Goal: Task Accomplishment & Management: Manage account settings

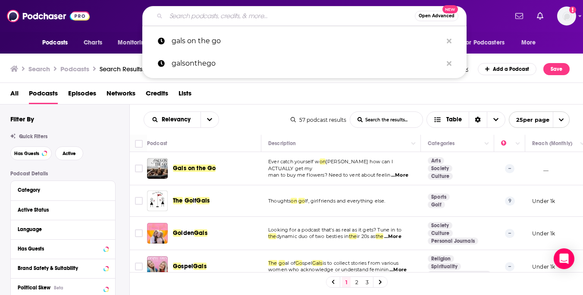
click at [96, 133] on div "Quick Filters" at bounding box center [69, 136] width 119 height 6
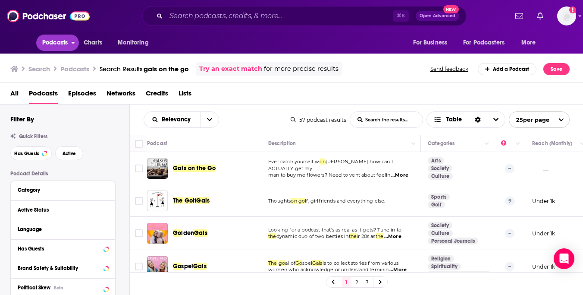
click at [51, 41] on span "Podcasts" at bounding box center [54, 43] width 25 height 12
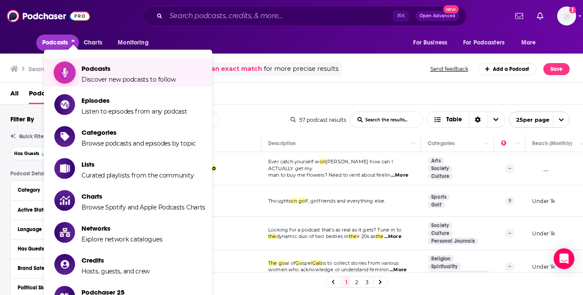
click at [102, 74] on span "Podcasts Discover new podcasts to follow" at bounding box center [129, 73] width 94 height 22
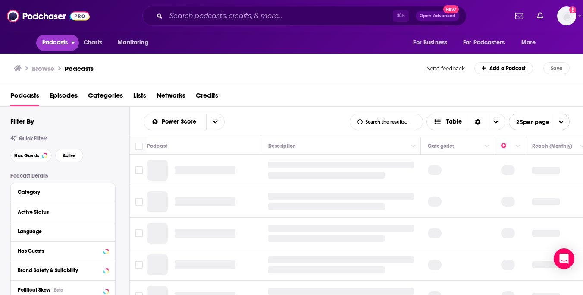
click at [59, 44] on span "Podcasts" at bounding box center [54, 43] width 25 height 12
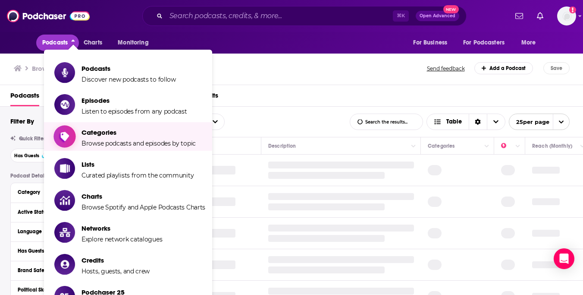
click at [103, 137] on span "Categories Browse podcasts and episodes by topic" at bounding box center [139, 137] width 114 height 22
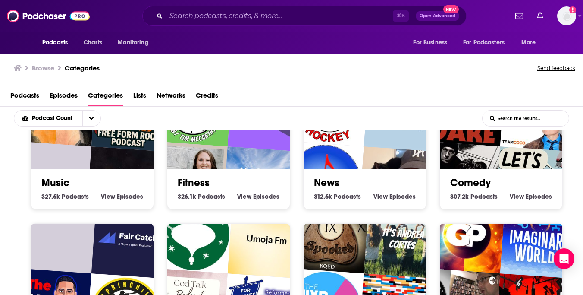
scroll to position [405, 0]
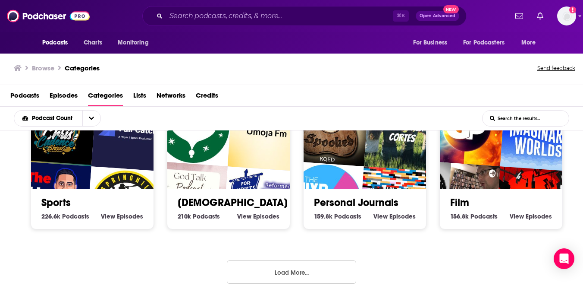
click at [257, 271] on button "Load More..." at bounding box center [291, 271] width 129 height 23
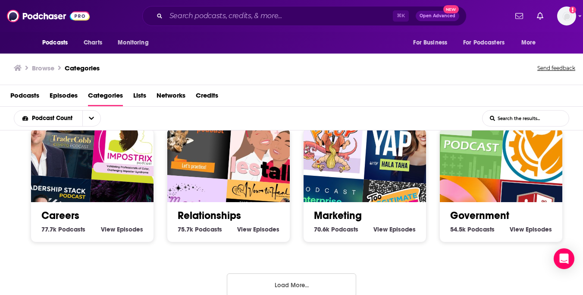
scroll to position [911, 0]
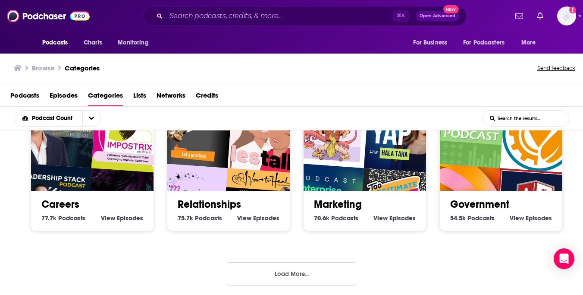
click at [248, 270] on button "Load More..." at bounding box center [291, 273] width 129 height 23
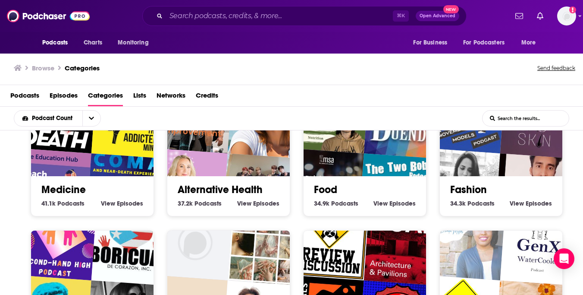
scroll to position [1302, 0]
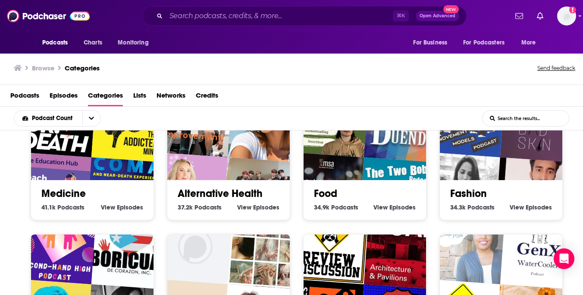
click at [477, 189] on link "Fashion" at bounding box center [468, 193] width 37 height 13
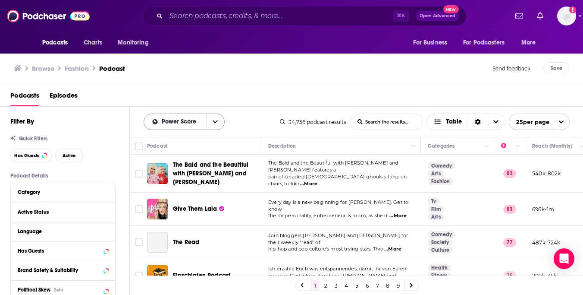
click at [218, 122] on button "open menu" at bounding box center [215, 122] width 18 height 16
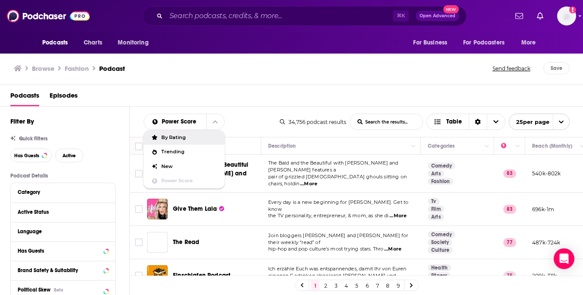
click at [186, 138] on span "By Rating" at bounding box center [189, 137] width 57 height 5
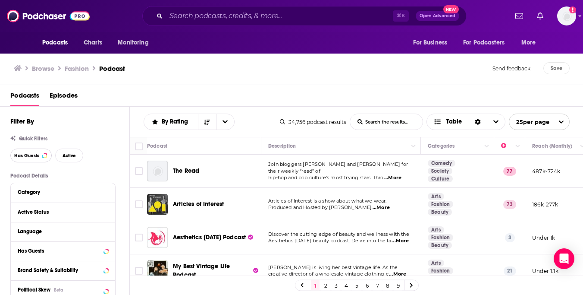
click at [32, 156] on span "Has Guests" at bounding box center [26, 155] width 25 height 5
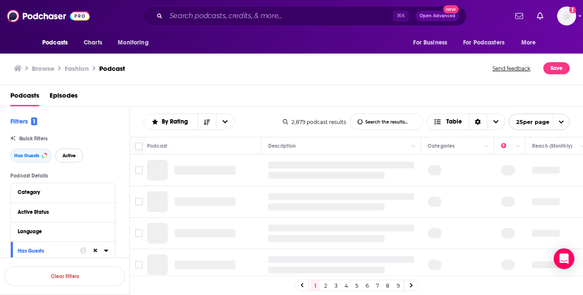
click at [67, 156] on span "Active" at bounding box center [69, 155] width 13 height 5
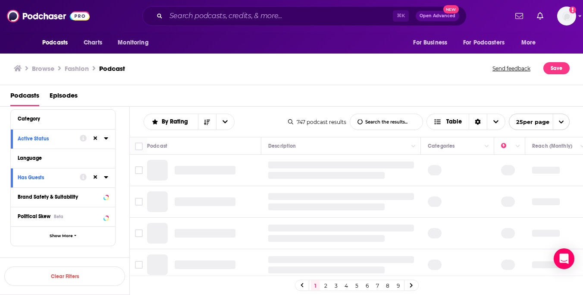
scroll to position [74, 0]
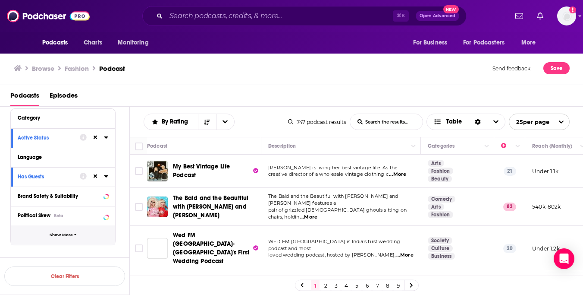
click at [62, 239] on button "Show More" at bounding box center [63, 234] width 104 height 19
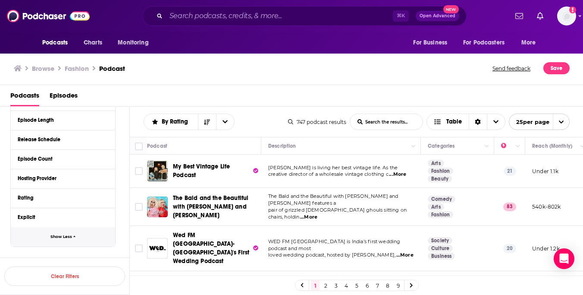
scroll to position [0, 0]
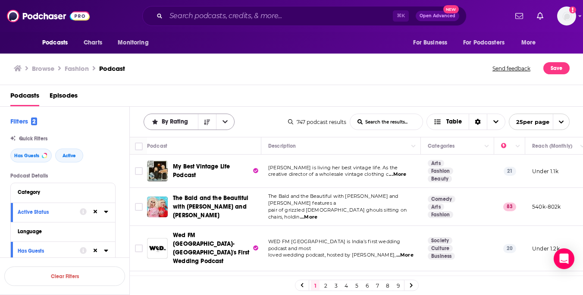
click at [225, 120] on icon "open menu" at bounding box center [225, 122] width 5 height 6
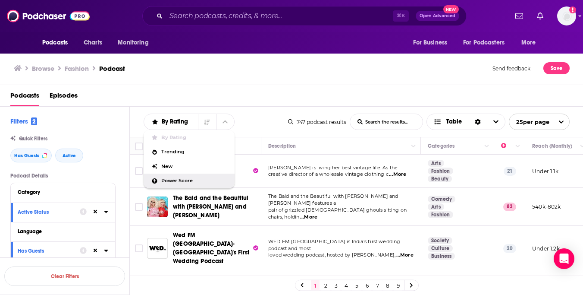
click at [176, 179] on span "Power Score" at bounding box center [194, 180] width 66 height 5
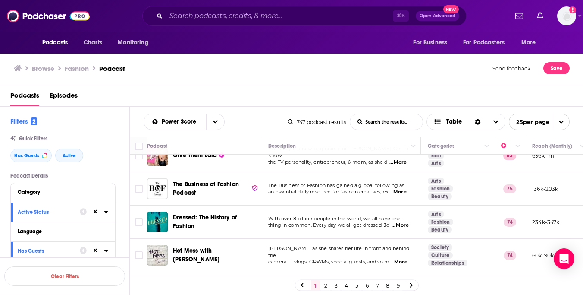
scroll to position [54, 0]
click at [478, 120] on icon "Sort Direction" at bounding box center [478, 122] width 6 height 6
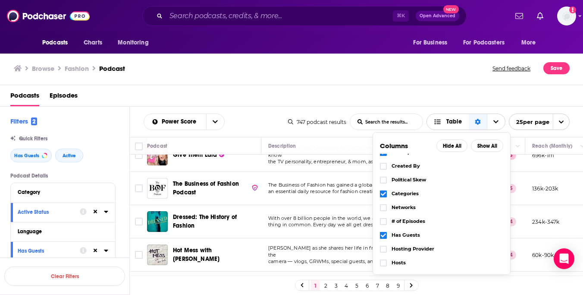
scroll to position [27, 0]
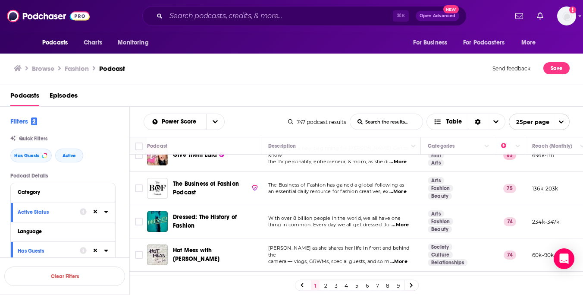
click at [447, 90] on div "Podcasts Episodes" at bounding box center [293, 97] width 566 height 18
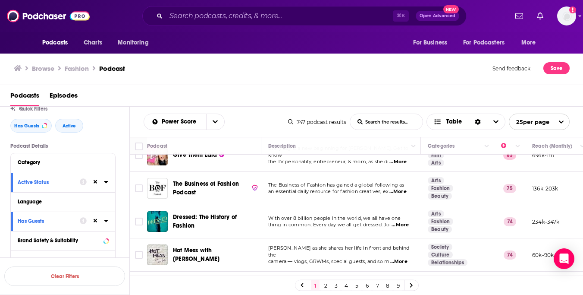
scroll to position [30, 0]
click at [106, 165] on icon at bounding box center [106, 161] width 4 height 7
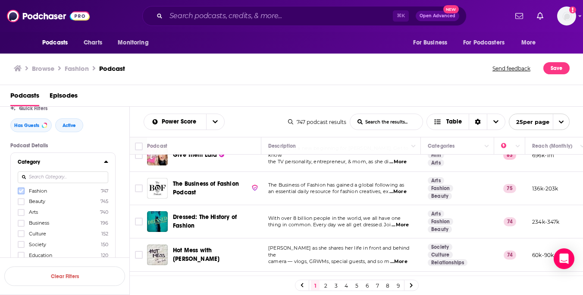
click at [21, 192] on icon at bounding box center [21, 191] width 5 height 4
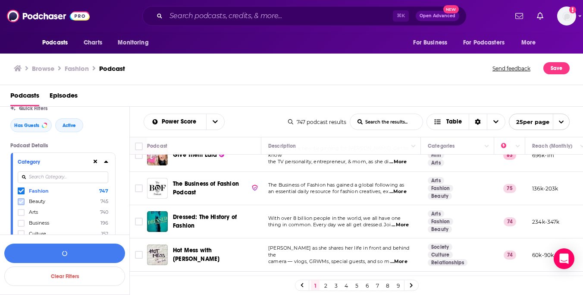
click at [22, 201] on icon at bounding box center [21, 201] width 5 height 4
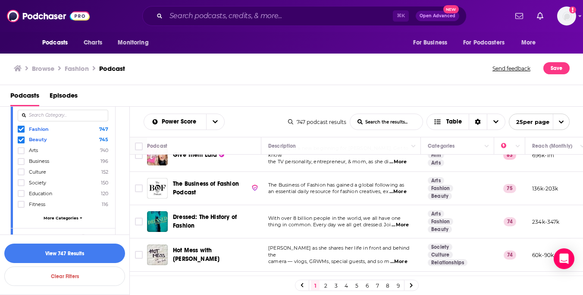
scroll to position [102, 0]
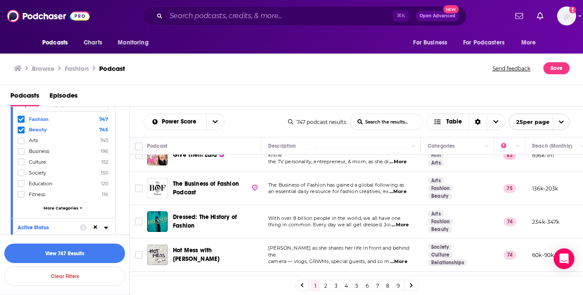
click at [51, 208] on span "More Categories" at bounding box center [61, 207] width 35 height 5
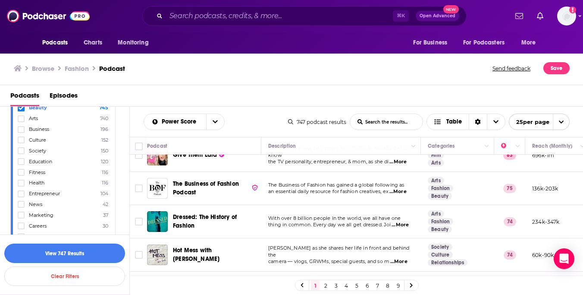
scroll to position [126, 0]
click at [22, 190] on icon at bounding box center [21, 191] width 5 height 4
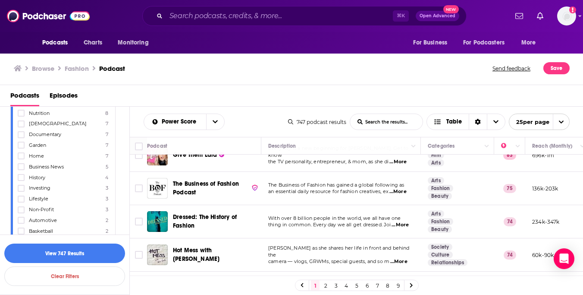
scroll to position [528, 0]
click at [21, 194] on icon at bounding box center [21, 196] width 5 height 5
click at [62, 248] on button "View 747 Results" at bounding box center [64, 252] width 121 height 19
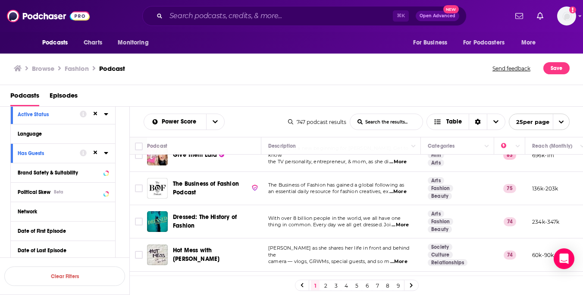
scroll to position [1437, 0]
click at [63, 170] on div "Brand Safety & Suitability" at bounding box center [52, 173] width 68 height 6
click at [31, 189] on span "Political Skew" at bounding box center [34, 192] width 33 height 6
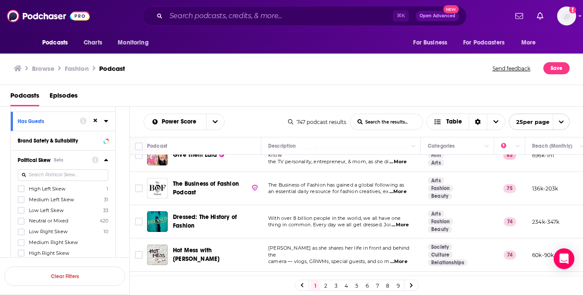
scroll to position [1471, 0]
click at [19, 217] on icon at bounding box center [21, 219] width 5 height 5
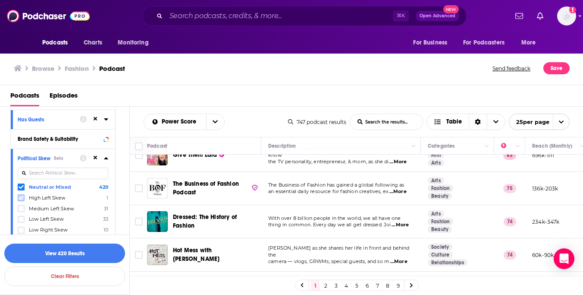
click at [22, 194] on label at bounding box center [21, 197] width 7 height 7
click at [21, 207] on icon at bounding box center [21, 209] width 5 height 4
click at [21, 217] on icon at bounding box center [21, 219] width 5 height 4
click at [105, 157] on icon at bounding box center [106, 158] width 4 height 2
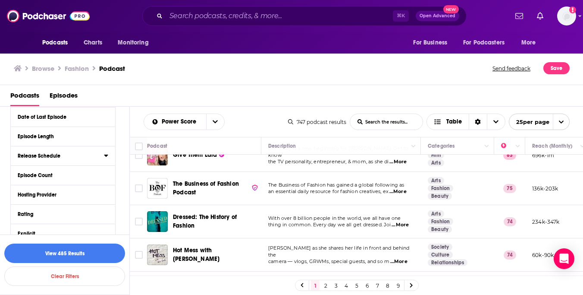
scroll to position [1571, 0]
click at [47, 211] on div "Rating" at bounding box center [58, 214] width 81 height 6
click at [105, 210] on icon at bounding box center [106, 213] width 4 height 7
click at [47, 227] on button "Explicit" at bounding box center [55, 232] width 74 height 11
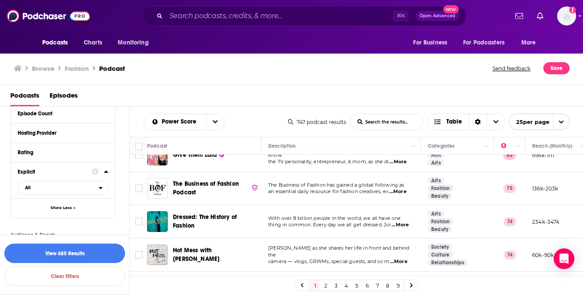
scroll to position [1648, 0]
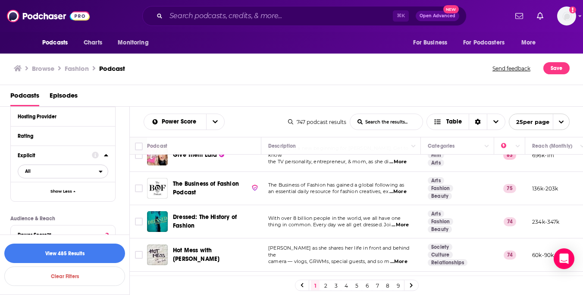
click at [64, 166] on span "All" at bounding box center [58, 171] width 81 height 11
click at [61, 197] on span "Clean" at bounding box center [44, 199] width 45 height 5
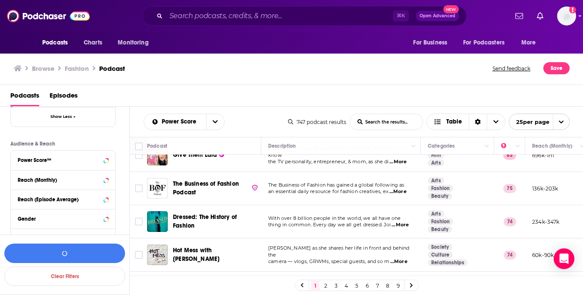
scroll to position [1735, 0]
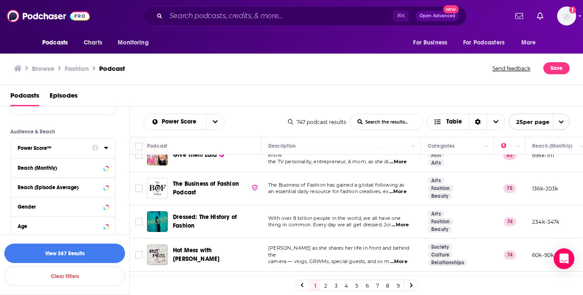
click at [64, 145] on div "Power Score™" at bounding box center [52, 148] width 69 height 6
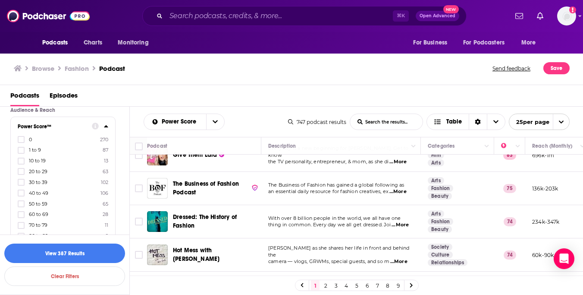
scroll to position [1760, 0]
click at [20, 187] on icon at bounding box center [21, 189] width 5 height 5
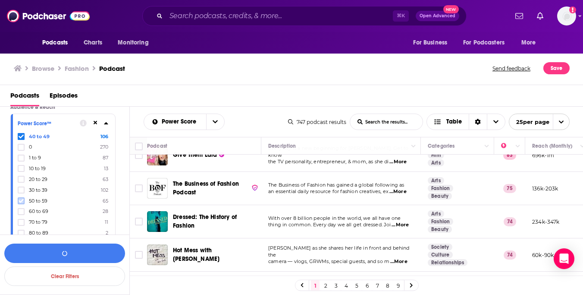
click at [20, 198] on icon at bounding box center [21, 200] width 5 height 5
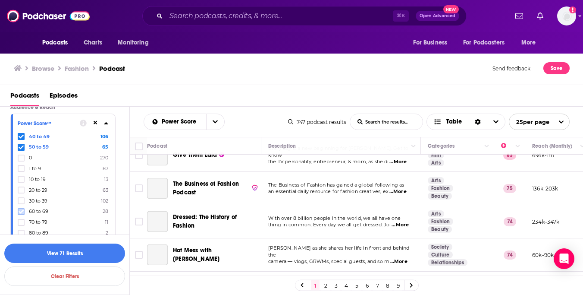
click at [20, 209] on icon at bounding box center [21, 211] width 5 height 5
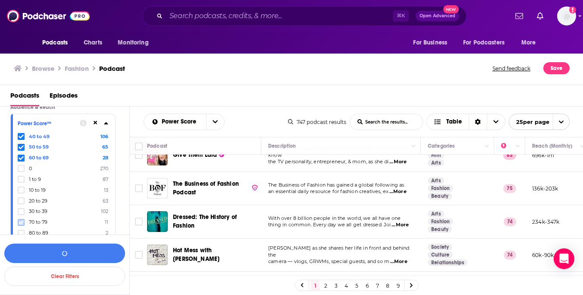
click at [21, 220] on icon at bounding box center [21, 222] width 5 height 4
click at [21, 230] on icon at bounding box center [21, 232] width 5 height 5
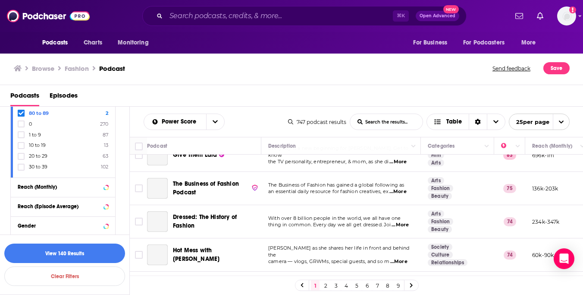
scroll to position [1834, 0]
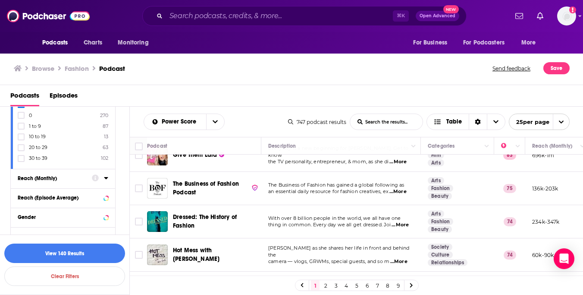
click at [69, 175] on div "Reach (Monthly)" at bounding box center [52, 178] width 69 height 6
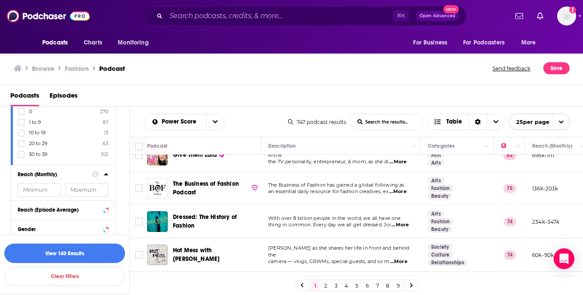
scroll to position [1839, 0]
click at [48, 182] on input "number" at bounding box center [39, 189] width 43 height 14
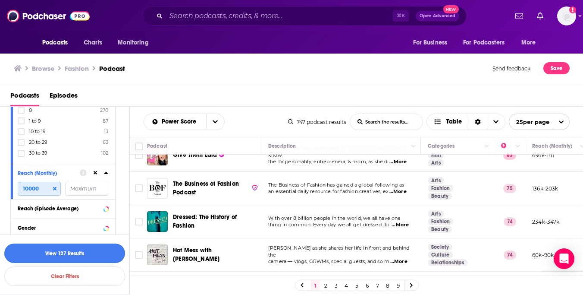
type input "10000"
click at [46, 253] on button "View 127 Results" at bounding box center [64, 252] width 121 height 19
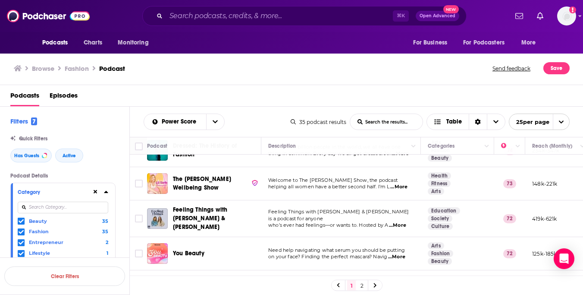
click at [105, 193] on icon at bounding box center [106, 192] width 4 height 2
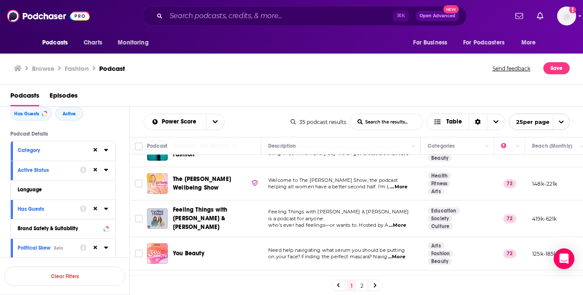
scroll to position [44, 0]
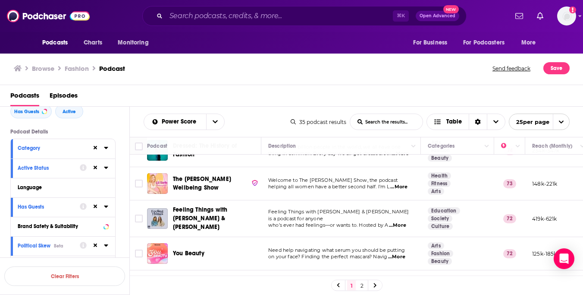
click at [105, 148] on icon at bounding box center [106, 148] width 4 height 2
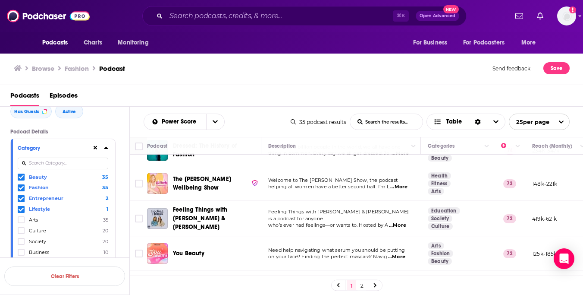
click at [106, 148] on icon at bounding box center [106, 147] width 4 height 7
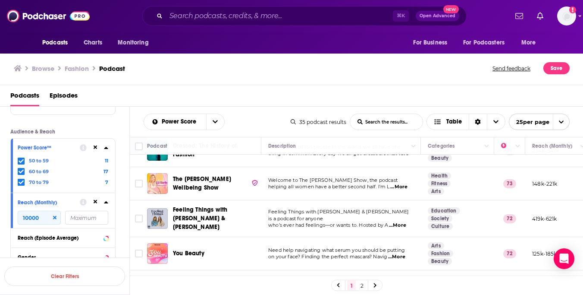
scroll to position [402, 0]
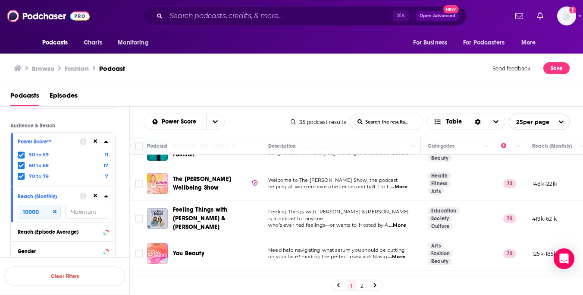
click at [108, 142] on icon at bounding box center [106, 141] width 4 height 7
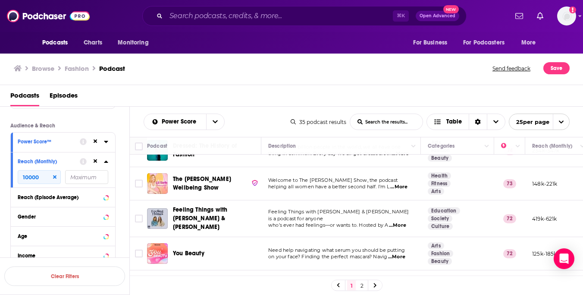
click at [108, 142] on icon at bounding box center [106, 142] width 4 height 2
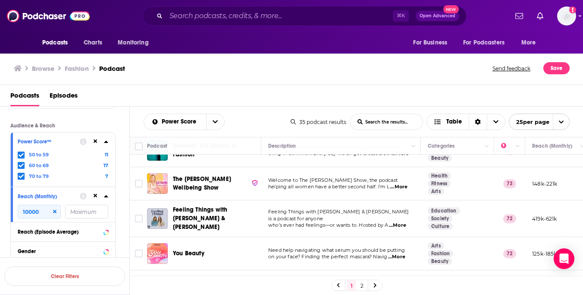
scroll to position [450, 0]
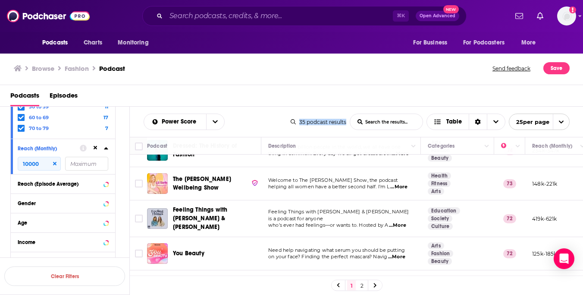
drag, startPoint x: 301, startPoint y: 121, endPoint x: 355, endPoint y: 121, distance: 54.8
click at [355, 121] on div "35 podcast results List Search Input Search the results... Table 25 per page" at bounding box center [430, 121] width 279 height 16
click at [250, 116] on div "Power Score List Search Input Search the results... Table" at bounding box center [217, 121] width 147 height 16
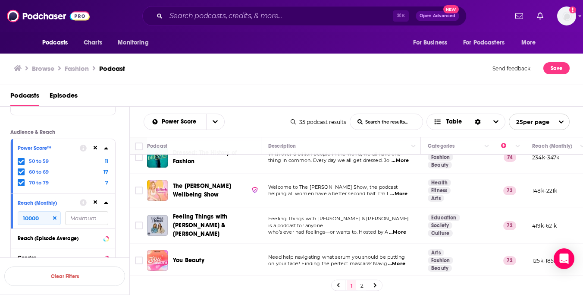
scroll to position [57, 0]
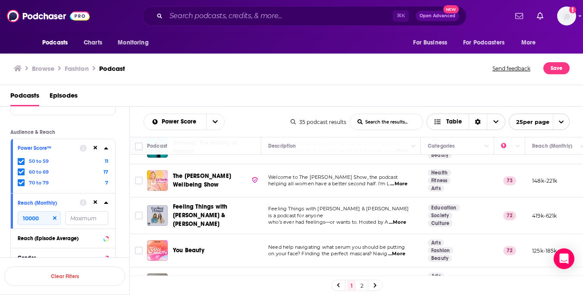
click at [497, 122] on icon "Choose View" at bounding box center [496, 122] width 5 height 6
click at [506, 103] on div "Podcasts Episodes" at bounding box center [293, 97] width 566 height 18
click at [446, 125] on span "Table" at bounding box center [454, 122] width 16 height 6
click at [475, 123] on icon "Sort Direction" at bounding box center [478, 122] width 6 height 6
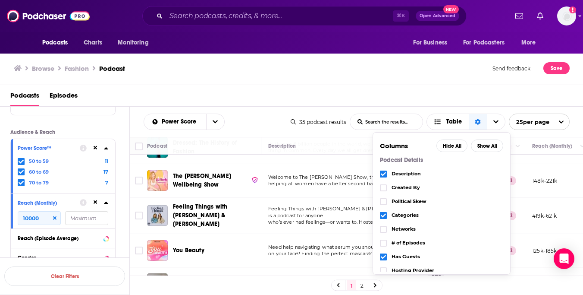
click at [358, 102] on div "Podcasts Episodes" at bounding box center [293, 97] width 566 height 18
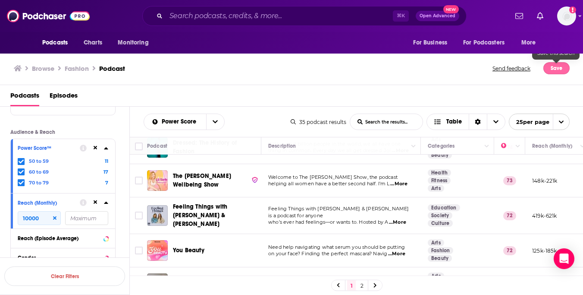
click at [554, 65] on button "Save" at bounding box center [557, 68] width 26 height 12
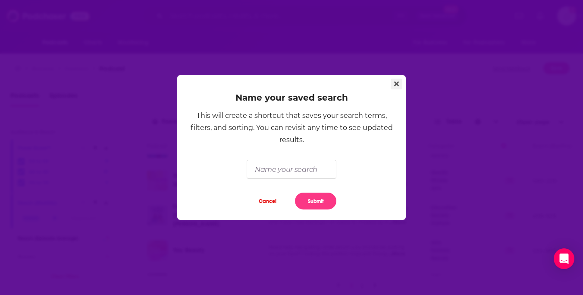
click at [396, 85] on icon "Close" at bounding box center [396, 84] width 5 height 5
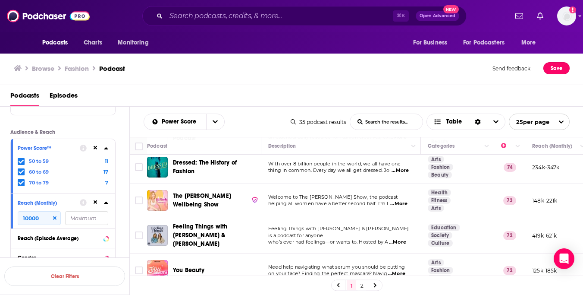
scroll to position [0, 0]
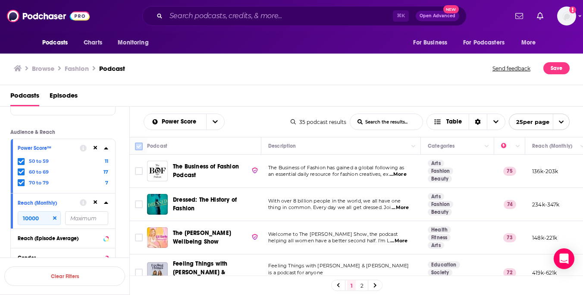
click at [137, 145] on input "Toggle select all" at bounding box center [139, 146] width 8 height 8
checkbox input "true"
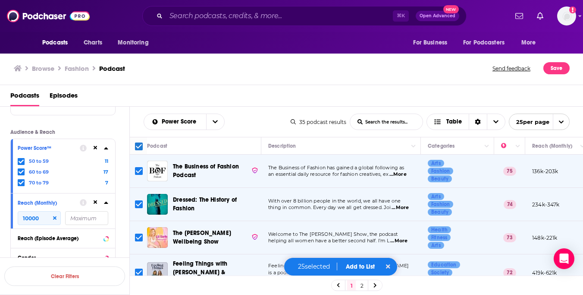
click at [360, 265] on button "Add to List" at bounding box center [360, 266] width 43 height 7
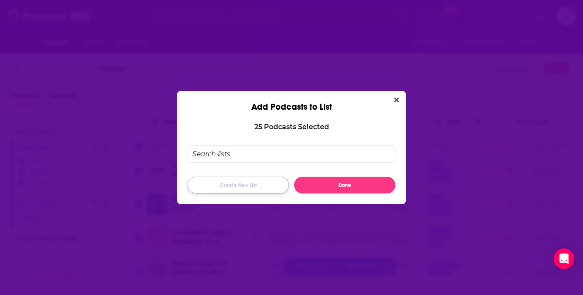
click at [263, 181] on button "Create New List" at bounding box center [238, 184] width 101 height 17
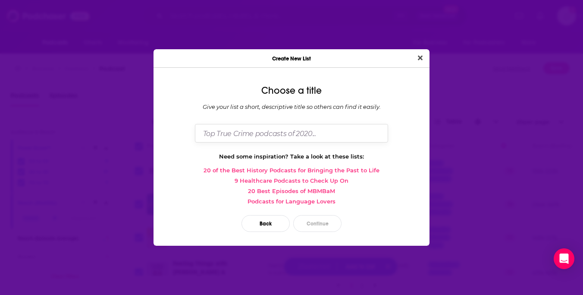
click at [276, 133] on input "Dialog" at bounding box center [291, 133] width 193 height 19
type input "Fashion Podcasts 1f"
click at [316, 227] on button "Continue" at bounding box center [317, 223] width 48 height 17
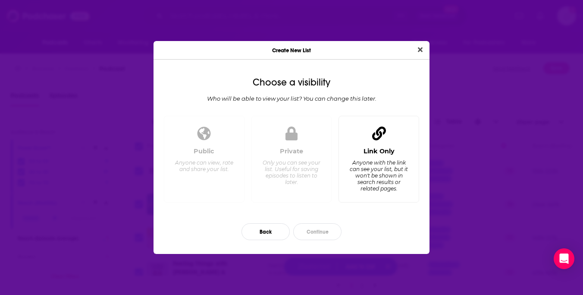
click at [381, 149] on div "Link Only" at bounding box center [379, 151] width 31 height 8
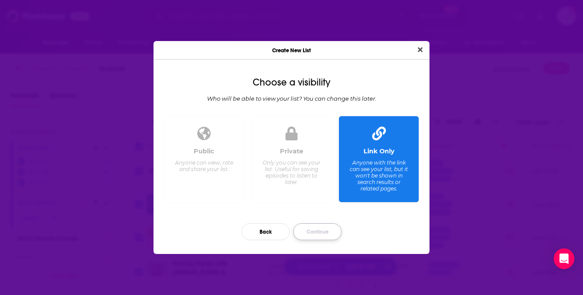
click at [315, 231] on button "Continue" at bounding box center [317, 231] width 48 height 17
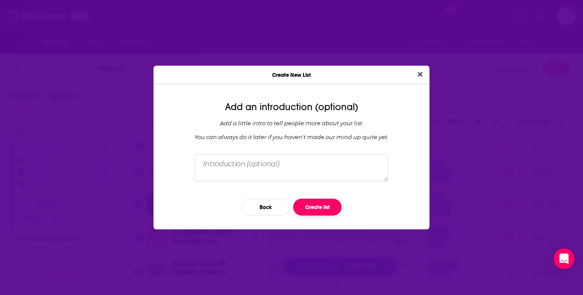
click at [319, 206] on button "Create list" at bounding box center [317, 206] width 48 height 17
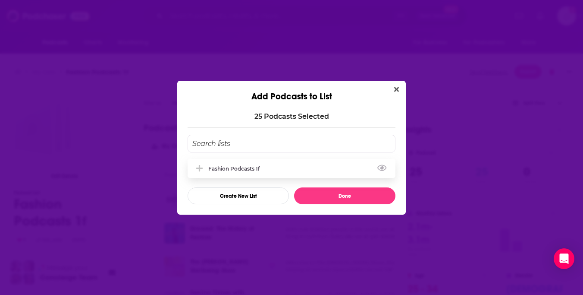
click at [223, 167] on div "Fashion Podcasts 1f" at bounding box center [236, 168] width 57 height 6
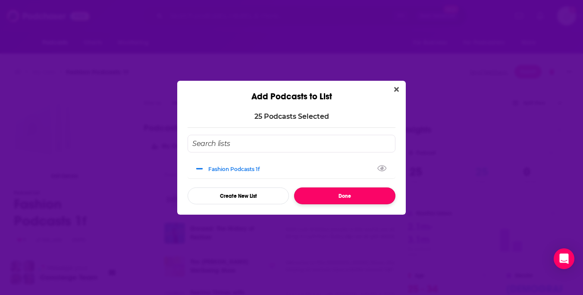
click at [333, 197] on button "Done" at bounding box center [344, 195] width 101 height 17
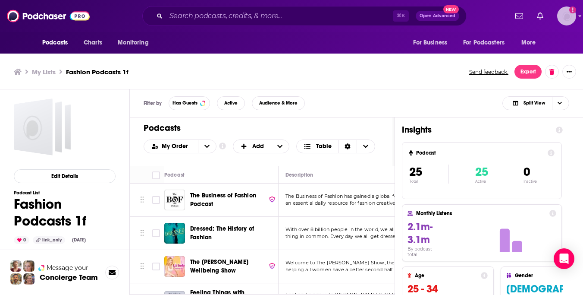
click at [563, 11] on img "Logged in as Alexandrapullpr" at bounding box center [566, 15] width 19 height 19
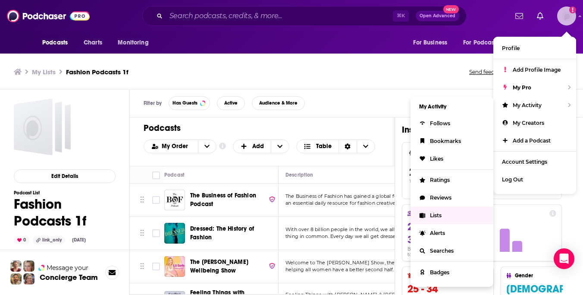
click at [438, 212] on span "Lists" at bounding box center [436, 215] width 12 height 6
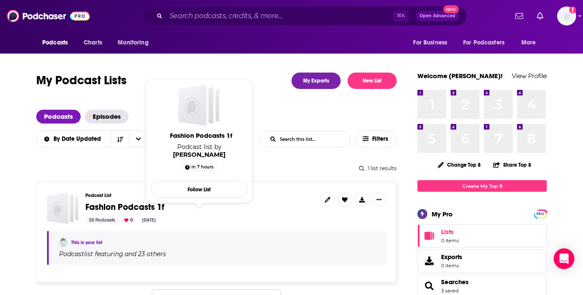
click at [223, 204] on span "Fashion Podcasts 1f" at bounding box center [199, 206] width 228 height 9
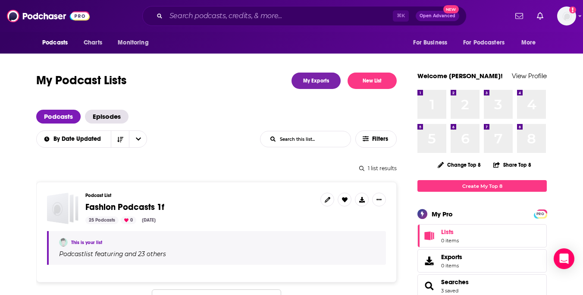
click at [140, 207] on span "Fashion Podcasts 1f" at bounding box center [124, 206] width 79 height 11
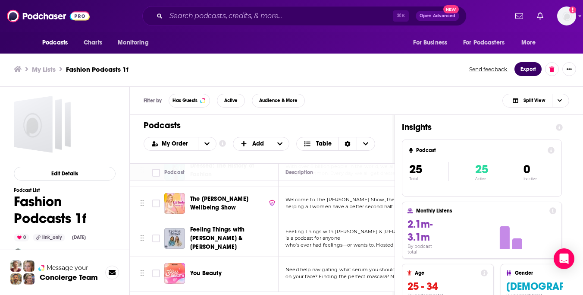
click at [524, 68] on button "Export" at bounding box center [528, 69] width 27 height 14
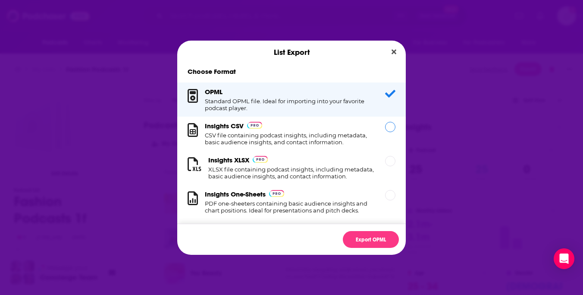
scroll to position [9, 0]
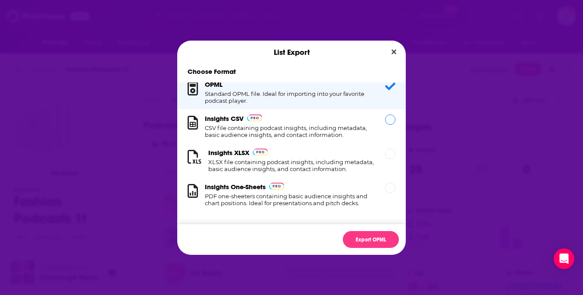
click at [391, 116] on div "Dialog" at bounding box center [390, 119] width 10 height 10
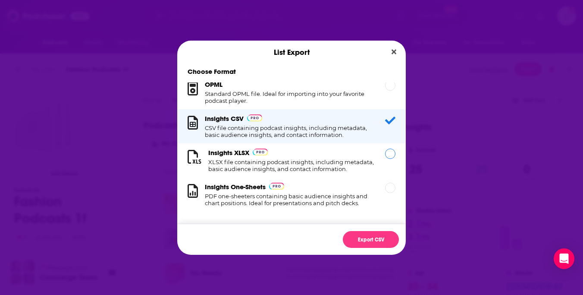
click at [391, 152] on div "Dialog" at bounding box center [390, 153] width 10 height 10
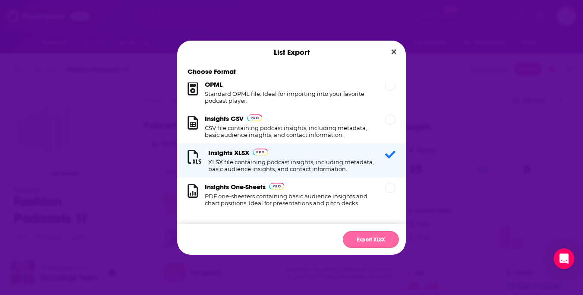
click at [370, 239] on button "Export XLSX" at bounding box center [371, 239] width 56 height 17
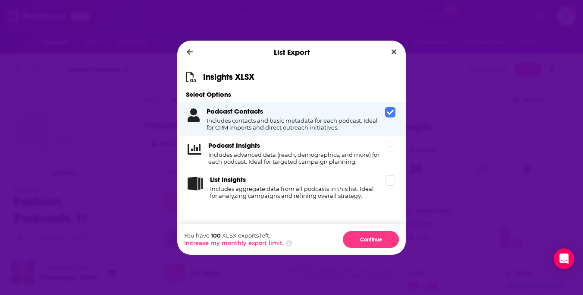
click at [392, 147] on icon "Dialog" at bounding box center [390, 146] width 7 height 7
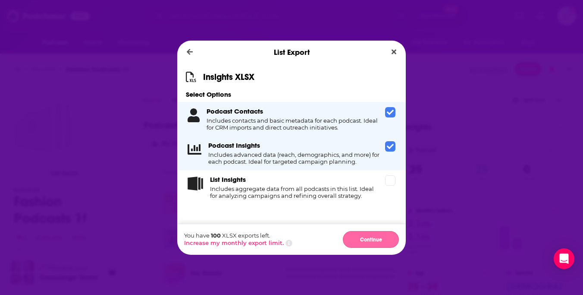
click at [377, 239] on button "Continue" at bounding box center [371, 239] width 56 height 17
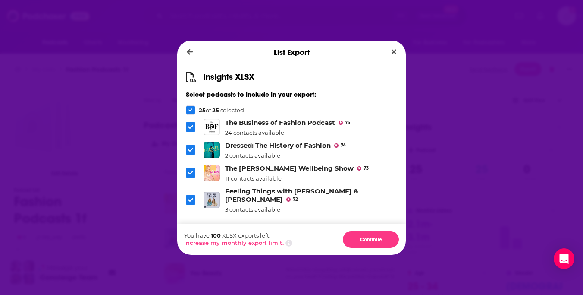
scroll to position [472, 0]
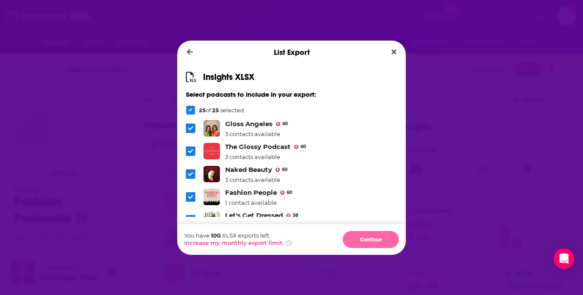
click at [370, 239] on button "Continue" at bounding box center [371, 239] width 56 height 17
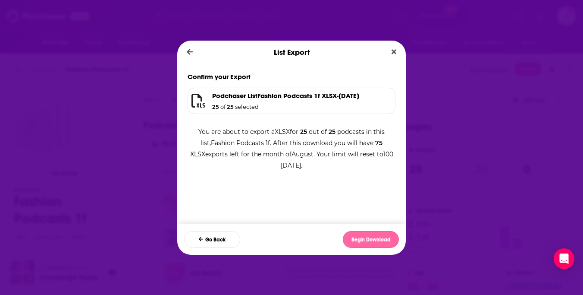
click at [369, 238] on button "Begin Download" at bounding box center [371, 239] width 56 height 17
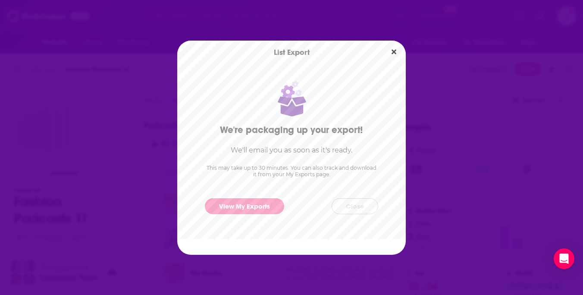
click at [357, 204] on button "Close" at bounding box center [355, 206] width 47 height 16
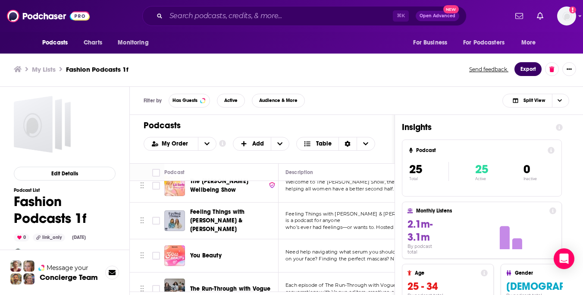
scroll to position [0, 0]
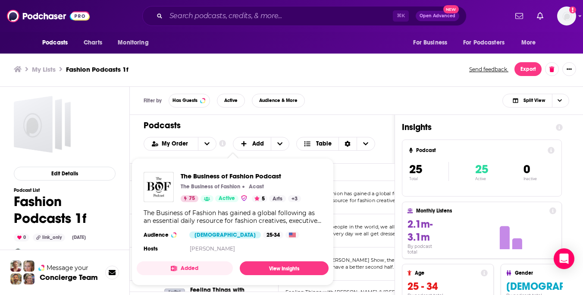
click at [216, 193] on div "The Business of Fashion Podcast The Business of Fashion Acast 75 Active 5 Arts …" at bounding box center [241, 187] width 120 height 30
click at [219, 176] on span "The Business of Fashion Podcast" at bounding box center [241, 176] width 120 height 8
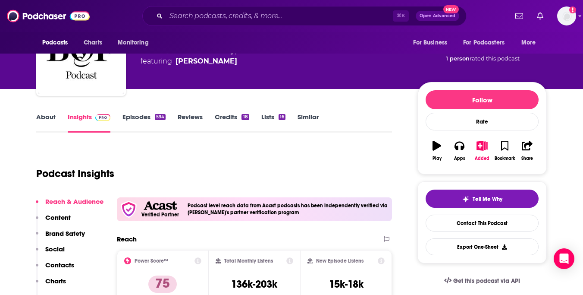
scroll to position [54, 0]
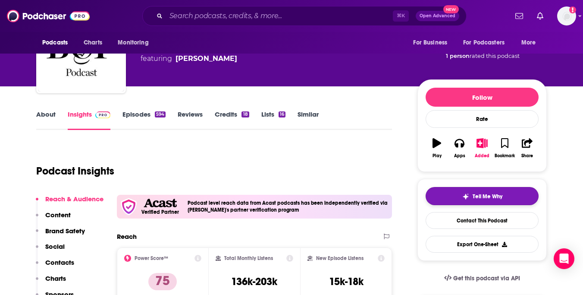
click at [461, 195] on button "Tell Me Why" at bounding box center [482, 196] width 113 height 18
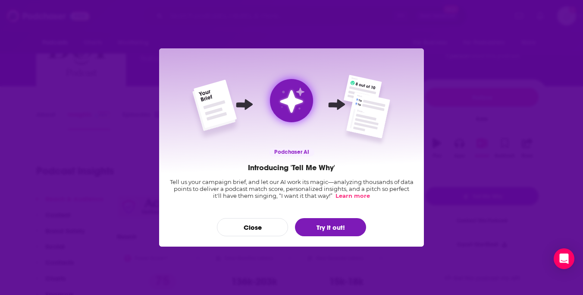
scroll to position [0, 0]
click at [333, 226] on button "Try it out!" at bounding box center [330, 227] width 71 height 18
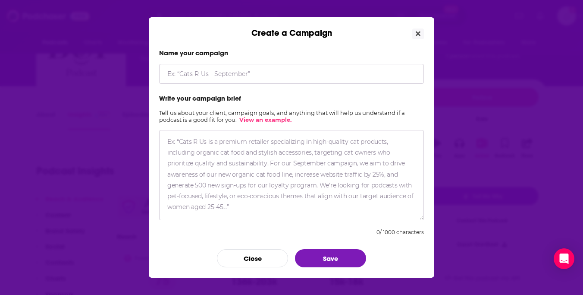
click at [262, 143] on textarea "Create a Campaign" at bounding box center [291, 175] width 265 height 90
paste textarea "Jane began her journey from accountant to CEO in 2010, when she quit her job at…"
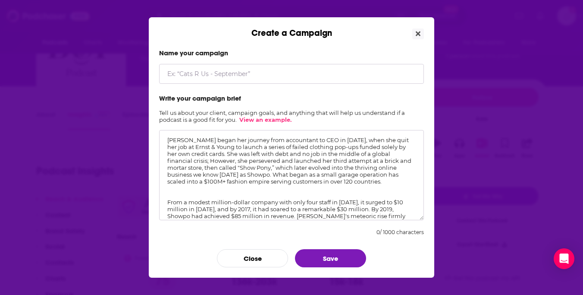
scroll to position [6, 0]
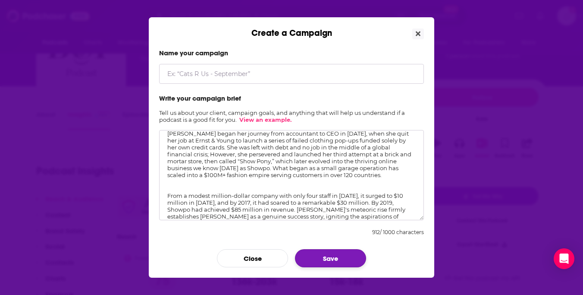
type textarea "Jane began her journey from accountant to CEO in 2010, when she quit her job at…"
click at [323, 255] on button "Save" at bounding box center [330, 258] width 71 height 18
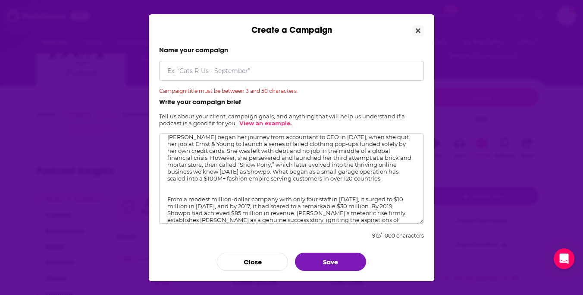
click at [280, 68] on input "Create a Campaign" at bounding box center [291, 71] width 265 height 20
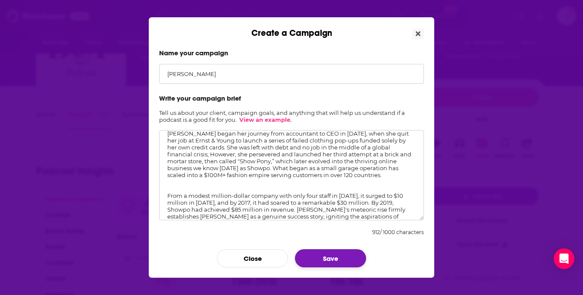
type input "Jane Lu"
click at [340, 260] on button "Save" at bounding box center [330, 258] width 71 height 18
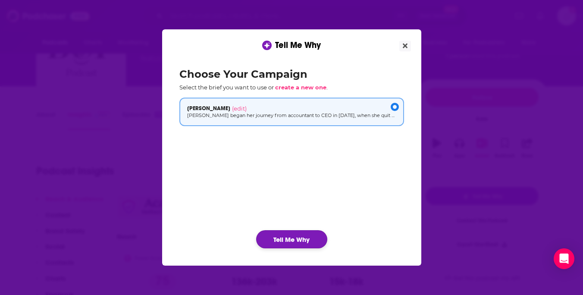
click at [308, 243] on button "Tell Me Why" at bounding box center [291, 239] width 71 height 18
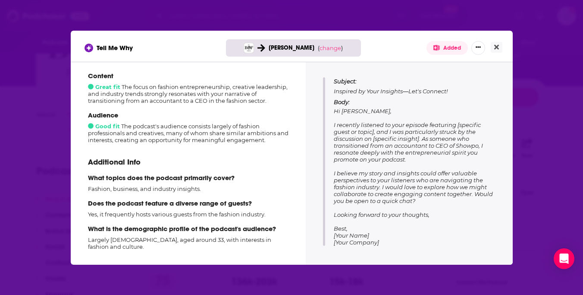
scroll to position [0, 0]
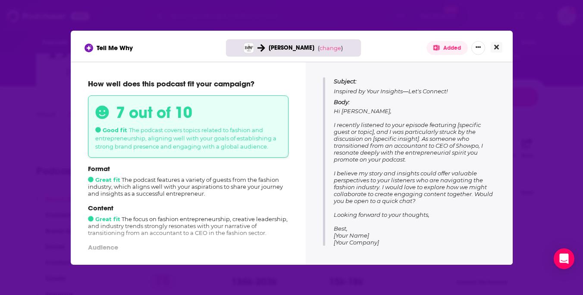
click at [500, 49] on button "Close" at bounding box center [497, 47] width 12 height 11
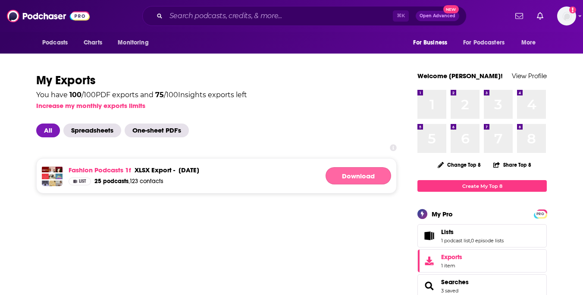
click at [362, 173] on link "Download" at bounding box center [359, 175] width 66 height 17
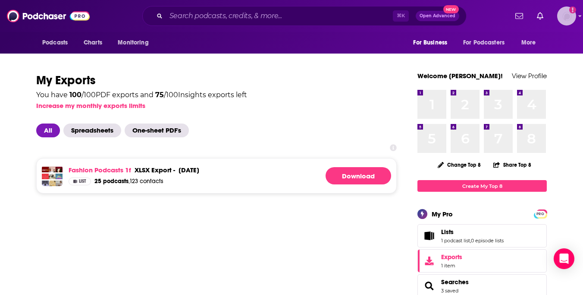
click at [573, 16] on img "Logged in as Alexandrapullpr" at bounding box center [566, 15] width 19 height 19
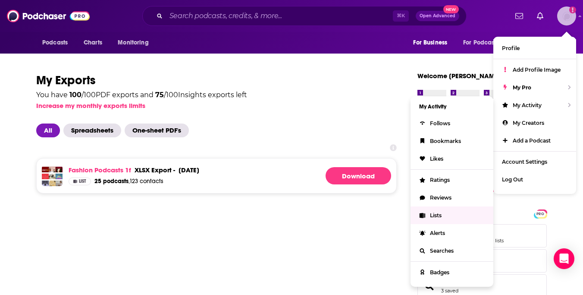
click at [440, 212] on span "Lists" at bounding box center [436, 215] width 12 height 6
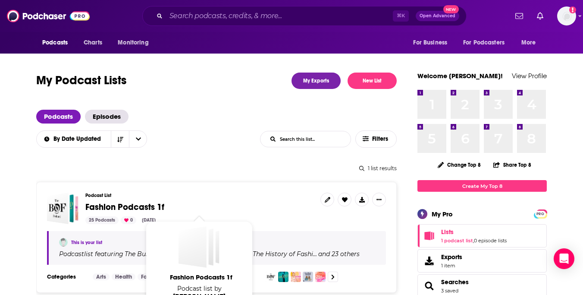
click at [116, 204] on span "Fashion Podcasts 1f" at bounding box center [124, 206] width 79 height 11
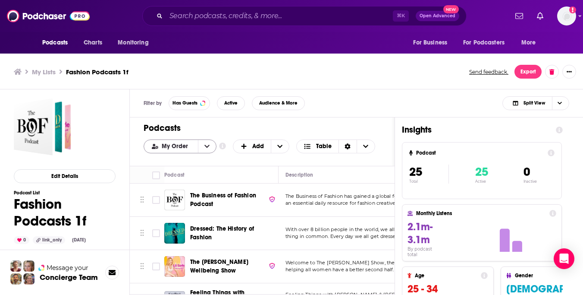
click at [204, 150] on button "open menu" at bounding box center [207, 146] width 18 height 13
click at [189, 184] on div "Power Score" at bounding box center [180, 189] width 73 height 15
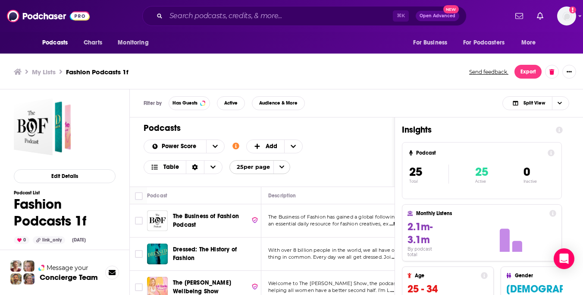
scroll to position [3, 0]
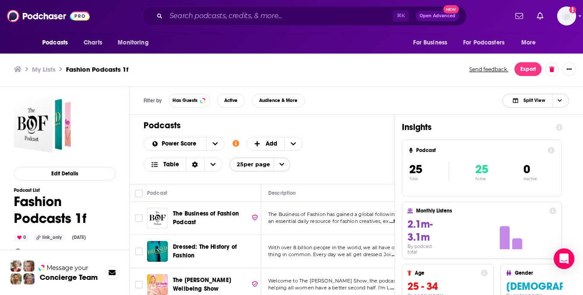
click at [540, 102] on span "Split View" at bounding box center [535, 100] width 22 height 5
click at [537, 129] on span "Podcast Only" at bounding box center [541, 129] width 43 height 5
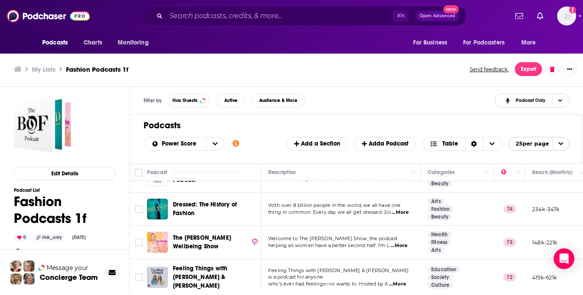
scroll to position [0, 0]
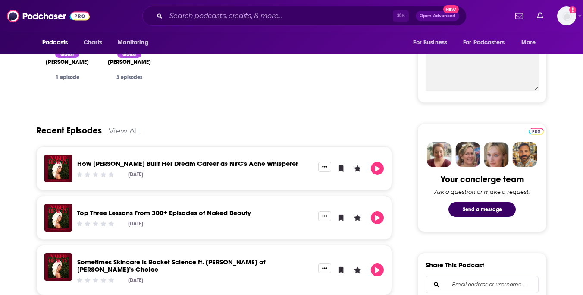
scroll to position [283, 0]
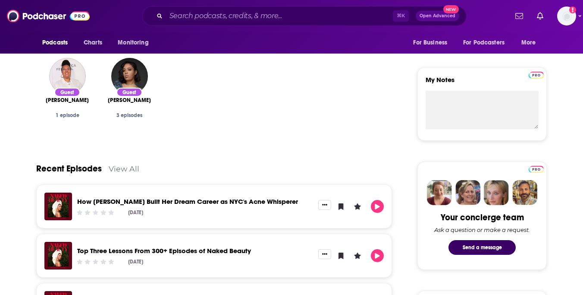
click at [116, 170] on link "View All" at bounding box center [124, 168] width 31 height 9
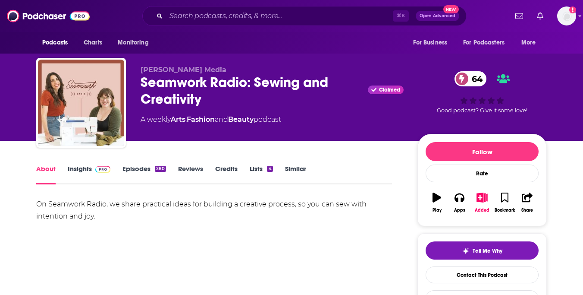
click at [149, 169] on link "Episodes 280" at bounding box center [145, 174] width 44 height 20
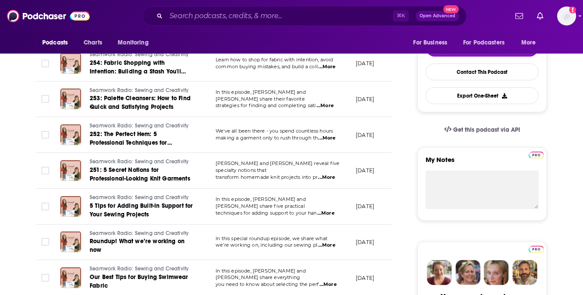
scroll to position [209, 0]
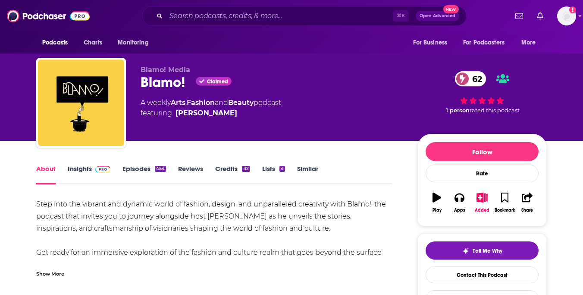
click at [126, 173] on link "Episodes 454" at bounding box center [145, 174] width 44 height 20
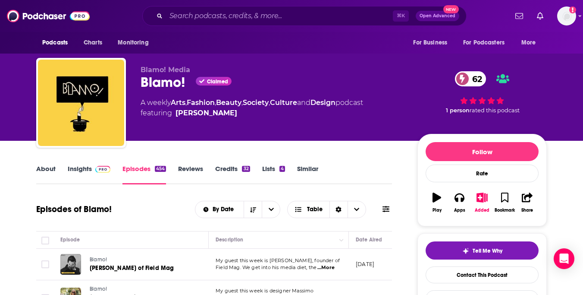
click at [45, 170] on link "About" at bounding box center [45, 174] width 19 height 20
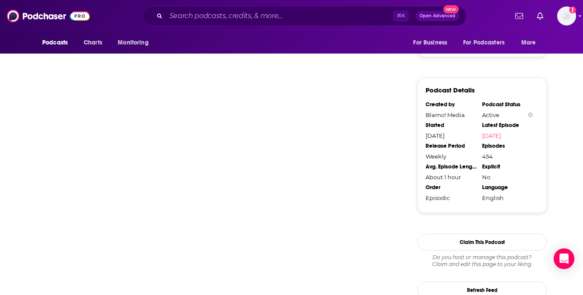
scroll to position [997, 0]
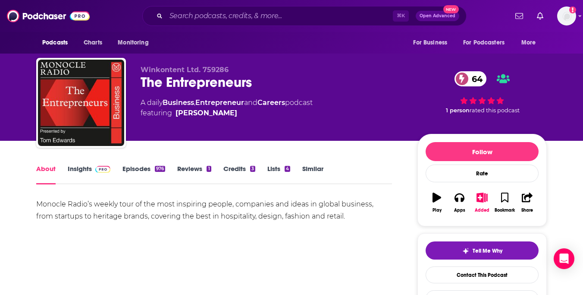
click at [135, 171] on link "Episodes 976" at bounding box center [144, 174] width 43 height 20
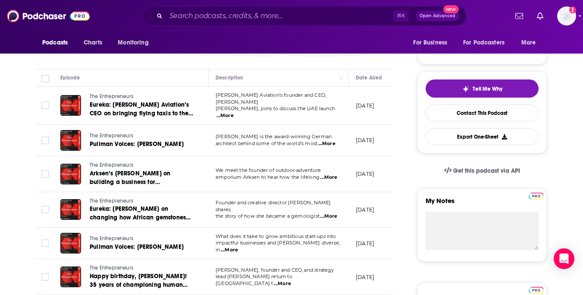
scroll to position [188, 0]
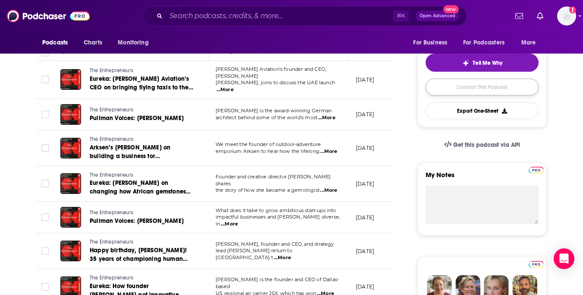
click at [469, 89] on link "Contact This Podcast" at bounding box center [482, 87] width 113 height 17
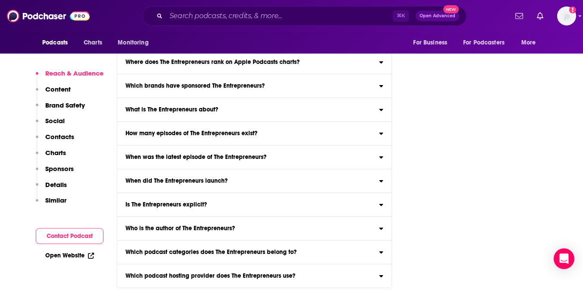
scroll to position [2946, 0]
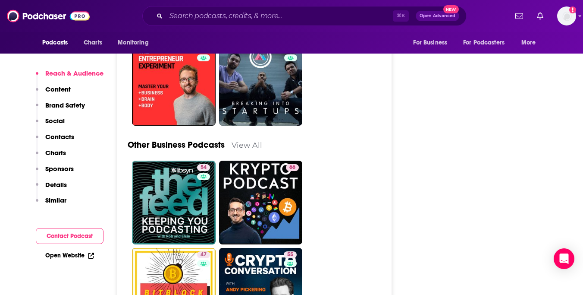
click at [69, 237] on button "Contact Podcast" at bounding box center [70, 236] width 68 height 16
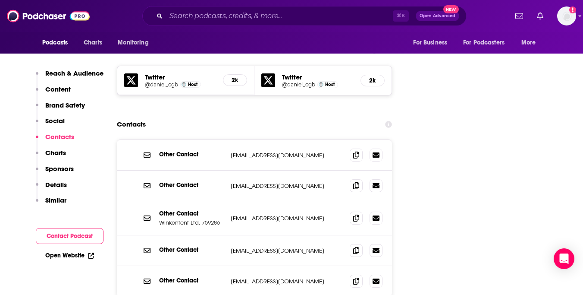
scroll to position [990, 0]
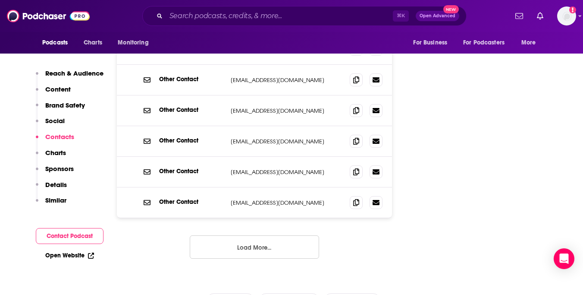
scroll to position [1223, 0]
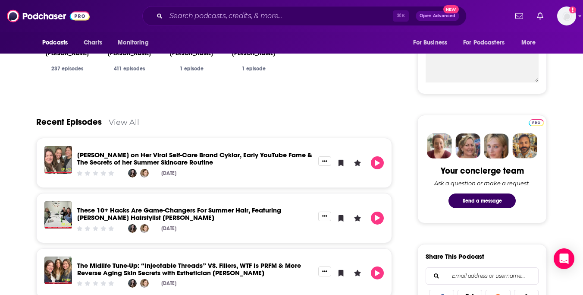
scroll to position [330, 0]
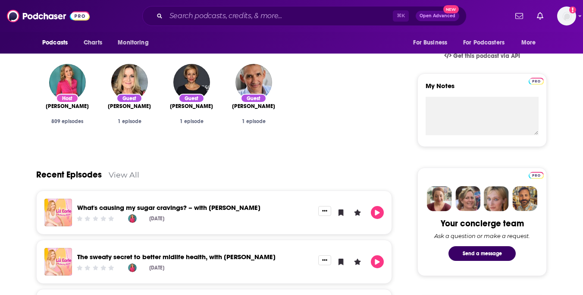
scroll to position [19, 0]
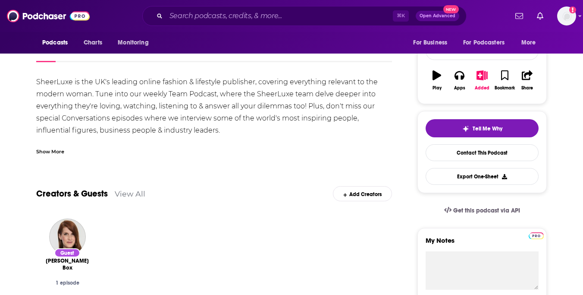
scroll to position [65, 0]
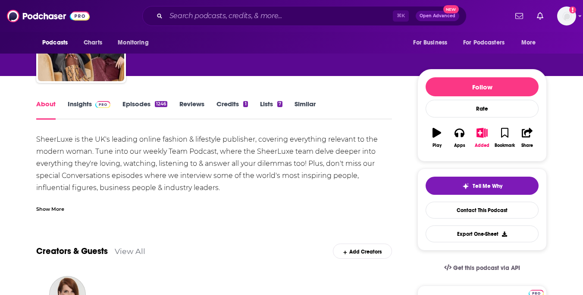
click at [145, 101] on link "Episodes 1246" at bounding box center [145, 110] width 45 height 20
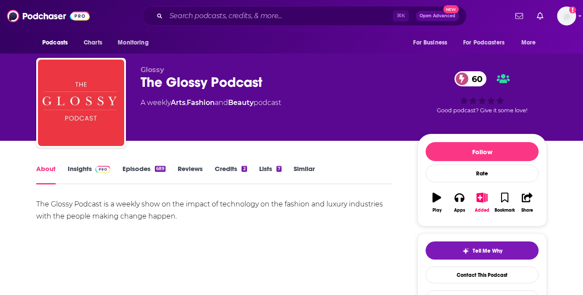
click at [135, 170] on link "Episodes 689" at bounding box center [144, 174] width 43 height 20
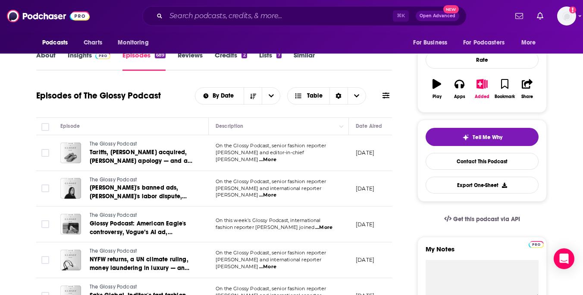
scroll to position [114, 0]
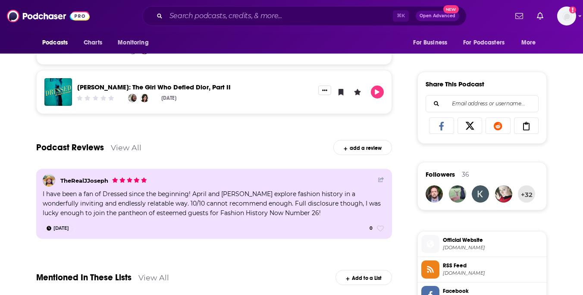
scroll to position [503, 0]
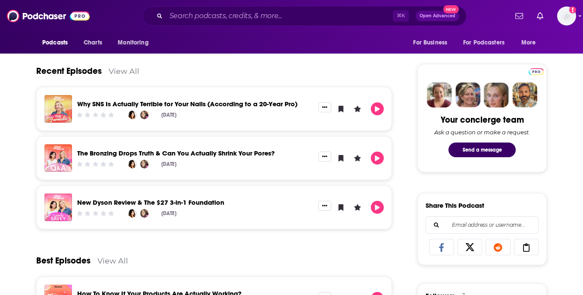
scroll to position [381, 0]
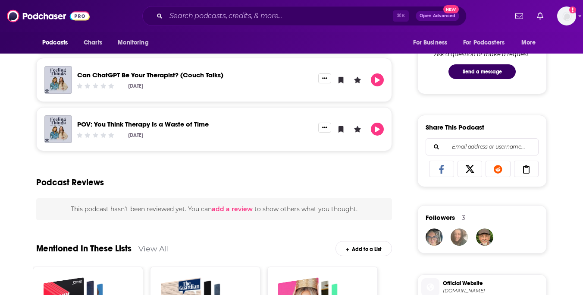
scroll to position [472, 0]
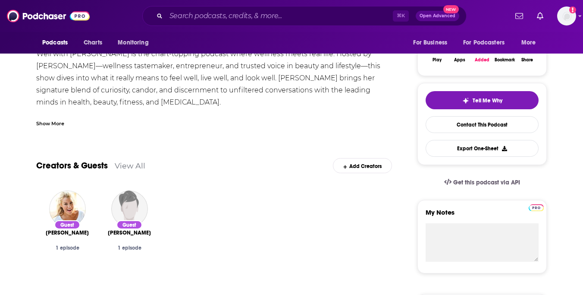
scroll to position [47, 0]
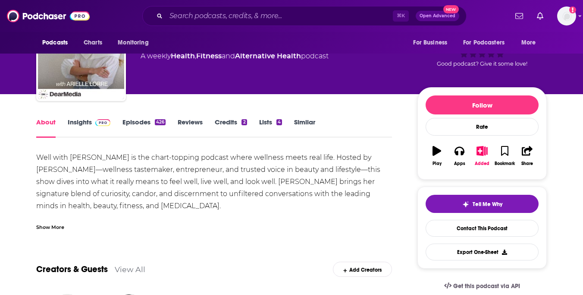
click at [137, 123] on link "Episodes 426" at bounding box center [144, 128] width 43 height 20
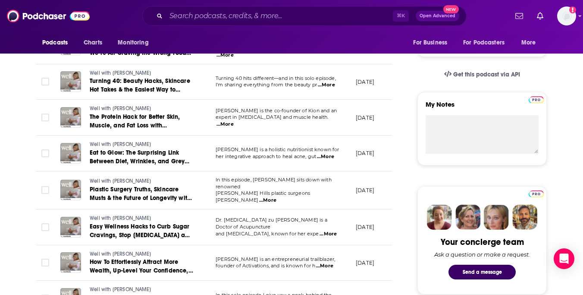
scroll to position [261, 0]
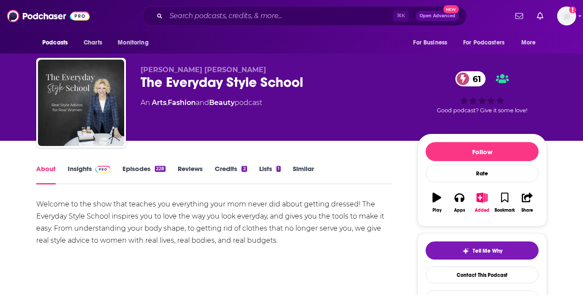
click at [138, 166] on link "Episodes 228" at bounding box center [144, 174] width 43 height 20
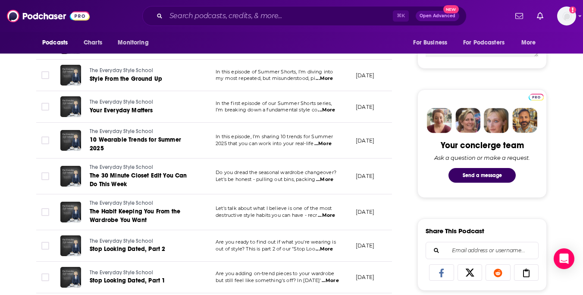
scroll to position [355, 0]
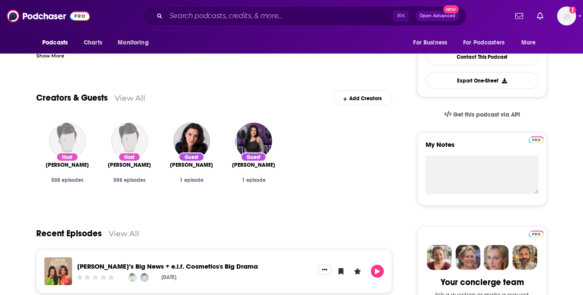
scroll to position [6, 0]
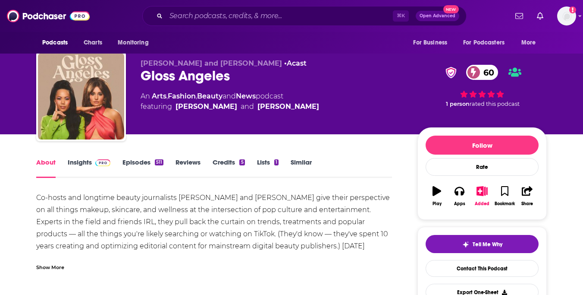
click at [140, 158] on link "Episodes 511" at bounding box center [143, 168] width 41 height 20
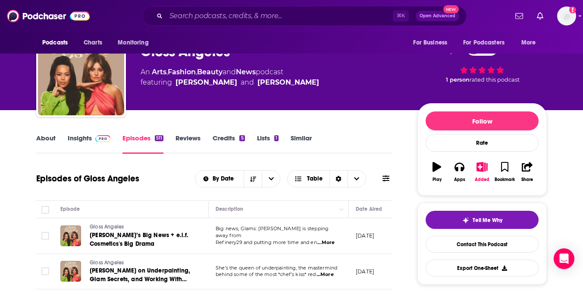
scroll to position [30, 0]
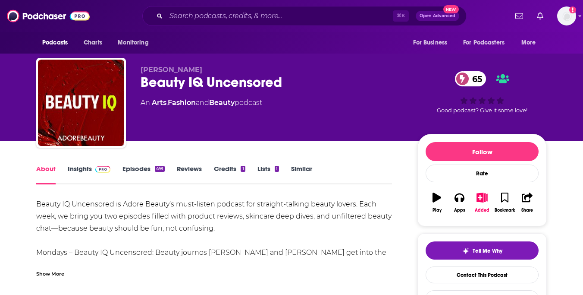
click at [140, 166] on link "Episodes 491" at bounding box center [144, 174] width 42 height 20
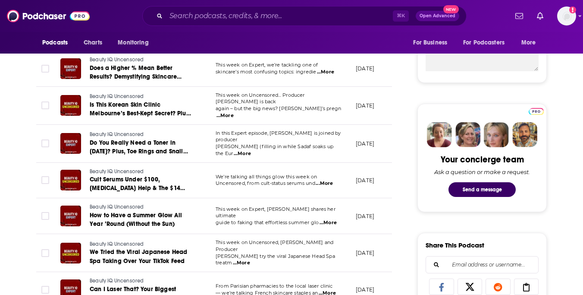
scroll to position [343, 0]
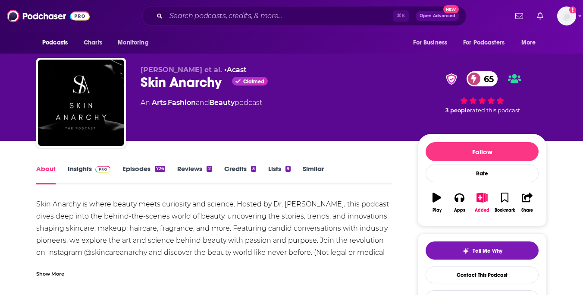
click at [145, 169] on link "Episodes 726" at bounding box center [144, 174] width 43 height 20
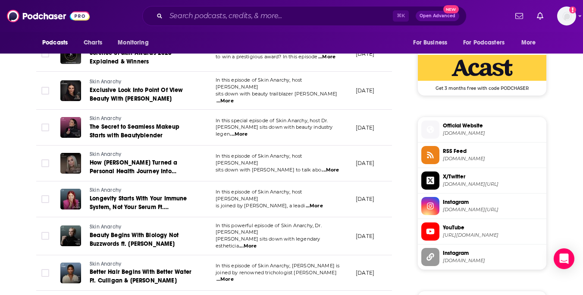
scroll to position [696, 0]
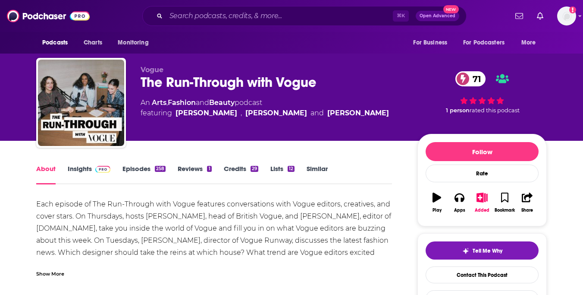
click at [138, 170] on link "Episodes 258" at bounding box center [144, 174] width 43 height 20
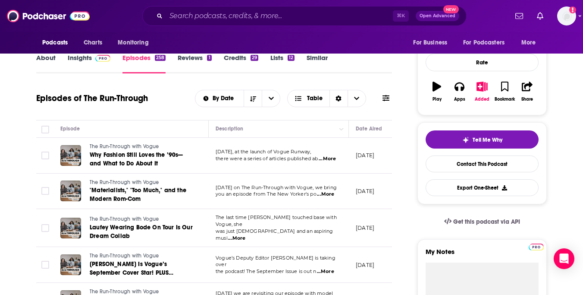
scroll to position [145, 0]
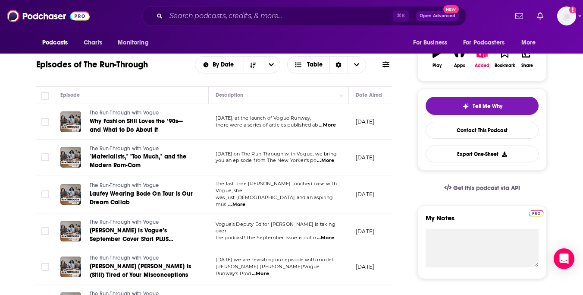
click at [328, 123] on span "...More" at bounding box center [327, 125] width 17 height 7
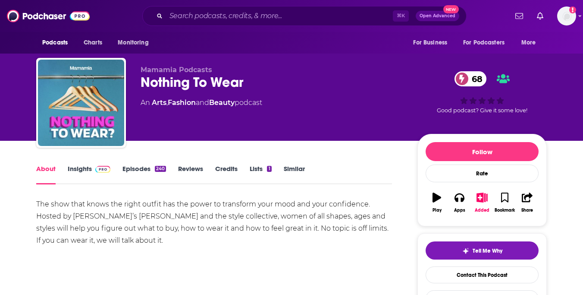
click at [143, 168] on link "Episodes 240" at bounding box center [145, 174] width 44 height 20
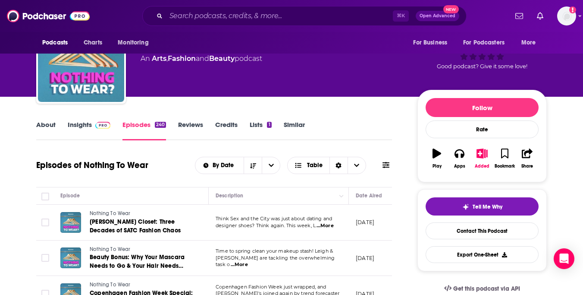
scroll to position [47, 0]
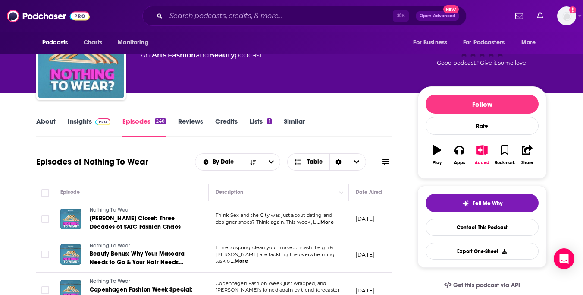
click at [387, 159] on icon at bounding box center [386, 161] width 7 height 6
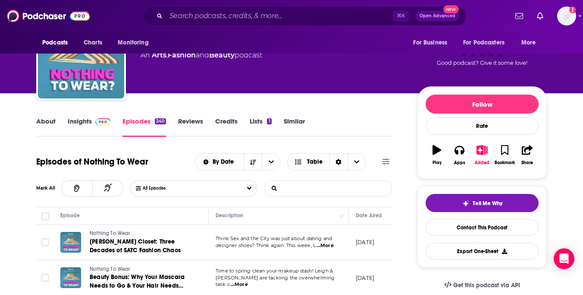
click at [325, 186] on input "List Search Input" at bounding box center [310, 188] width 90 height 16
type input "h"
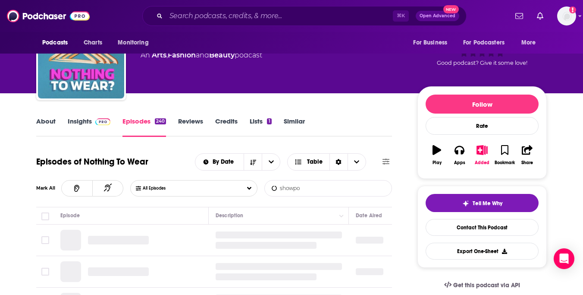
type input "showpo"
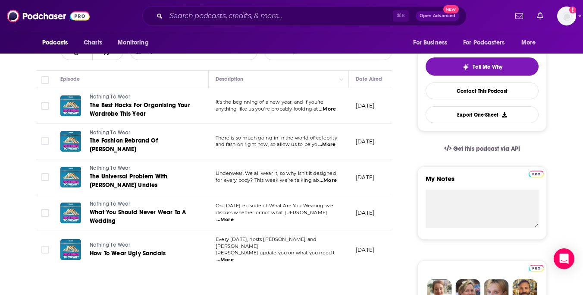
scroll to position [190, 0]
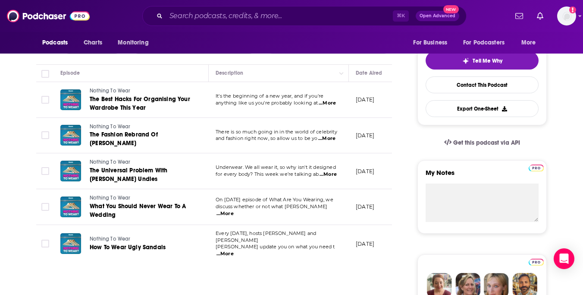
click at [329, 104] on span "...More" at bounding box center [327, 103] width 17 height 7
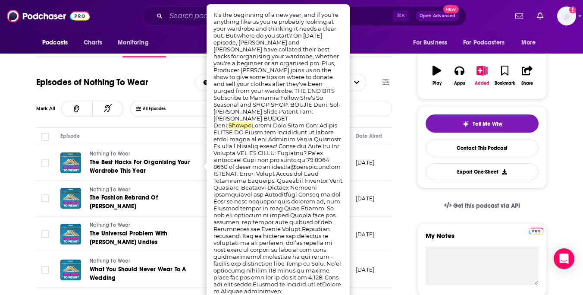
scroll to position [134, 0]
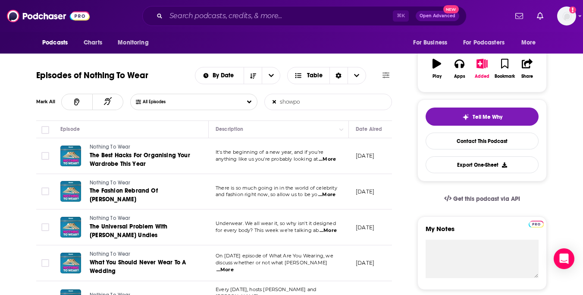
click at [328, 196] on span "...More" at bounding box center [326, 194] width 17 height 7
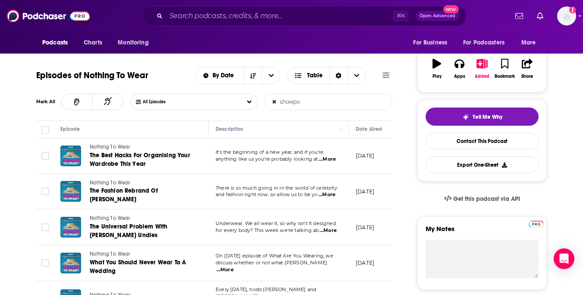
click at [328, 232] on span "...More" at bounding box center [328, 230] width 17 height 7
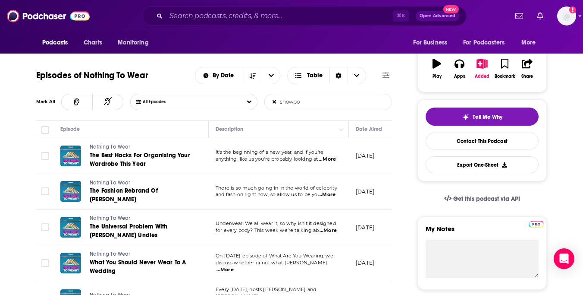
drag, startPoint x: 316, startPoint y: 96, endPoint x: 279, endPoint y: 97, distance: 36.7
click at [279, 97] on input "showpo" at bounding box center [310, 102] width 90 height 16
drag, startPoint x: 312, startPoint y: 104, endPoint x: 241, endPoint y: 104, distance: 70.8
click at [241, 104] on div "All Episodes showpo List Search Input Search Episodes..." at bounding box center [261, 102] width 262 height 16
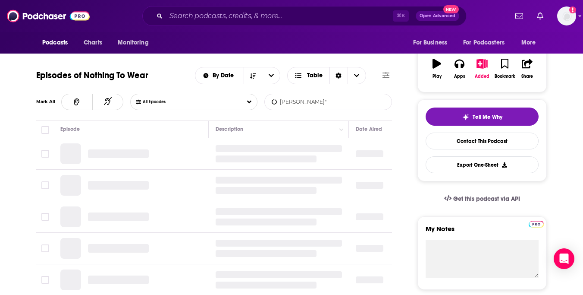
click at [280, 103] on input "jane lu"" at bounding box center [310, 102] width 90 height 16
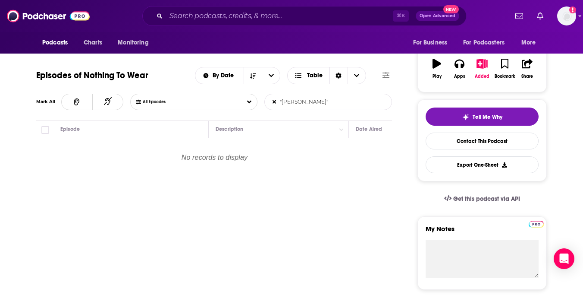
click at [312, 102] on input ""jane lu"" at bounding box center [310, 102] width 90 height 16
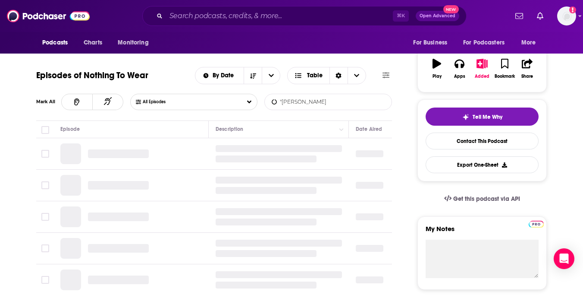
click at [281, 101] on input ""jane lu" at bounding box center [310, 102] width 90 height 16
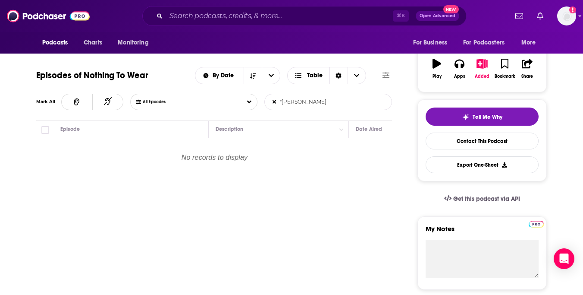
type input "jane lu"
click at [326, 101] on input "jane lu" at bounding box center [310, 102] width 90 height 16
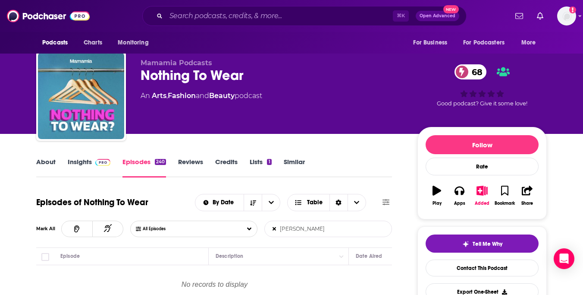
scroll to position [0, 0]
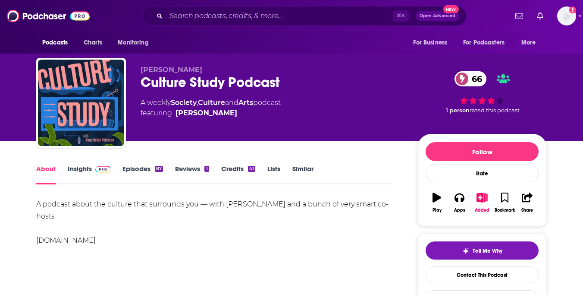
click at [130, 169] on link "Episodes 87" at bounding box center [143, 174] width 41 height 20
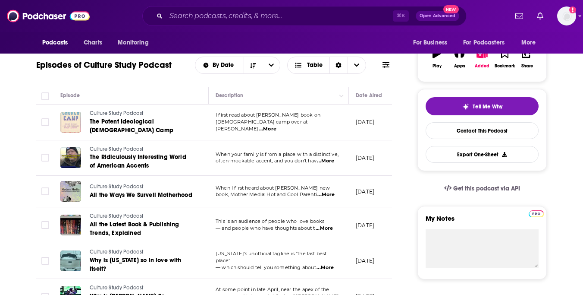
scroll to position [167, 0]
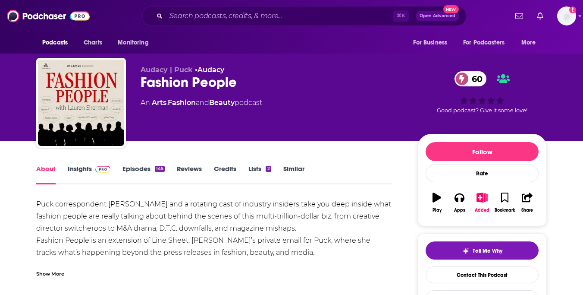
click at [134, 170] on link "Episodes 145" at bounding box center [144, 174] width 42 height 20
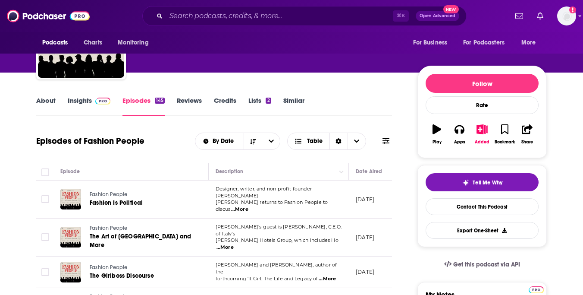
scroll to position [69, 0]
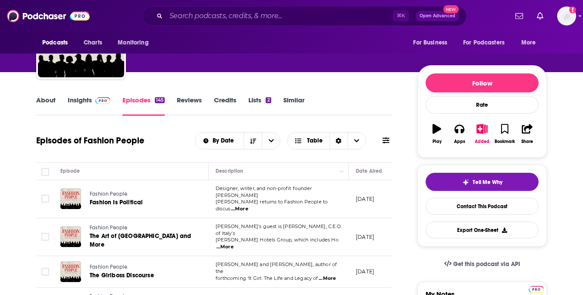
click at [248, 205] on span "...More" at bounding box center [239, 208] width 17 height 7
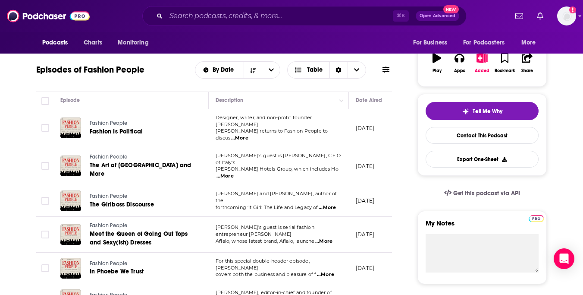
scroll to position [140, 0]
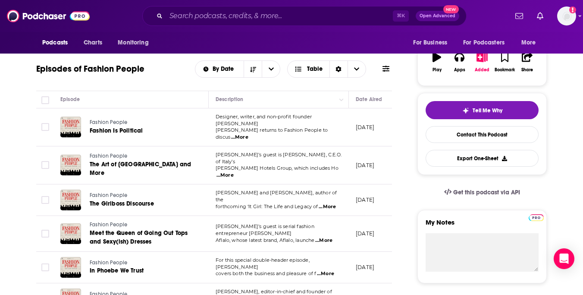
click at [327, 237] on span "...More" at bounding box center [323, 240] width 17 height 7
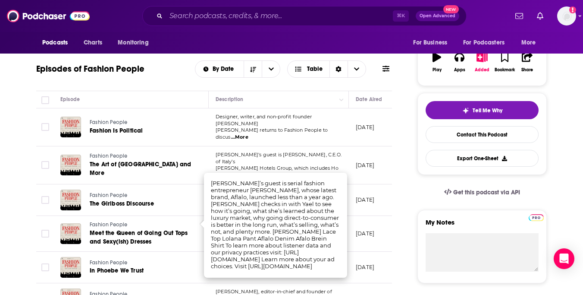
click at [425, 198] on div "Get this podcast via API" at bounding box center [482, 192] width 129 height 21
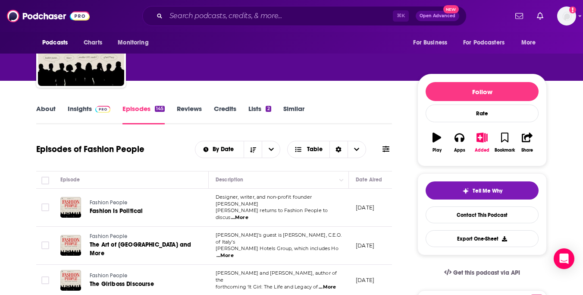
scroll to position [0, 0]
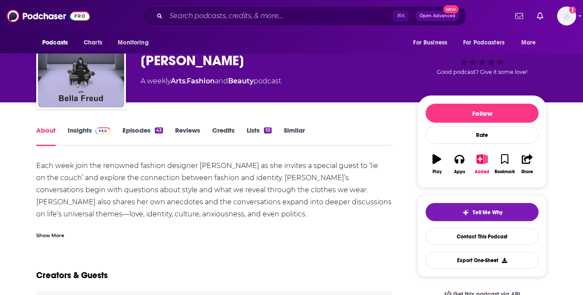
scroll to position [31, 0]
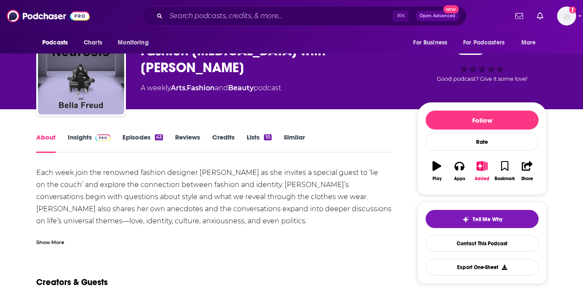
click at [135, 135] on link "Episodes 43" at bounding box center [143, 143] width 41 height 20
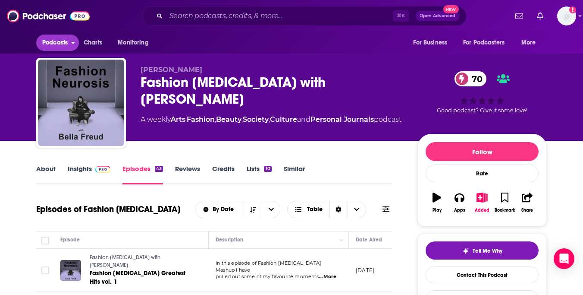
click at [55, 39] on span "Podcasts" at bounding box center [54, 43] width 25 height 12
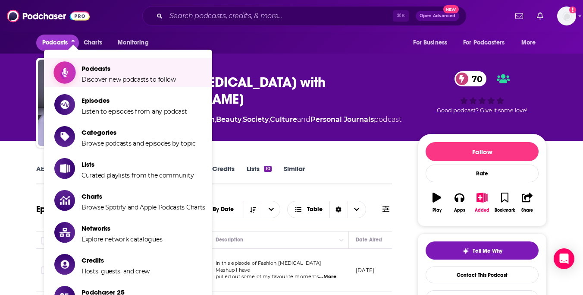
click at [98, 74] on span "Podcasts Discover new podcasts to follow" at bounding box center [129, 73] width 94 height 22
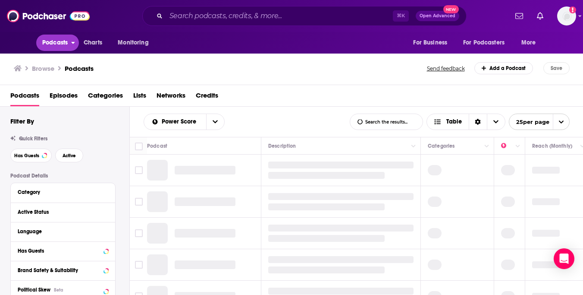
click at [59, 45] on span "Podcasts" at bounding box center [54, 43] width 25 height 12
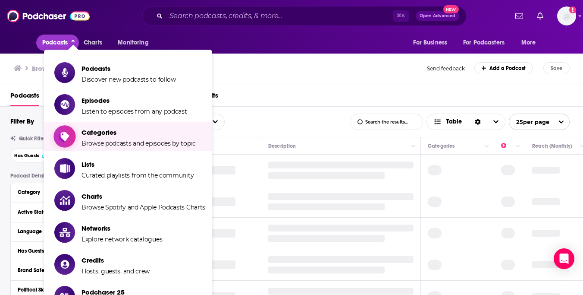
click at [67, 140] on span "Show item sub-menu" at bounding box center [64, 136] width 66 height 66
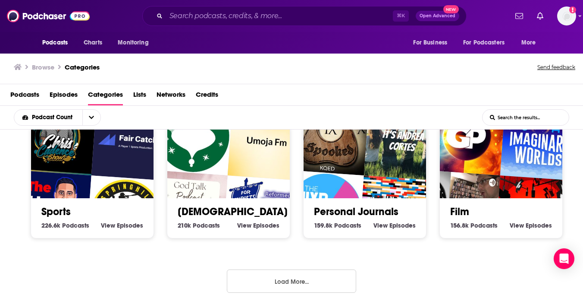
scroll to position [405, 0]
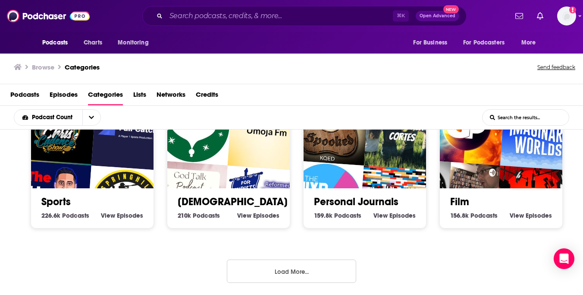
click at [283, 277] on button "Load More..." at bounding box center [291, 270] width 129 height 23
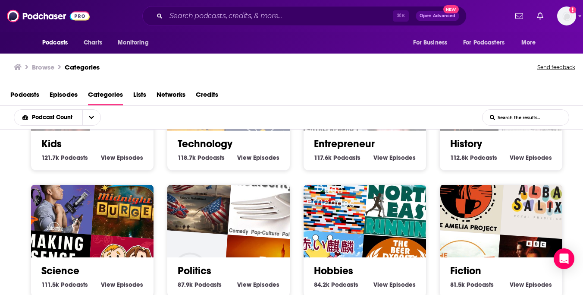
scroll to position [721, 0]
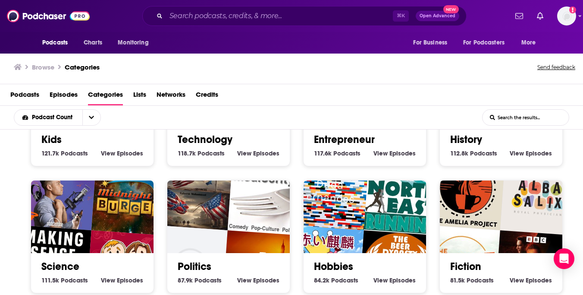
click at [365, 149] on div "117.6k Entrepreneur Podcasts View Entrepreneur Episodes" at bounding box center [365, 153] width 102 height 8
click at [394, 149] on span "Episodes" at bounding box center [403, 153] width 26 height 8
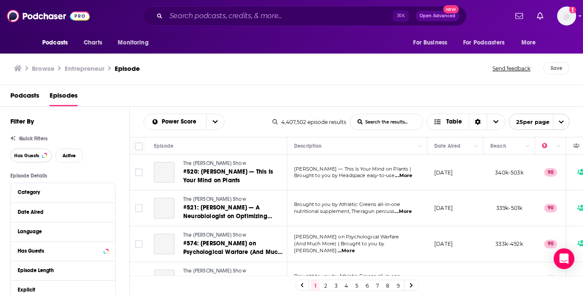
click at [31, 157] on span "Has Guests" at bounding box center [26, 155] width 25 height 5
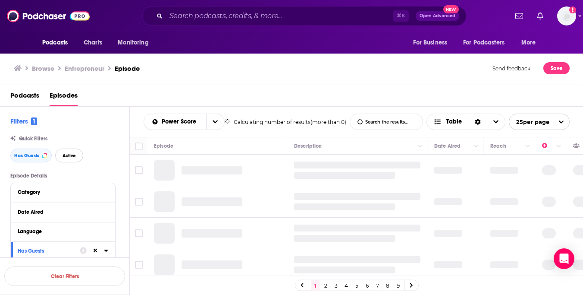
click at [64, 157] on span "Active" at bounding box center [69, 155] width 13 height 5
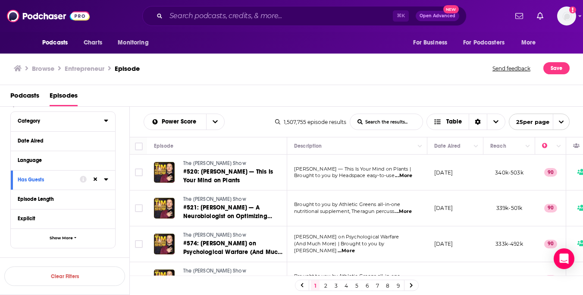
scroll to position [73, 0]
click at [38, 160] on div "Language" at bounding box center [58, 158] width 81 height 6
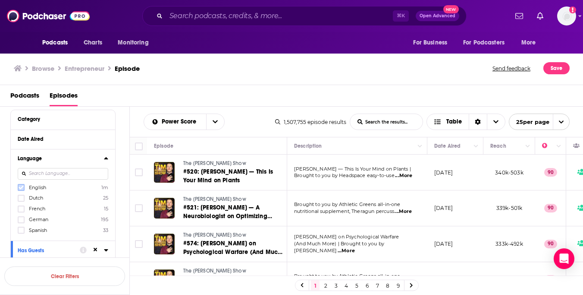
click at [21, 186] on icon at bounding box center [21, 187] width 5 height 5
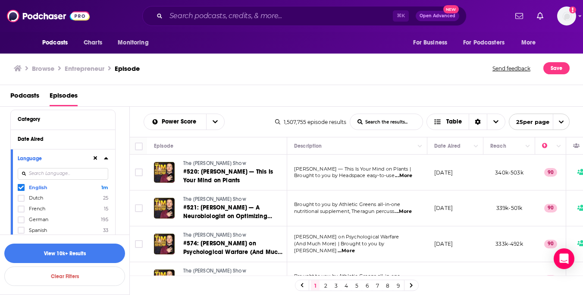
click at [107, 158] on icon at bounding box center [106, 157] width 4 height 7
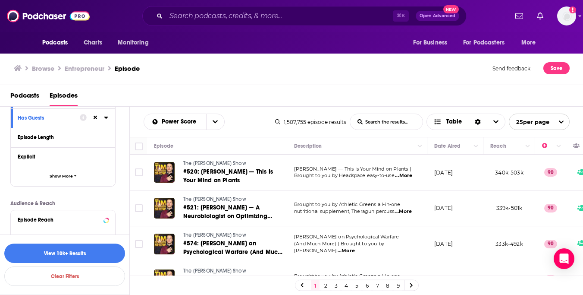
scroll to position [133, 0]
click at [57, 176] on span "Show More" at bounding box center [61, 175] width 23 height 5
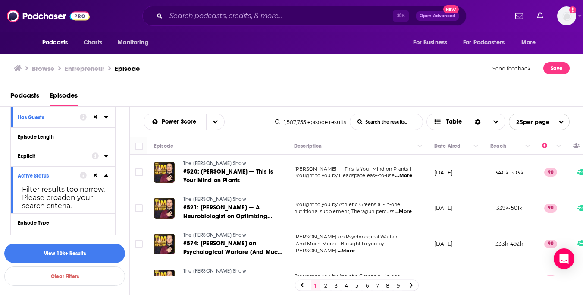
click at [54, 156] on div "Explicit" at bounding box center [52, 156] width 69 height 6
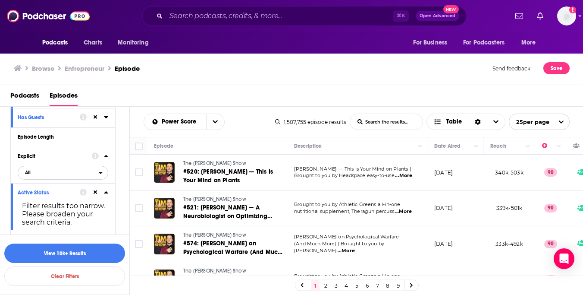
click at [74, 172] on span "All" at bounding box center [58, 172] width 81 height 11
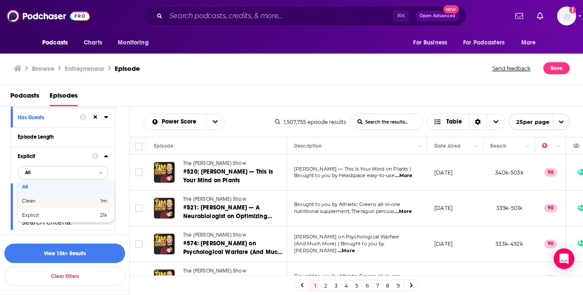
click at [38, 202] on span "Clean" at bounding box center [44, 200] width 45 height 5
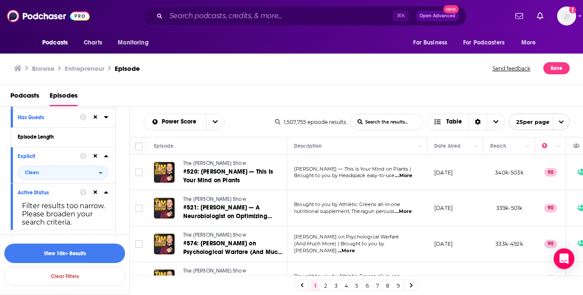
click at [106, 155] on icon at bounding box center [106, 155] width 4 height 7
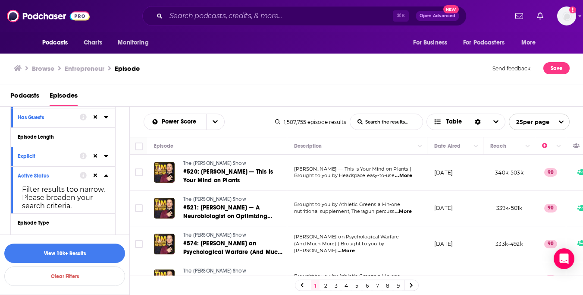
click at [107, 177] on icon at bounding box center [106, 175] width 4 height 7
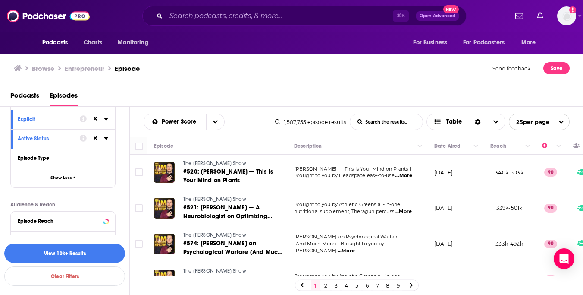
scroll to position [171, 0]
click at [66, 174] on button "Show Less" at bounding box center [63, 176] width 104 height 19
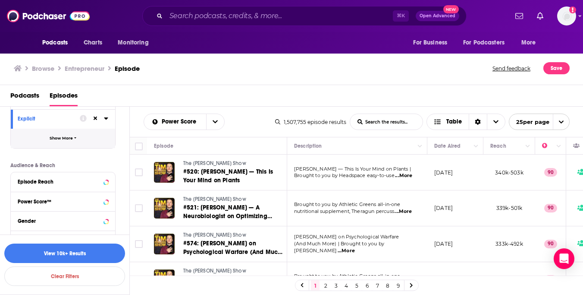
click at [73, 144] on button "Show More" at bounding box center [63, 138] width 104 height 19
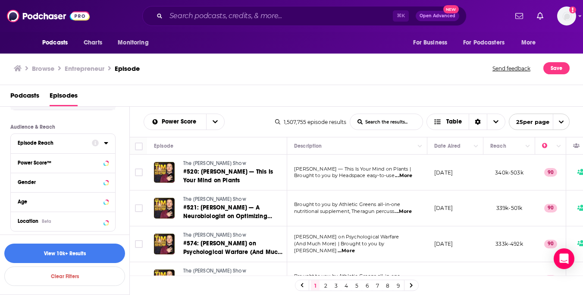
scroll to position [278, 0]
click at [106, 160] on icon at bounding box center [106, 161] width 4 height 7
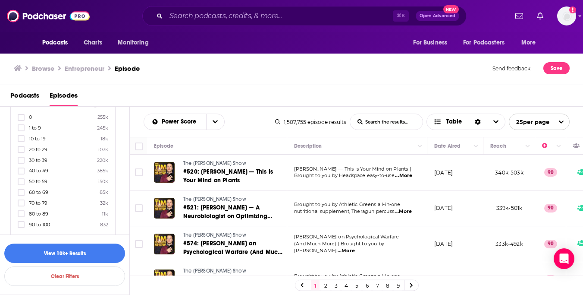
scroll to position [337, 0]
click at [22, 169] on icon at bounding box center [21, 167] width 5 height 5
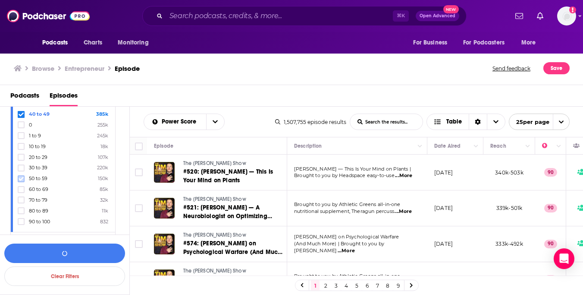
click at [22, 179] on icon at bounding box center [21, 178] width 5 height 4
click at [22, 189] on icon at bounding box center [21, 189] width 5 height 4
click at [22, 202] on icon at bounding box center [21, 199] width 5 height 5
click at [22, 211] on icon at bounding box center [21, 210] width 5 height 5
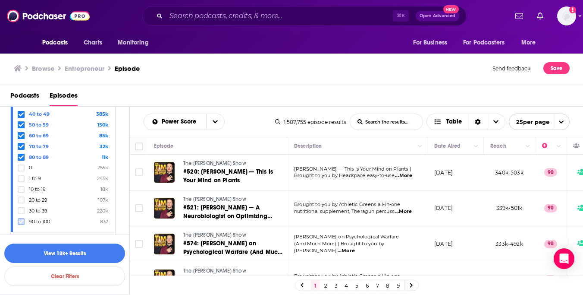
click at [22, 221] on icon at bounding box center [21, 222] width 5 height 4
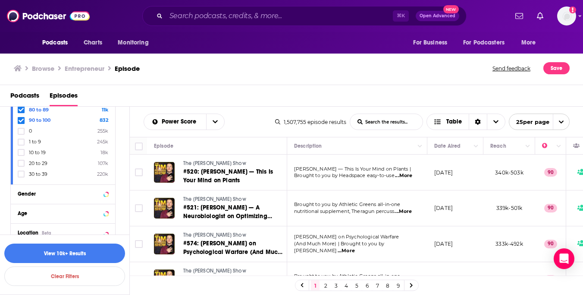
scroll to position [397, 0]
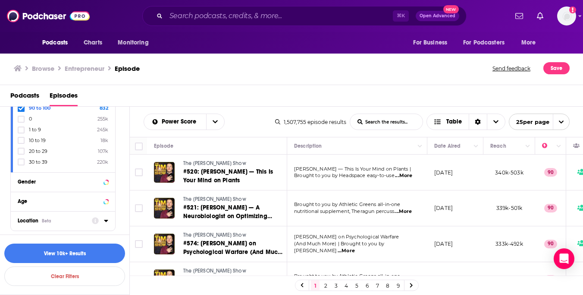
click at [105, 222] on icon at bounding box center [106, 220] width 4 height 7
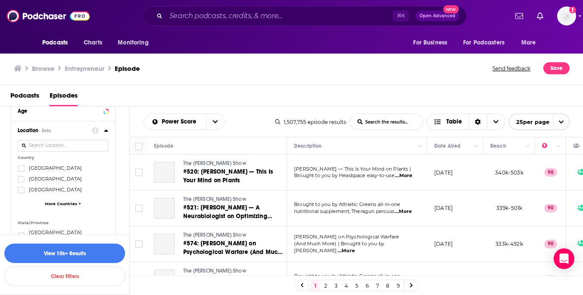
scroll to position [507, 0]
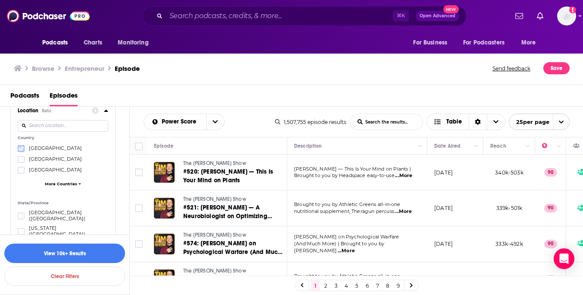
click at [19, 146] on icon at bounding box center [21, 148] width 5 height 5
click at [74, 253] on button "View 10k+ Results" at bounding box center [64, 252] width 121 height 19
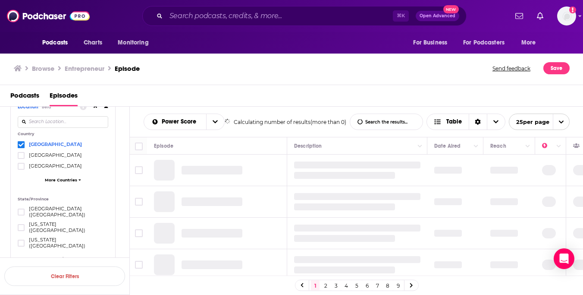
scroll to position [503, 0]
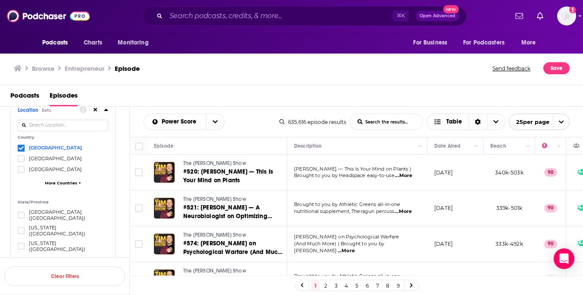
click at [31, 94] on span "Podcasts" at bounding box center [24, 97] width 29 height 18
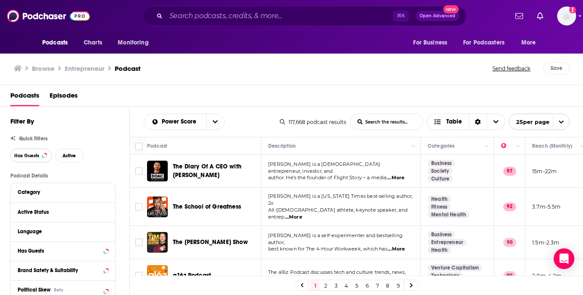
click at [36, 158] on span "Has Guests" at bounding box center [26, 155] width 25 height 5
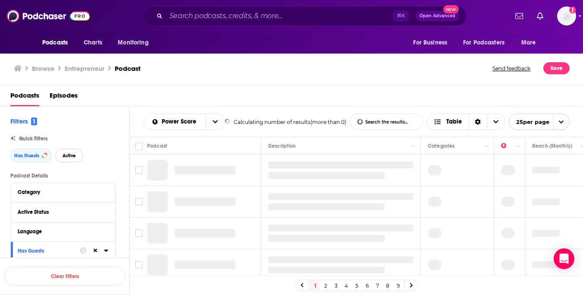
click at [69, 158] on span "Active" at bounding box center [69, 155] width 13 height 5
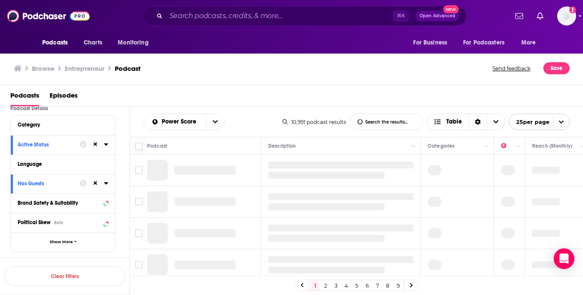
scroll to position [73, 0]
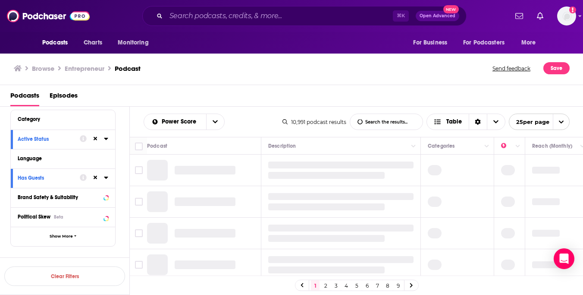
click at [108, 160] on div "Language" at bounding box center [63, 158] width 104 height 19
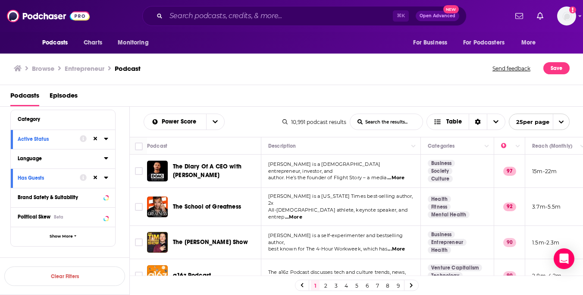
click at [106, 159] on icon at bounding box center [106, 158] width 4 height 2
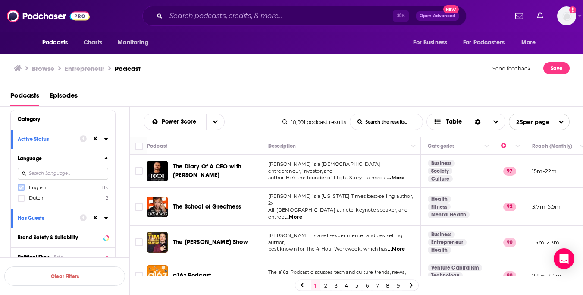
click at [19, 188] on icon at bounding box center [21, 188] width 5 height 4
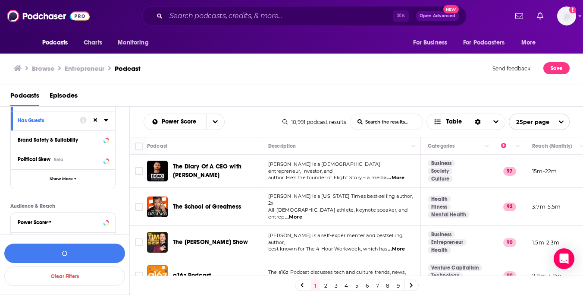
scroll to position [176, 0]
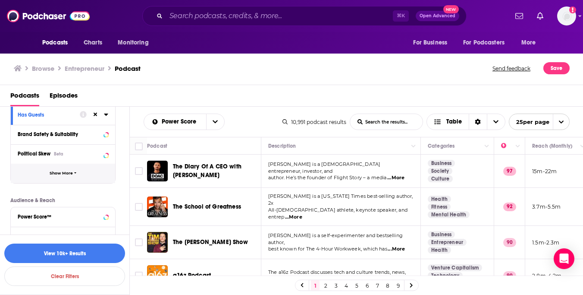
click at [68, 170] on button "Show More" at bounding box center [63, 172] width 104 height 19
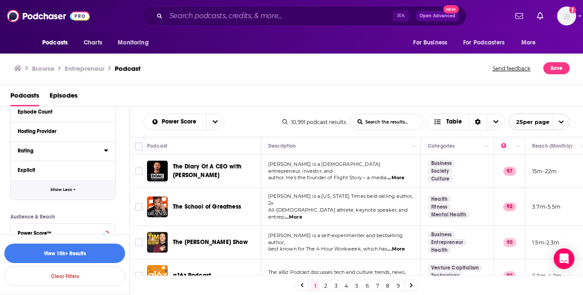
scroll to position [336, 0]
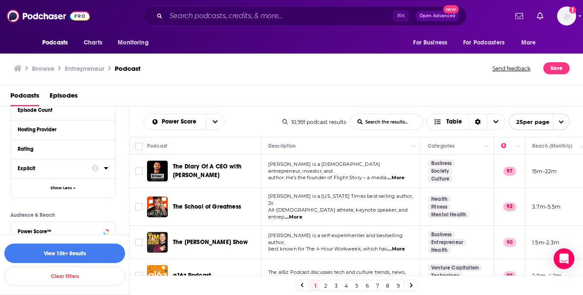
click at [45, 170] on div "Explicit" at bounding box center [52, 168] width 69 height 6
click at [58, 188] on span "All" at bounding box center [58, 184] width 81 height 11
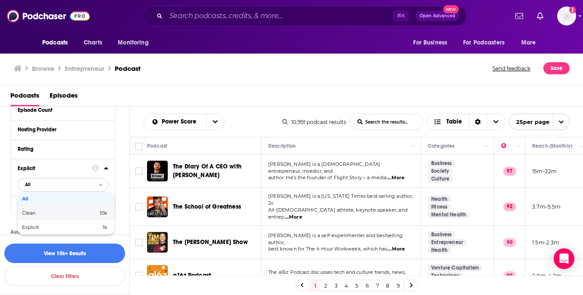
click at [50, 212] on span "Clean" at bounding box center [44, 213] width 44 height 5
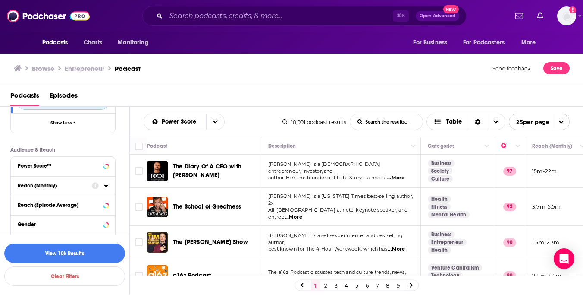
scroll to position [431, 0]
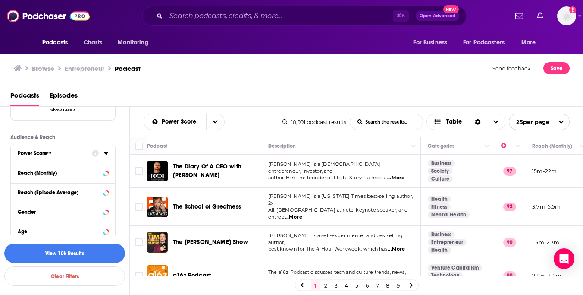
click at [107, 154] on icon at bounding box center [106, 153] width 4 height 2
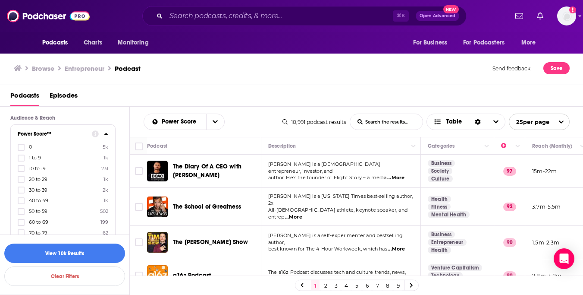
scroll to position [459, 0]
click at [20, 192] on icon at bounding box center [21, 191] width 5 height 5
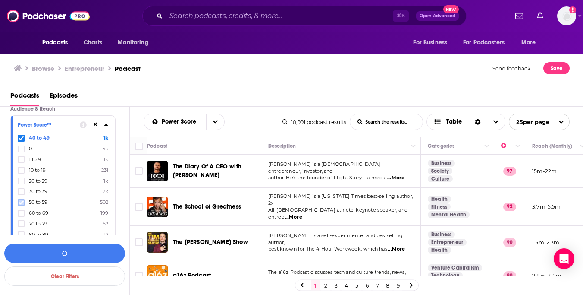
click at [21, 202] on icon at bounding box center [21, 202] width 5 height 4
click at [21, 211] on icon at bounding box center [21, 213] width 5 height 5
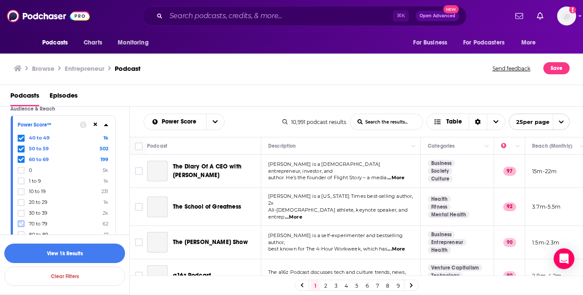
click at [21, 221] on icon at bounding box center [21, 223] width 5 height 5
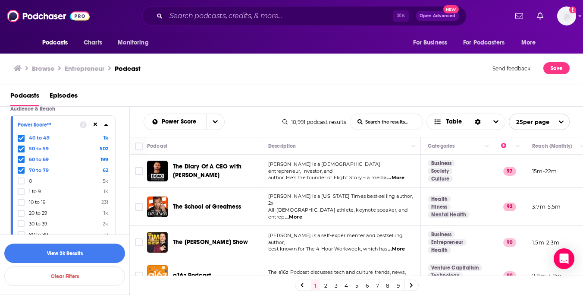
drag, startPoint x: 22, startPoint y: 232, endPoint x: 23, endPoint y: 226, distance: 5.5
click at [22, 232] on icon at bounding box center [21, 234] width 5 height 5
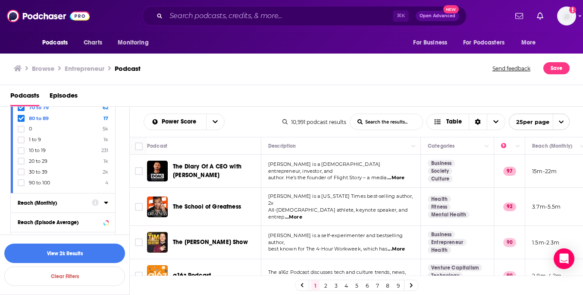
scroll to position [525, 0]
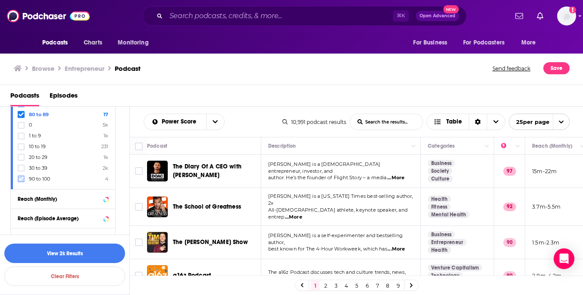
click at [20, 177] on icon at bounding box center [21, 178] width 5 height 5
click at [104, 197] on icon at bounding box center [106, 198] width 4 height 7
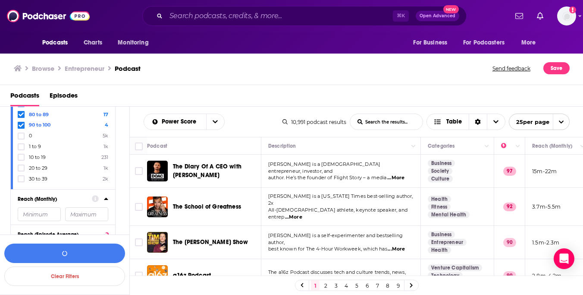
click at [42, 211] on input "number" at bounding box center [39, 214] width 43 height 14
type input "10000"
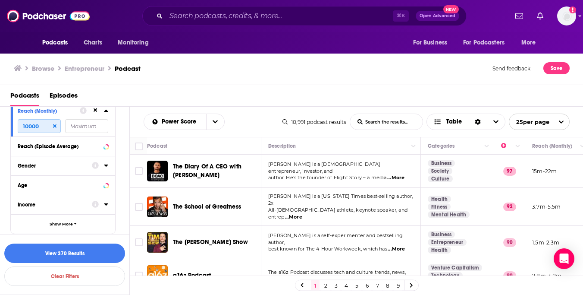
scroll to position [616, 0]
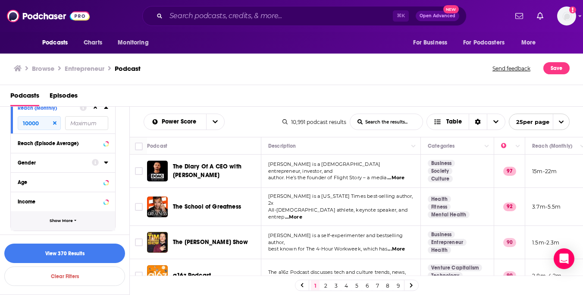
click at [63, 221] on span "Show More" at bounding box center [61, 220] width 23 height 5
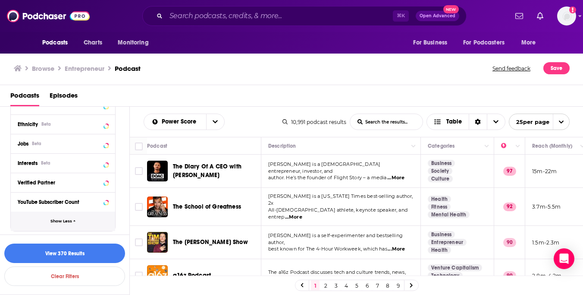
scroll to position [752, 0]
click at [106, 162] on icon at bounding box center [106, 162] width 4 height 2
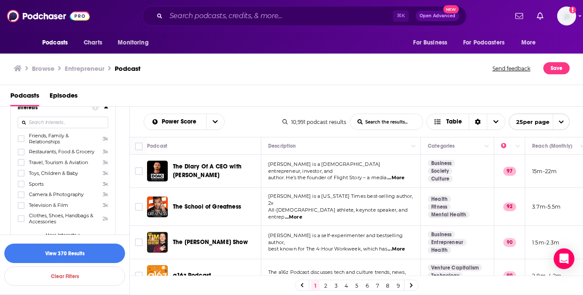
scroll to position [814, 0]
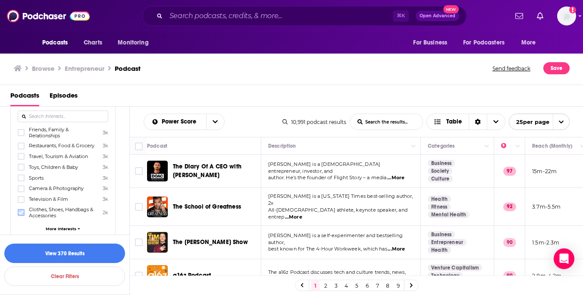
click at [22, 210] on icon at bounding box center [21, 212] width 5 height 5
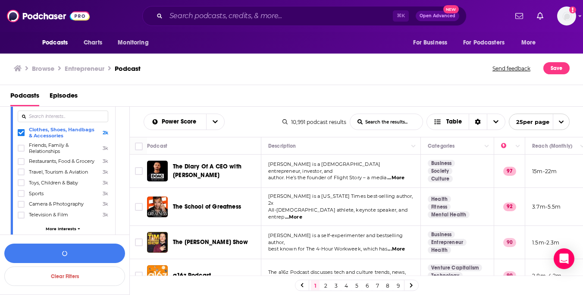
click at [55, 226] on span "More Interests" at bounding box center [61, 228] width 31 height 5
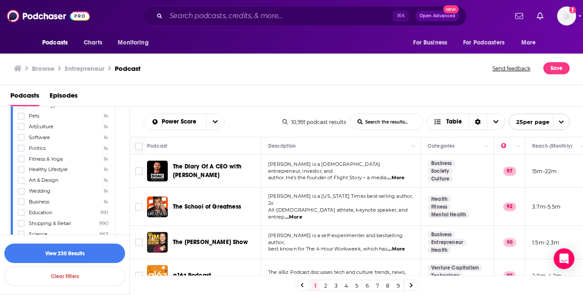
scroll to position [996, 0]
click at [22, 190] on icon at bounding box center [21, 192] width 5 height 5
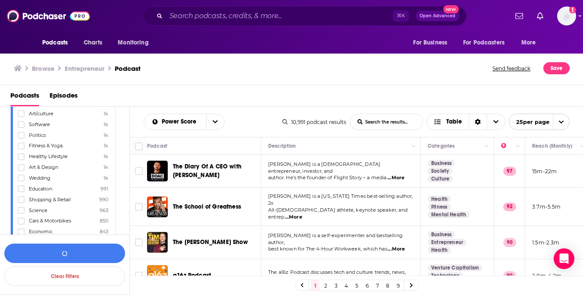
scroll to position [1016, 0]
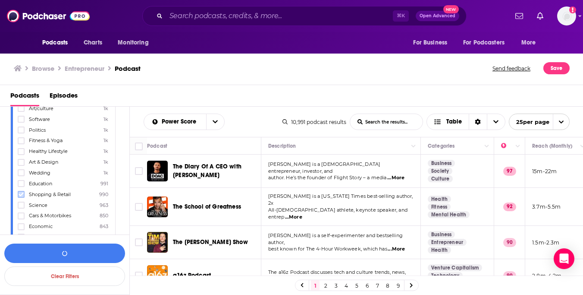
click at [22, 192] on icon at bounding box center [21, 194] width 5 height 5
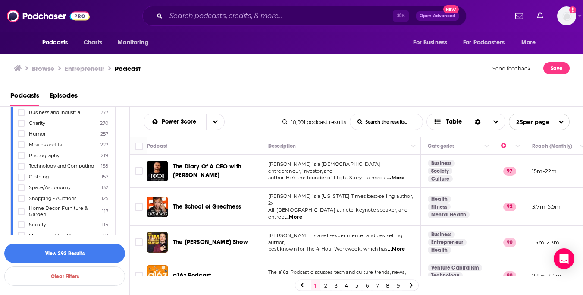
scroll to position [1352, 0]
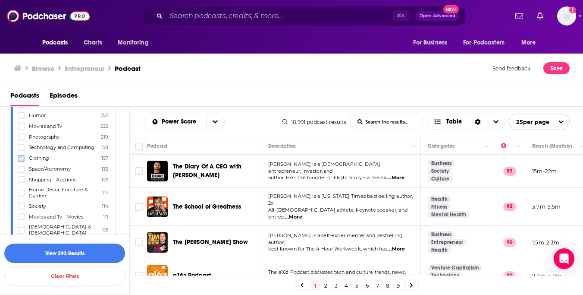
click at [20, 156] on icon at bounding box center [21, 158] width 5 height 4
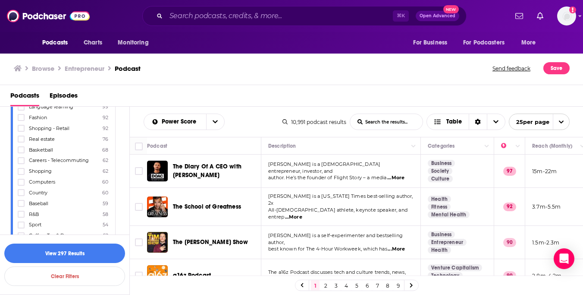
scroll to position [1511, 0]
click at [18, 167] on label at bounding box center [21, 170] width 7 height 7
click at [71, 255] on button "View 302 Results" at bounding box center [64, 252] width 121 height 19
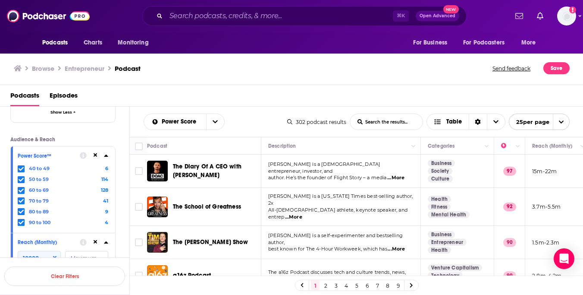
scroll to position [437, 0]
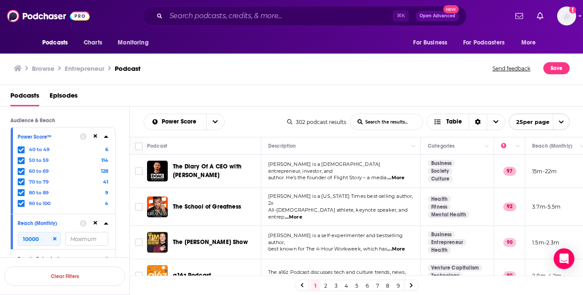
click at [103, 224] on div at bounding box center [94, 222] width 28 height 11
click at [106, 137] on icon at bounding box center [106, 136] width 4 height 2
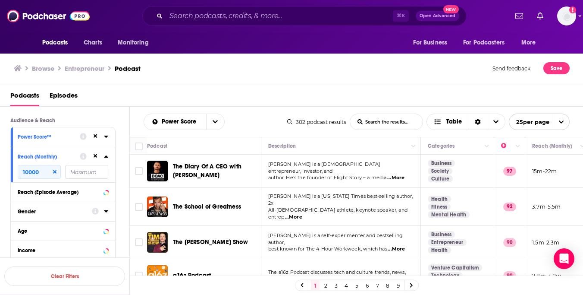
click at [106, 157] on icon at bounding box center [106, 156] width 4 height 2
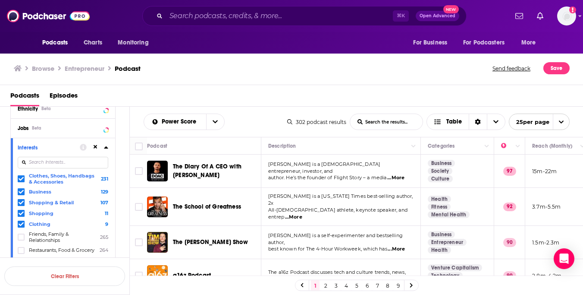
scroll to position [622, 0]
click at [107, 146] on icon at bounding box center [106, 145] width 4 height 7
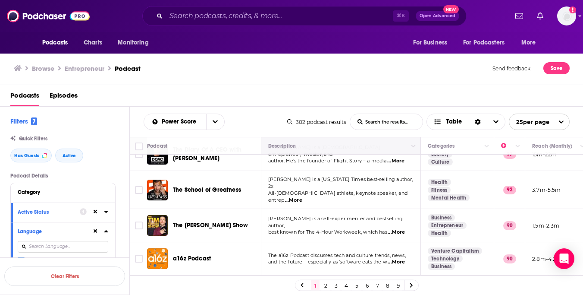
scroll to position [35, 0]
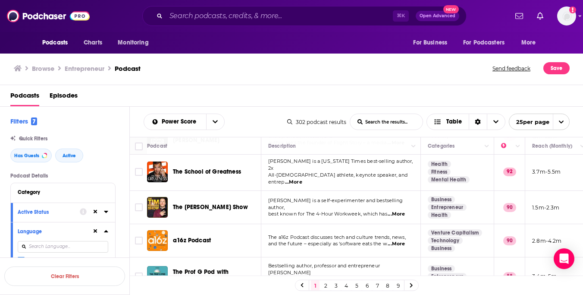
click at [302, 179] on span "...More" at bounding box center [293, 182] width 17 height 7
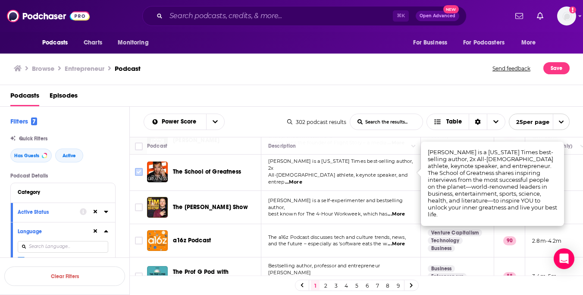
click at [140, 168] on input "Toggle select row" at bounding box center [139, 172] width 8 height 8
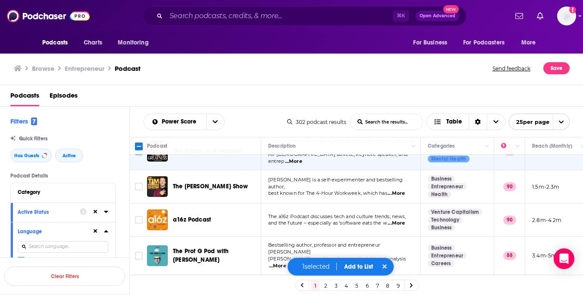
scroll to position [57, 0]
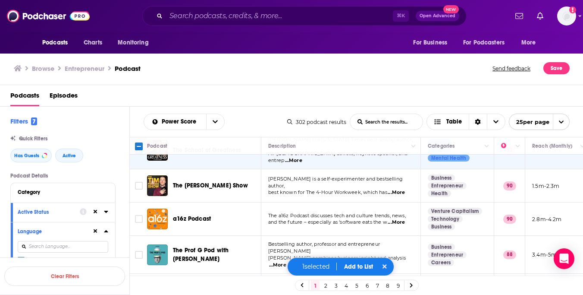
click at [397, 189] on span "...More" at bounding box center [396, 192] width 17 height 7
click at [396, 219] on span "...More" at bounding box center [396, 222] width 17 height 7
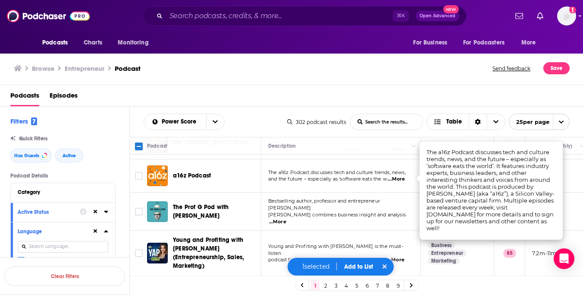
scroll to position [107, 0]
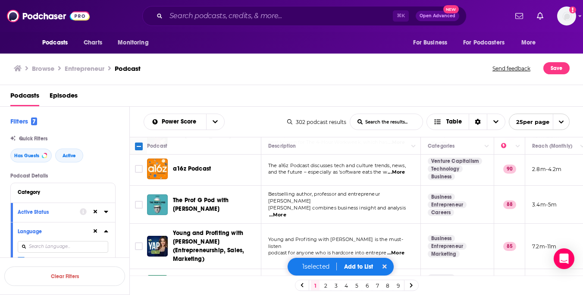
click at [286, 211] on span "...More" at bounding box center [277, 214] width 17 height 7
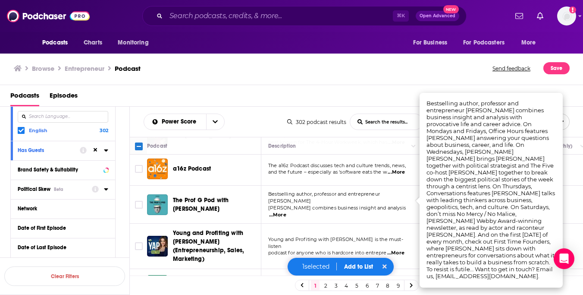
scroll to position [135, 0]
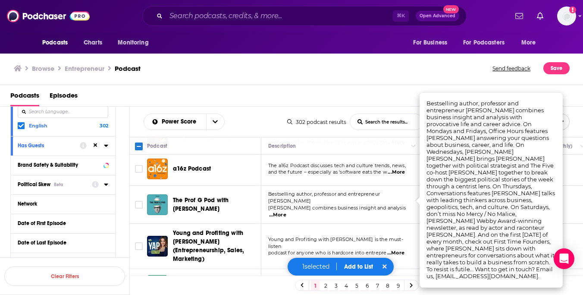
click at [106, 184] on icon at bounding box center [106, 184] width 4 height 2
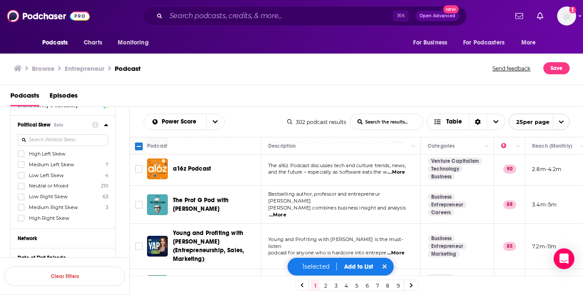
scroll to position [196, 0]
click at [20, 183] on icon at bounding box center [21, 184] width 5 height 5
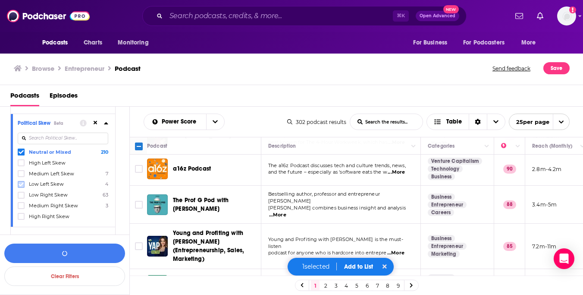
click at [23, 185] on icon at bounding box center [21, 184] width 5 height 5
click at [23, 184] on icon at bounding box center [21, 184] width 5 height 5
click at [23, 185] on icon at bounding box center [21, 184] width 5 height 5
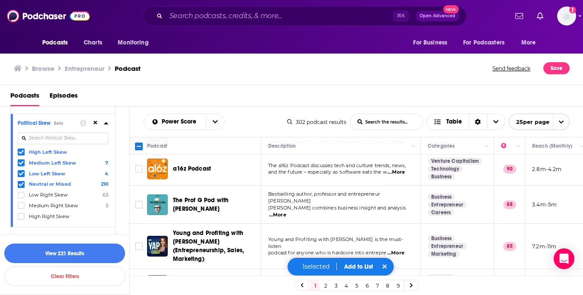
click at [51, 252] on button "View 221 Results" at bounding box center [64, 252] width 121 height 19
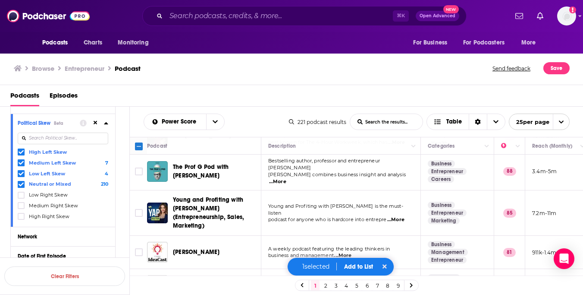
click at [139, 145] on input "Toggle select all" at bounding box center [139, 146] width 8 height 8
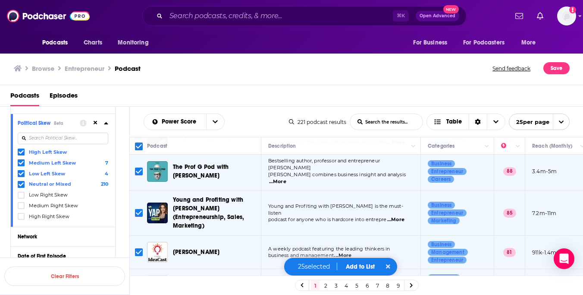
click at [141, 145] on input "Toggle select all" at bounding box center [139, 146] width 8 height 8
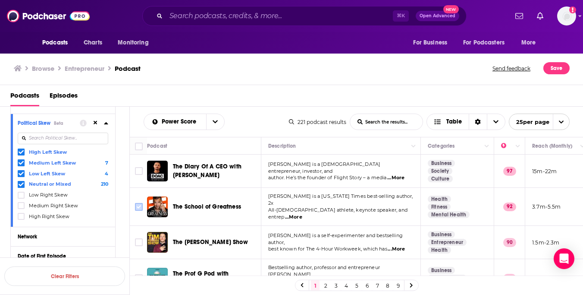
click at [139, 205] on input "Toggle select row" at bounding box center [139, 207] width 8 height 8
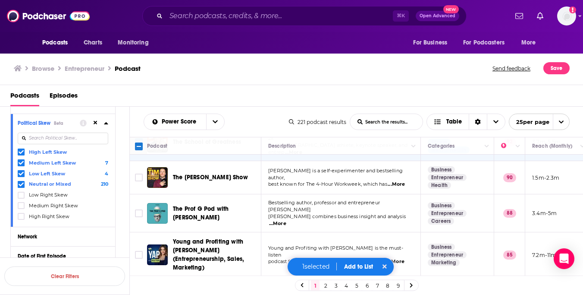
scroll to position [72, 0]
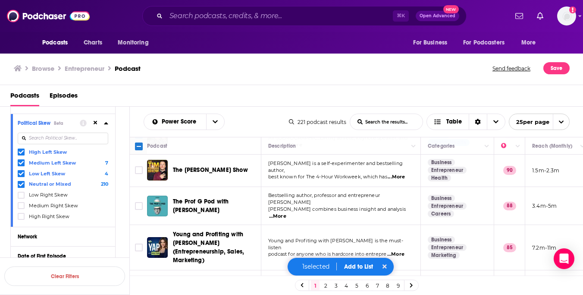
click at [286, 213] on span "...More" at bounding box center [277, 216] width 17 height 7
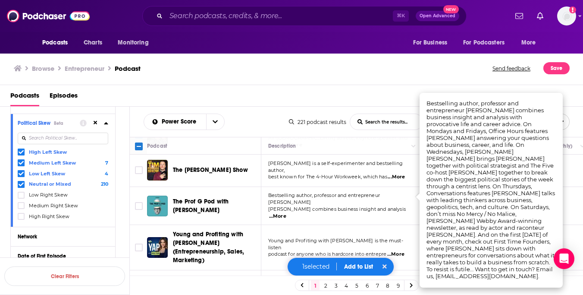
scroll to position [97, 0]
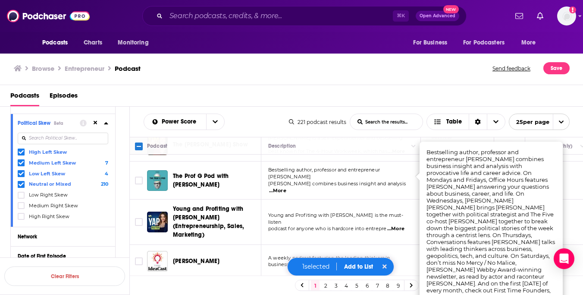
click at [402, 225] on span "...More" at bounding box center [395, 228] width 17 height 7
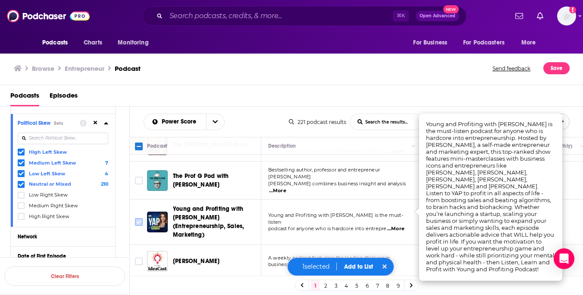
click at [137, 218] on input "Toggle select row" at bounding box center [139, 222] width 8 height 8
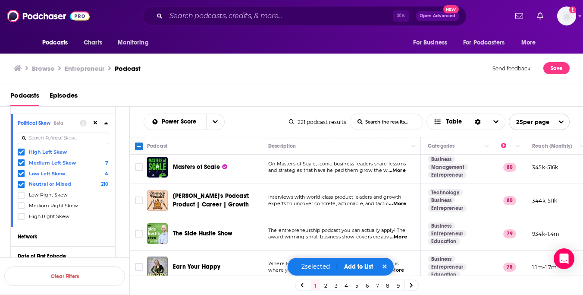
scroll to position [260, 0]
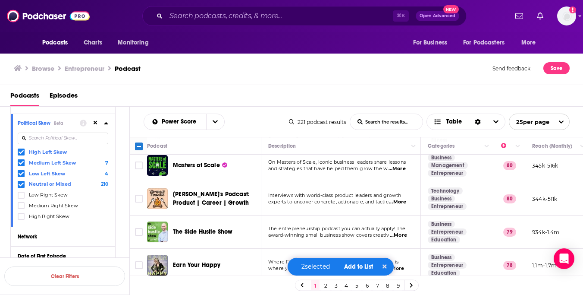
click at [399, 232] on span "...More" at bounding box center [398, 235] width 17 height 7
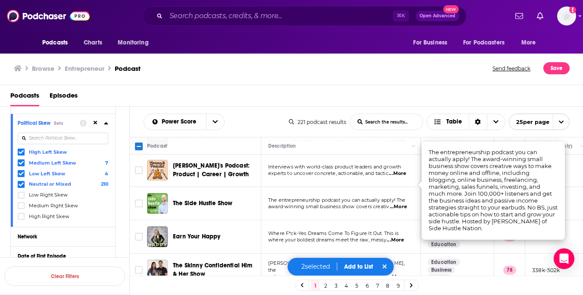
scroll to position [292, 0]
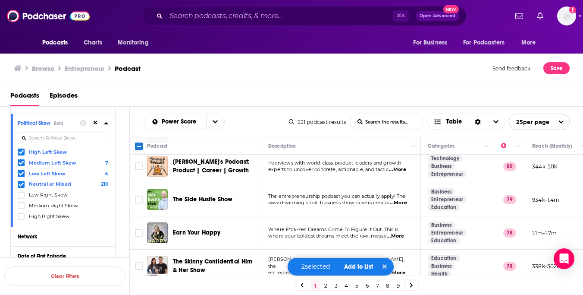
click at [396, 233] on span "...More" at bounding box center [395, 236] width 17 height 7
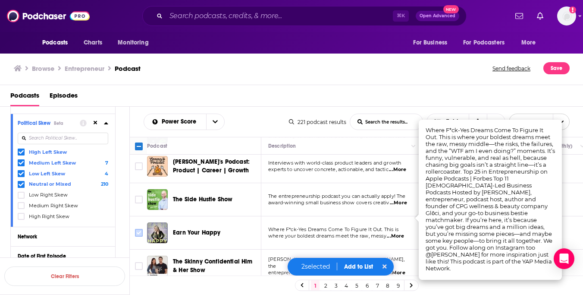
click at [138, 229] on input "Toggle select row" at bounding box center [139, 233] width 8 height 8
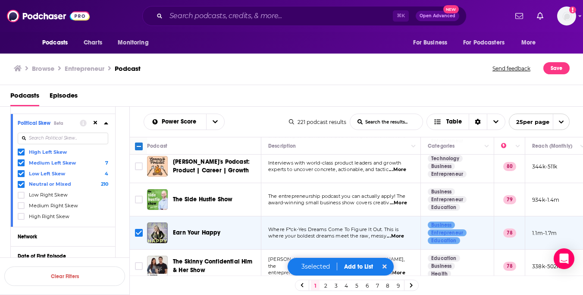
scroll to position [324, 0]
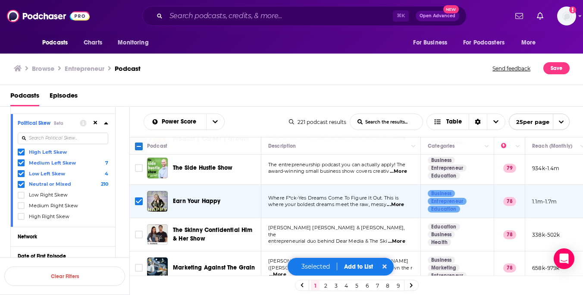
click at [395, 238] on span "...More" at bounding box center [396, 241] width 17 height 7
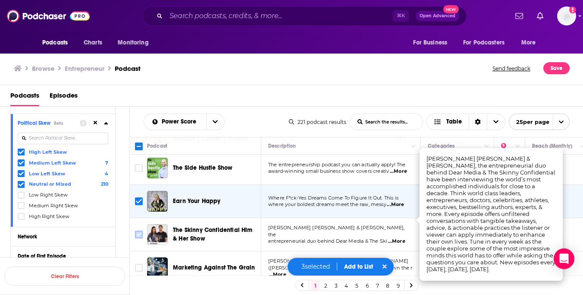
click at [138, 230] on input "Toggle select row" at bounding box center [139, 234] width 8 height 8
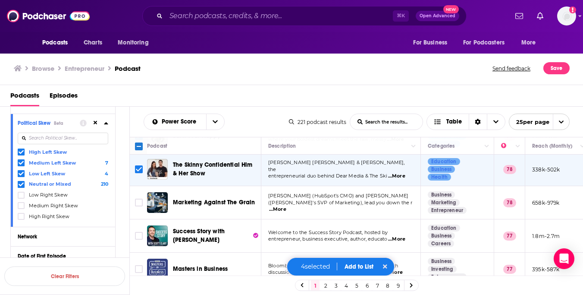
scroll to position [393, 0]
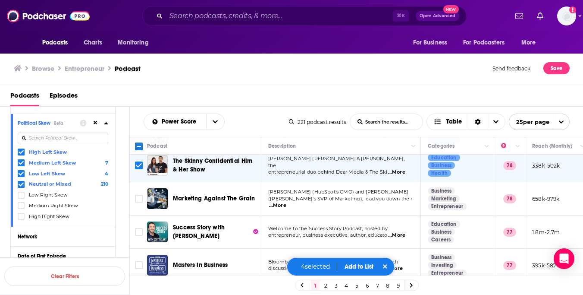
click at [400, 232] on span "...More" at bounding box center [396, 235] width 17 height 7
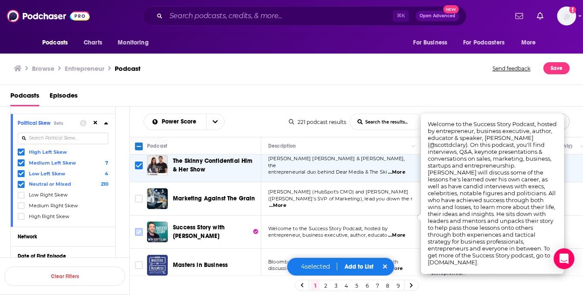
click at [138, 228] on input "Toggle select row" at bounding box center [139, 232] width 8 height 8
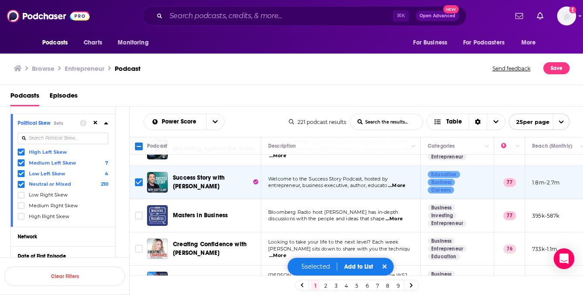
scroll to position [449, 0]
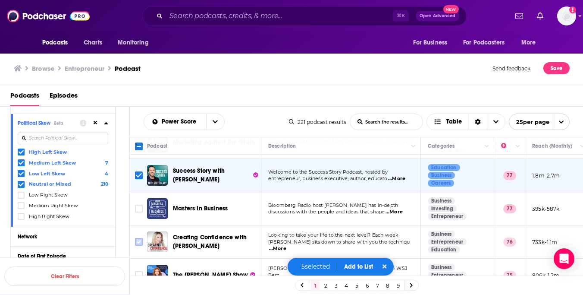
click at [136, 238] on input "Toggle select row" at bounding box center [139, 242] width 8 height 8
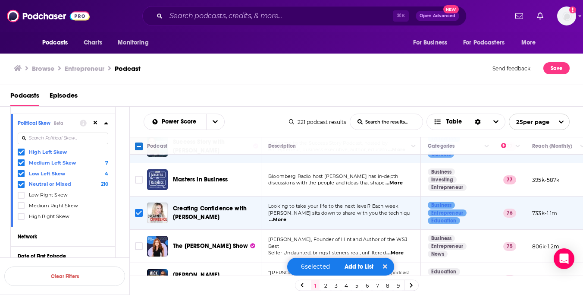
scroll to position [479, 0]
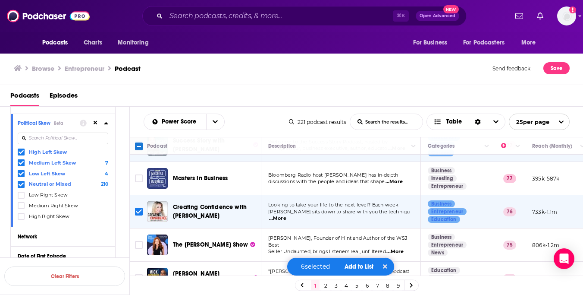
click at [404, 248] on span "...More" at bounding box center [395, 251] width 17 height 7
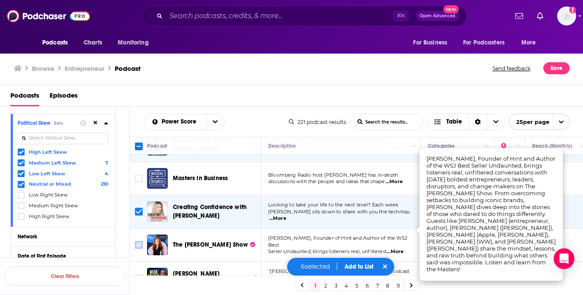
click at [137, 241] on input "Toggle select row" at bounding box center [139, 245] width 8 height 8
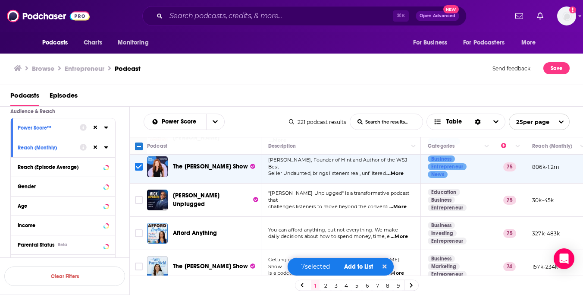
scroll to position [540, 0]
click at [69, 186] on div "Gender" at bounding box center [52, 185] width 69 height 6
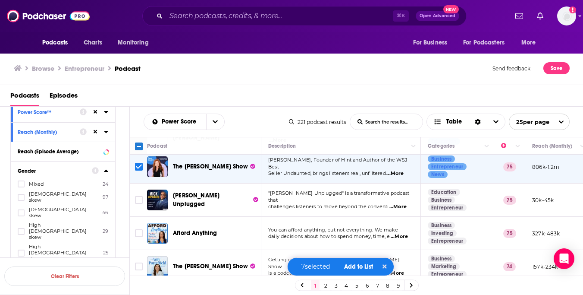
scroll to position [560, 0]
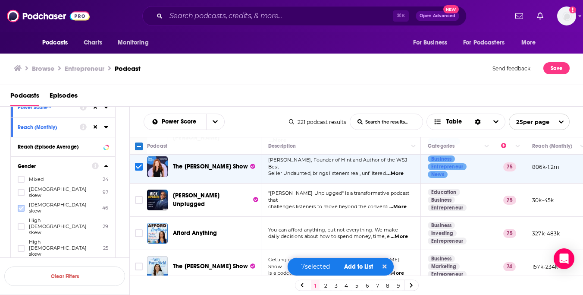
click at [22, 205] on icon at bounding box center [21, 207] width 5 height 5
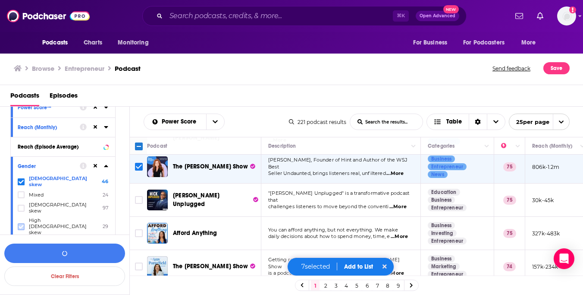
click at [22, 224] on icon at bounding box center [21, 226] width 5 height 4
click at [20, 214] on icon at bounding box center [21, 216] width 5 height 5
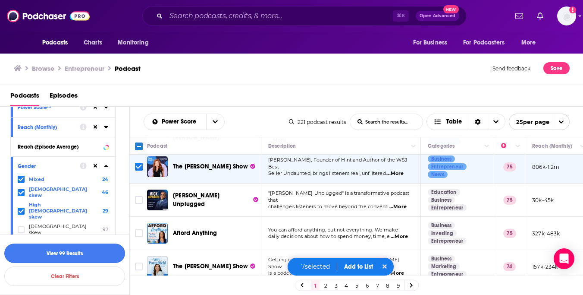
click at [68, 254] on button "View 99 Results" at bounding box center [64, 252] width 121 height 19
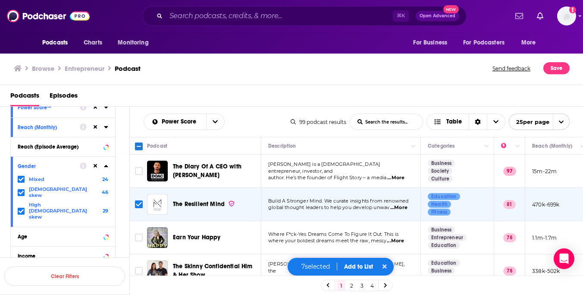
click at [140, 147] on input "Toggle select all" at bounding box center [139, 146] width 8 height 8
checkbox input "true"
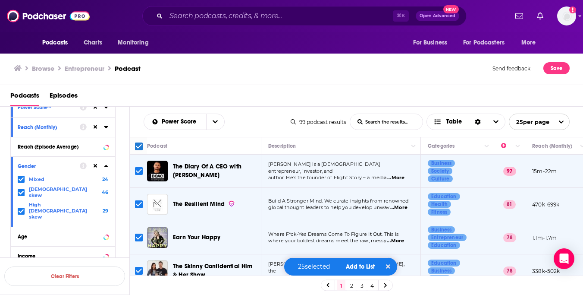
click at [361, 267] on button "Add to List" at bounding box center [360, 266] width 43 height 7
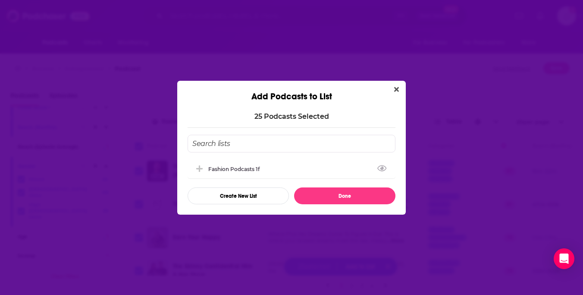
click at [285, 147] on input "Add Podcast To List" at bounding box center [292, 144] width 208 height 18
click at [255, 194] on button "Create New List" at bounding box center [238, 195] width 101 height 17
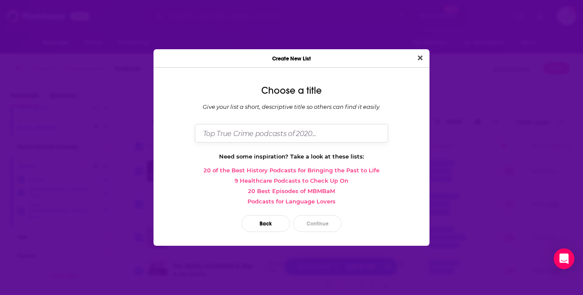
click at [253, 138] on input "Dialog" at bounding box center [291, 133] width 193 height 19
type input "Business/Entrepreneur Podcast"
click at [308, 223] on button "Continue" at bounding box center [317, 223] width 48 height 17
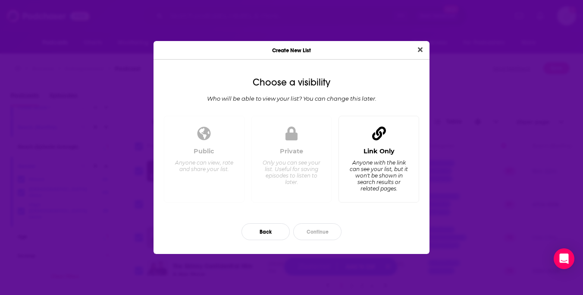
click at [387, 185] on div "Anyone with the link can see your list, but it won't be shown in search results…" at bounding box center [378, 175] width 59 height 32
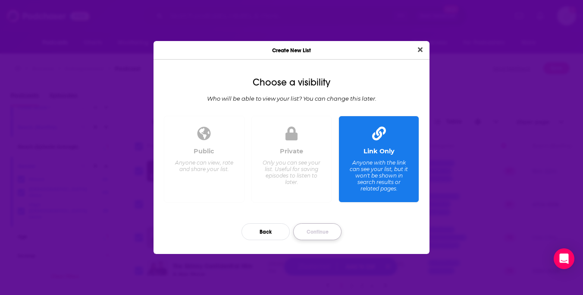
click at [316, 234] on button "Continue" at bounding box center [317, 231] width 48 height 17
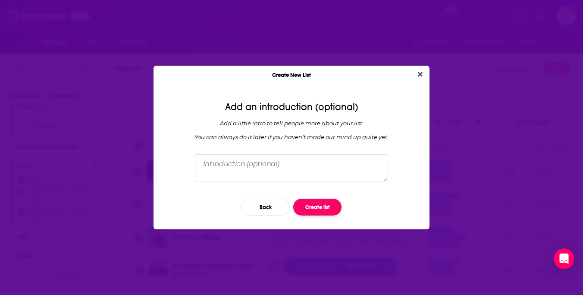
click at [324, 210] on button "Create list" at bounding box center [317, 206] width 48 height 17
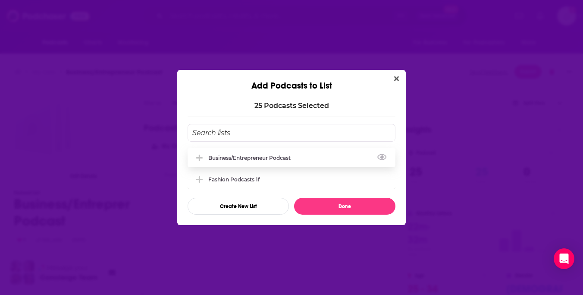
click at [290, 157] on div "Business/Entrepreneur Podcast" at bounding box center [252, 157] width 88 height 6
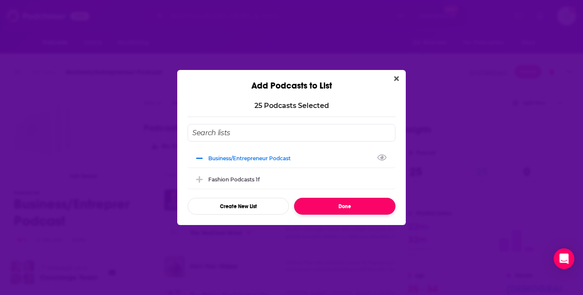
click at [336, 209] on button "Done" at bounding box center [344, 206] width 101 height 17
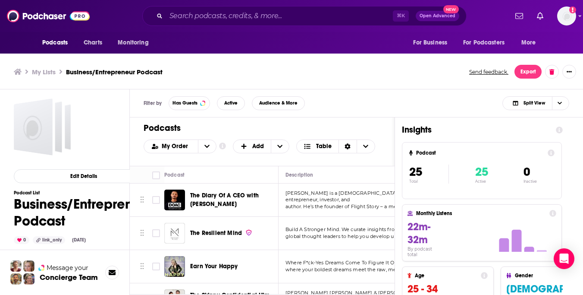
scroll to position [3, 0]
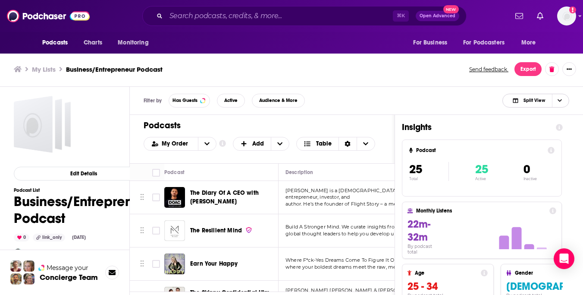
click at [528, 101] on span "Split View" at bounding box center [535, 100] width 22 height 5
click at [533, 128] on span "Podcast Only" at bounding box center [541, 129] width 43 height 5
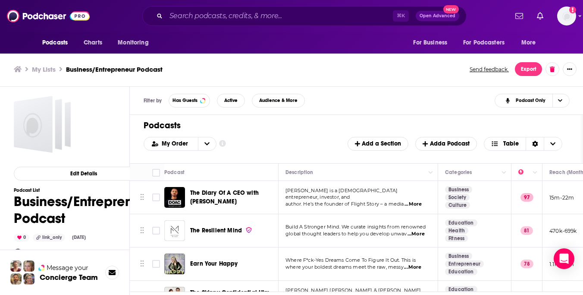
click at [415, 201] on span "...More" at bounding box center [413, 204] width 17 height 7
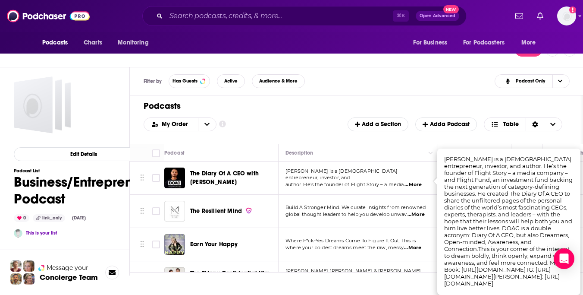
scroll to position [29, 0]
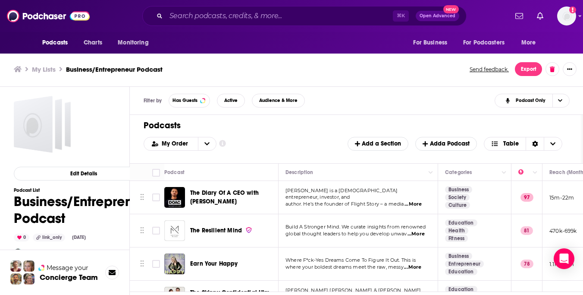
click at [293, 99] on div "Filter by Has Guests Active Audience & More Podcast Only Podcasts Add My Order …" at bounding box center [357, 247] width 454 height 321
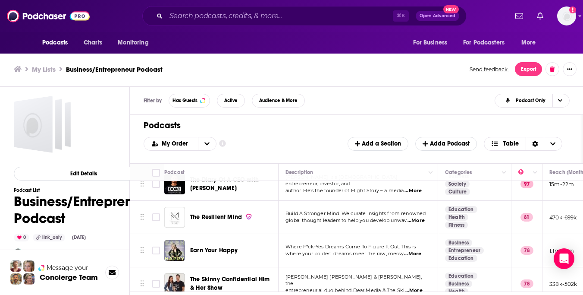
scroll to position [0, 0]
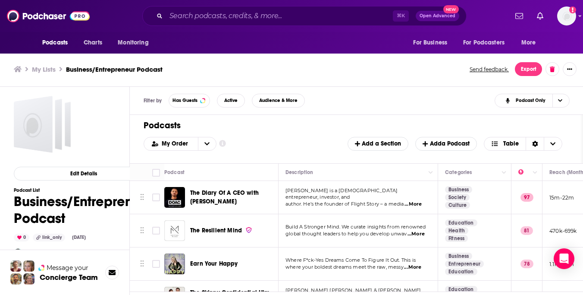
click at [419, 232] on span "...More" at bounding box center [416, 233] width 17 height 7
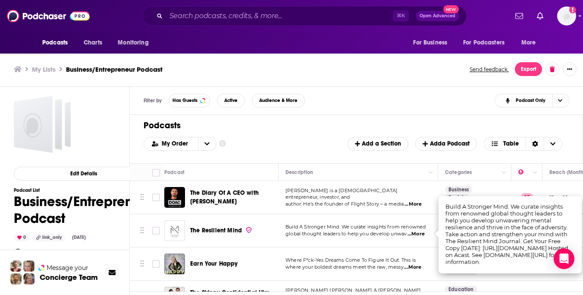
click at [271, 127] on h1 "Podcasts" at bounding box center [353, 125] width 419 height 11
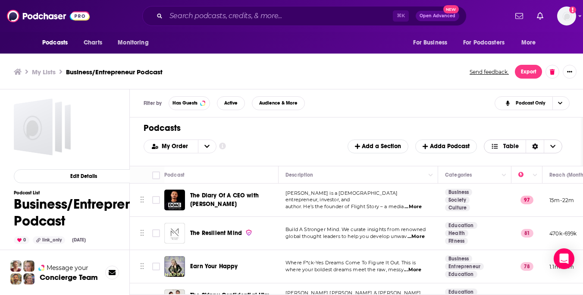
click at [553, 145] on icon "Choose View" at bounding box center [552, 146] width 5 height 6
click at [509, 145] on span "Table" at bounding box center [511, 146] width 16 height 6
click at [506, 145] on span "Table" at bounding box center [511, 146] width 16 height 6
click at [506, 161] on span "Card" at bounding box center [529, 160] width 54 height 5
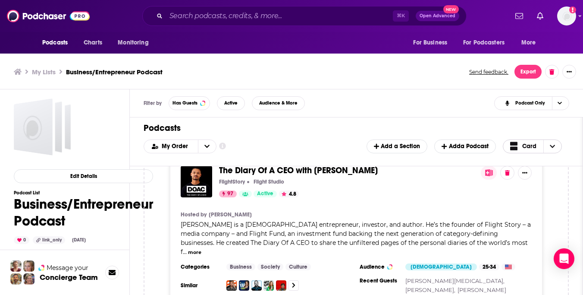
scroll to position [19, 0]
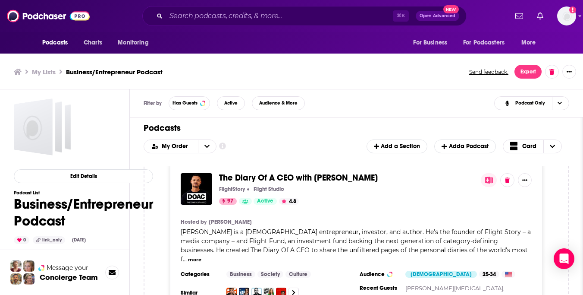
click at [201, 256] on button "more" at bounding box center [194, 259] width 13 height 7
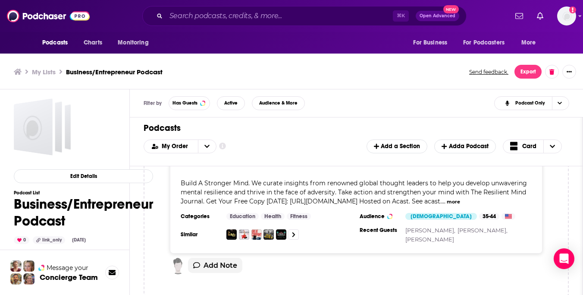
scroll to position [195, 0]
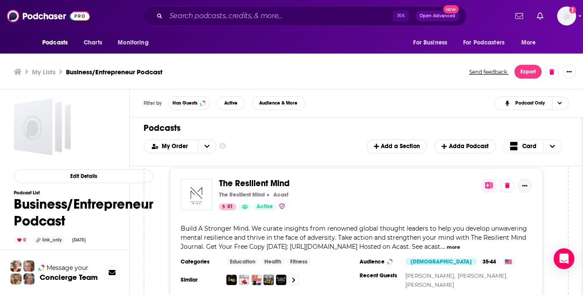
click at [530, 187] on button "Show More Button" at bounding box center [525, 186] width 14 height 14
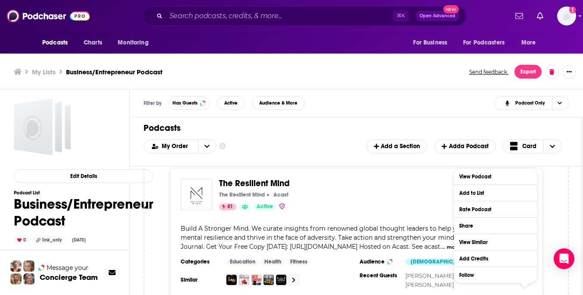
click at [410, 191] on div "The Resilient Mind Acast" at bounding box center [346, 194] width 255 height 7
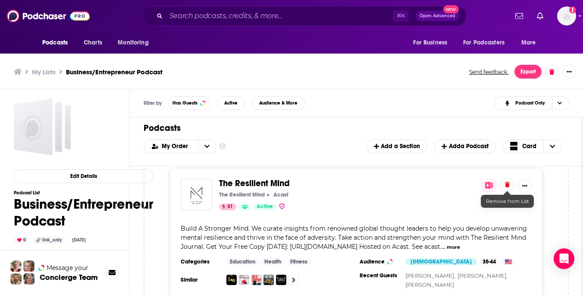
click at [508, 187] on button at bounding box center [507, 185] width 14 height 14
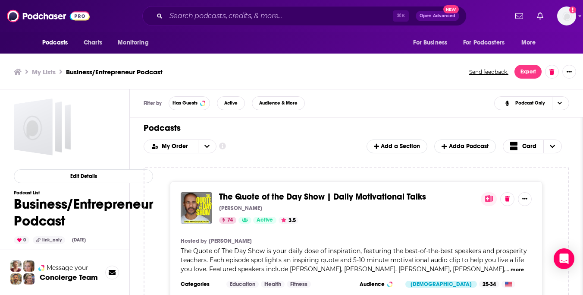
scroll to position [1387, 0]
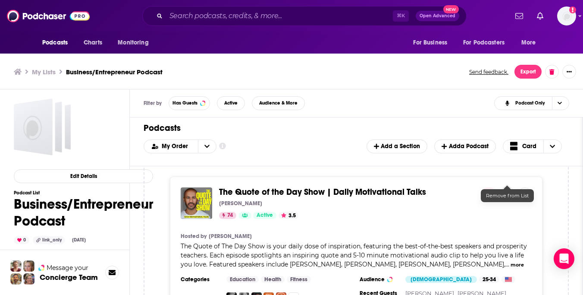
click at [506, 186] on button at bounding box center [507, 193] width 14 height 14
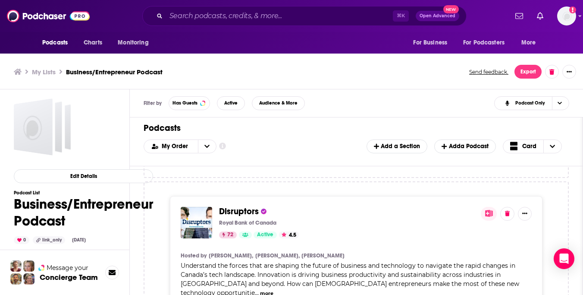
scroll to position [1562, 0]
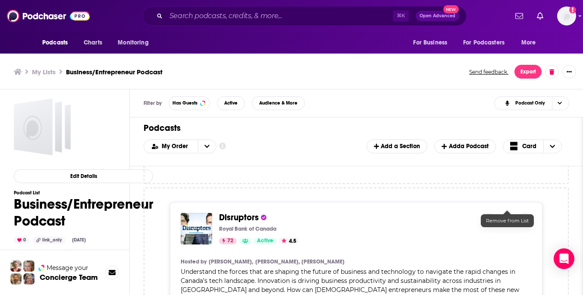
click at [507, 216] on icon at bounding box center [507, 219] width 5 height 6
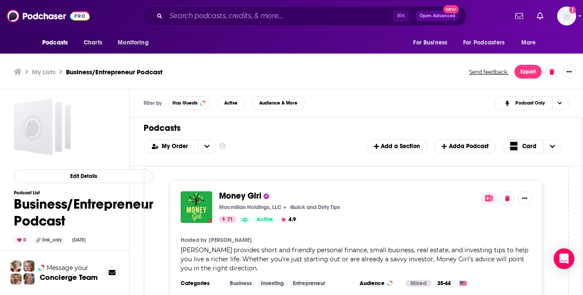
scroll to position [1793, 0]
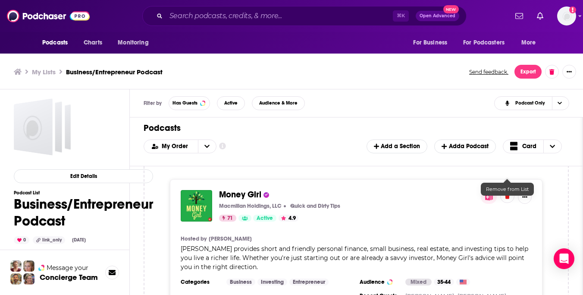
click at [508, 189] on button at bounding box center [507, 196] width 14 height 14
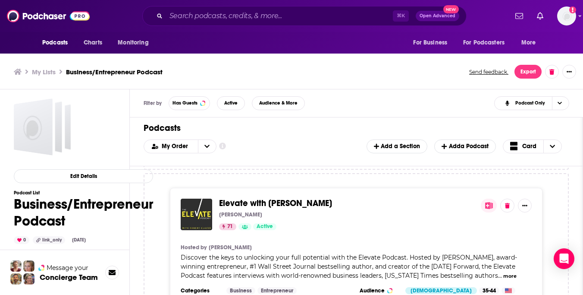
scroll to position [1992, 0]
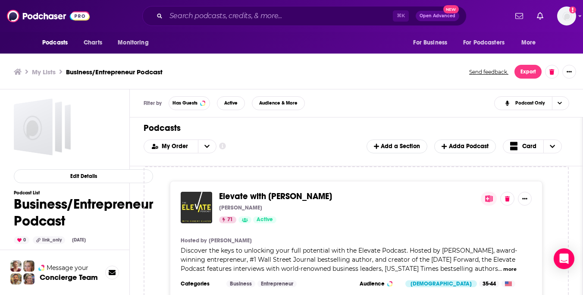
click at [503, 265] on button "more" at bounding box center [509, 268] width 13 height 7
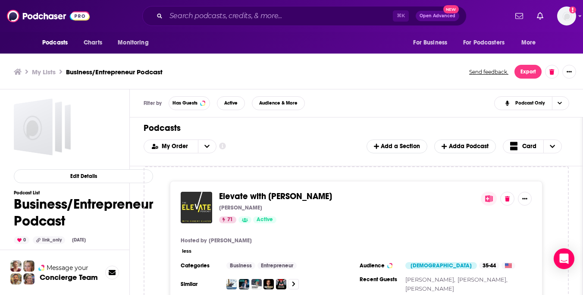
click at [194, 246] on div "less" at bounding box center [356, 250] width 351 height 9
click at [186, 247] on button "less" at bounding box center [186, 250] width 9 height 7
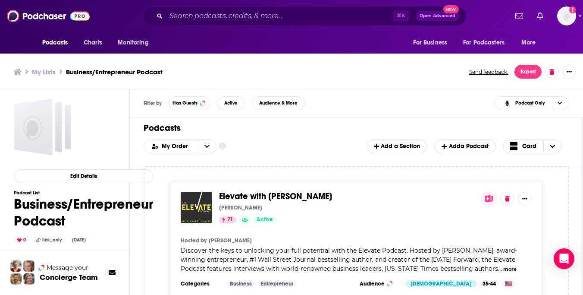
click at [503, 265] on button "more" at bounding box center [509, 268] width 13 height 7
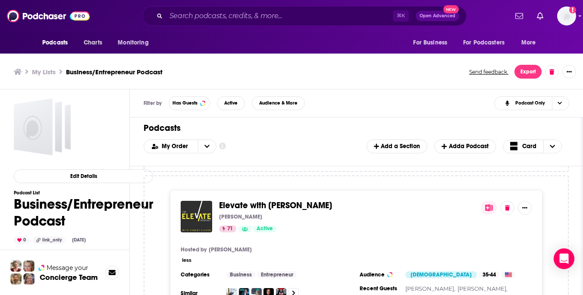
scroll to position [1980, 0]
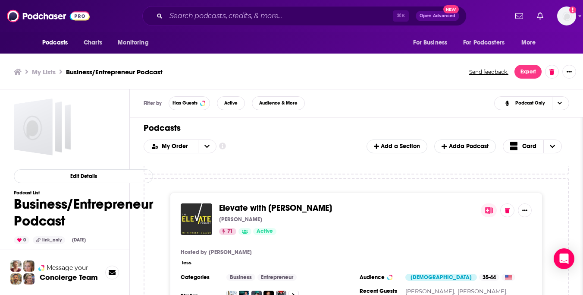
click at [186, 259] on button "less" at bounding box center [186, 262] width 9 height 7
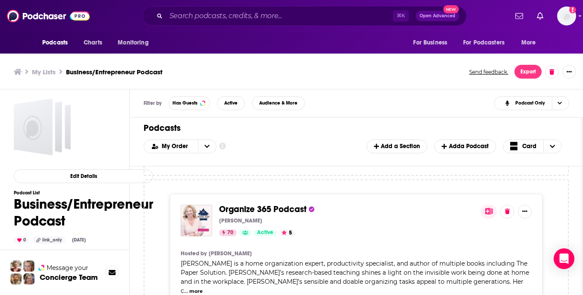
scroll to position [2384, 0]
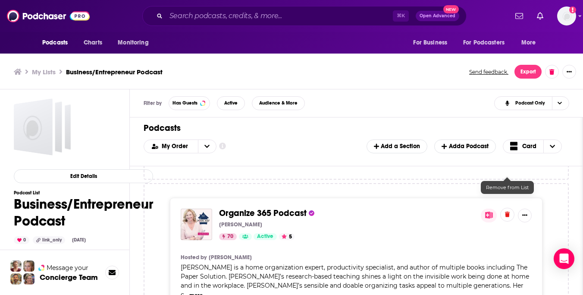
click at [508, 208] on button at bounding box center [507, 215] width 14 height 14
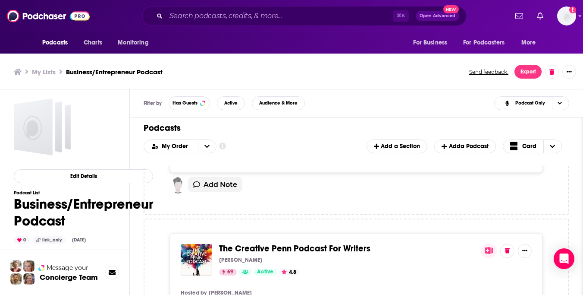
scroll to position [2757, 0]
click at [508, 246] on icon at bounding box center [507, 249] width 5 height 6
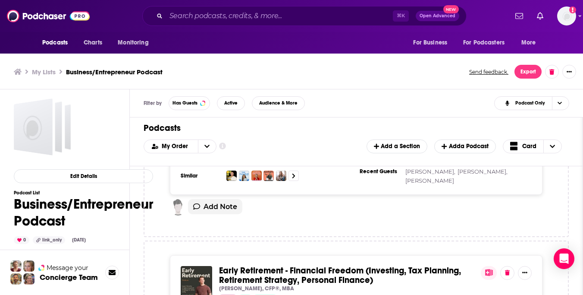
scroll to position [4124, 0]
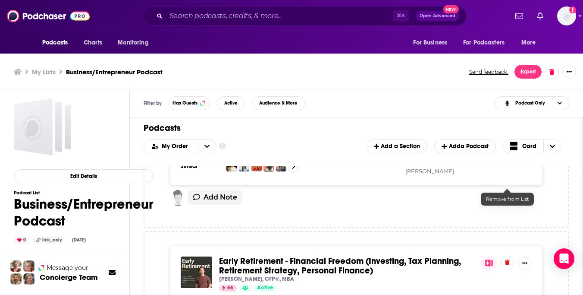
click at [509, 255] on button at bounding box center [507, 262] width 14 height 14
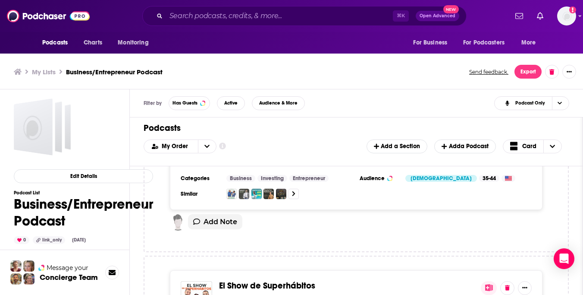
scroll to position [4299, 0]
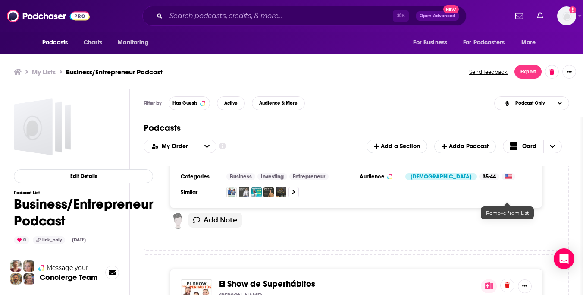
click at [507, 282] on icon at bounding box center [507, 285] width 5 height 6
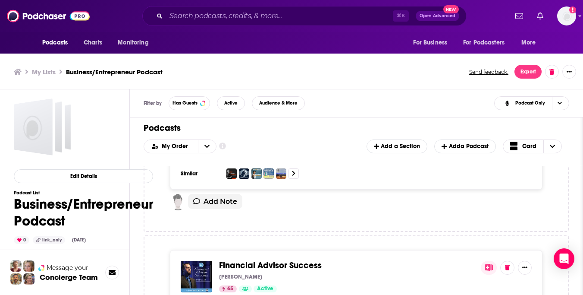
scroll to position [4496, 0]
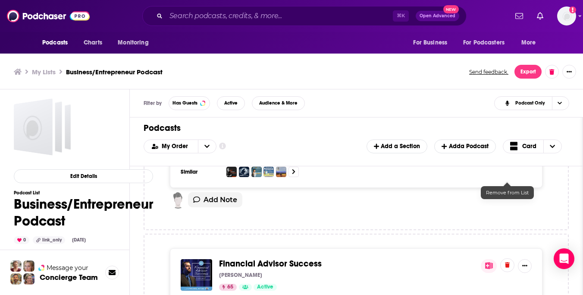
click at [506, 262] on icon at bounding box center [507, 265] width 5 height 6
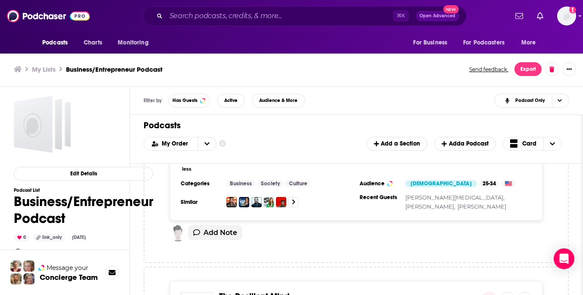
scroll to position [0, 0]
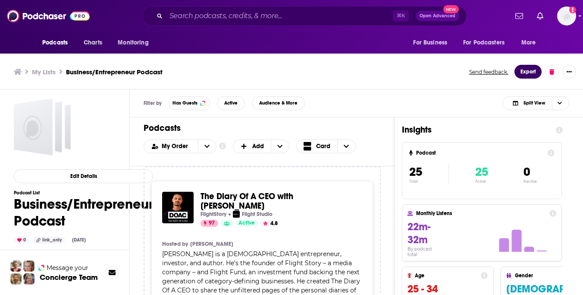
click at [526, 71] on button "Export" at bounding box center [528, 72] width 27 height 14
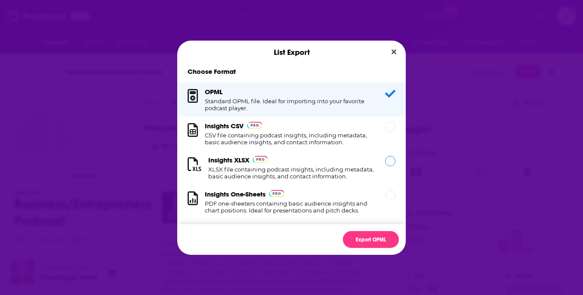
click at [390, 162] on div "Dialog" at bounding box center [390, 161] width 10 height 10
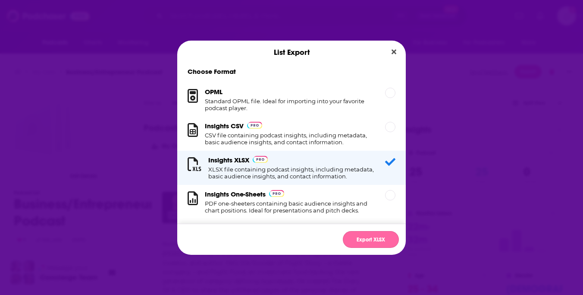
click at [375, 239] on button "Export XLSX" at bounding box center [371, 239] width 56 height 17
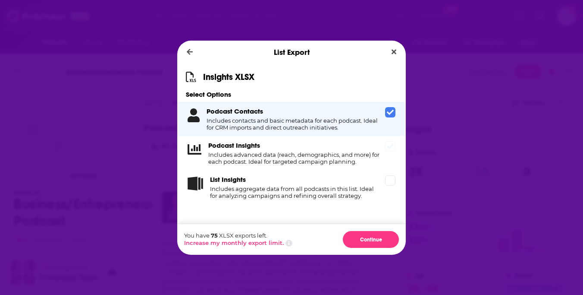
click at [387, 144] on icon "Dialog" at bounding box center [390, 146] width 7 height 7
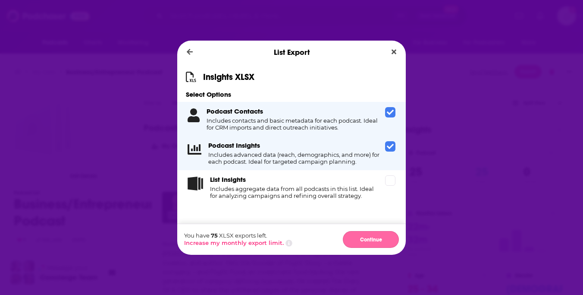
click at [375, 235] on button "Continue" at bounding box center [371, 239] width 56 height 17
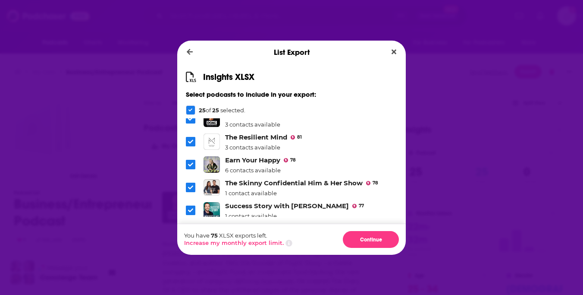
scroll to position [13, 0]
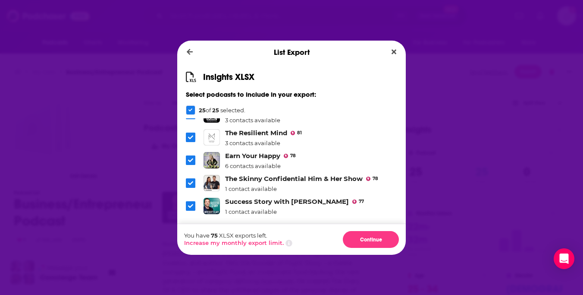
click at [189, 135] on icon "Dialog" at bounding box center [190, 137] width 5 height 5
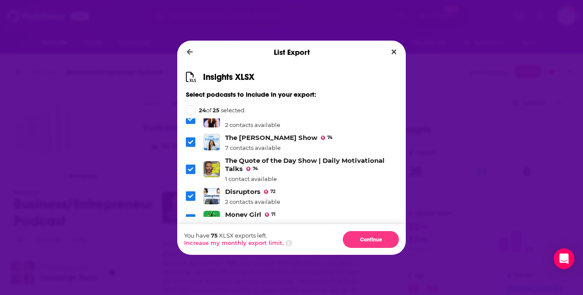
scroll to position [127, 0]
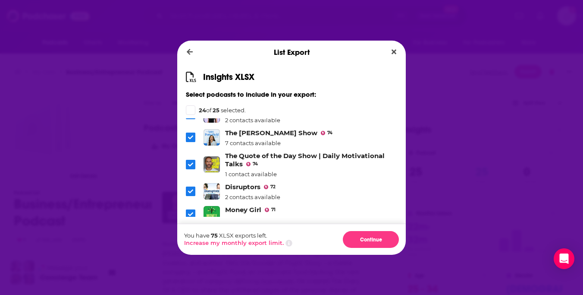
click at [192, 162] on icon "Dialog" at bounding box center [190, 164] width 5 height 5
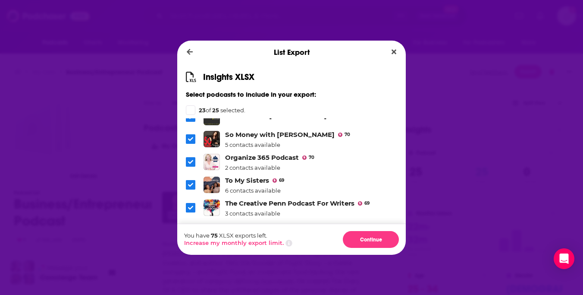
scroll to position [250, 0]
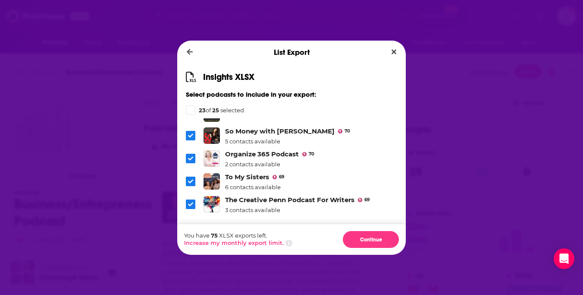
click at [192, 154] on span "Dialog" at bounding box center [190, 158] width 9 height 9
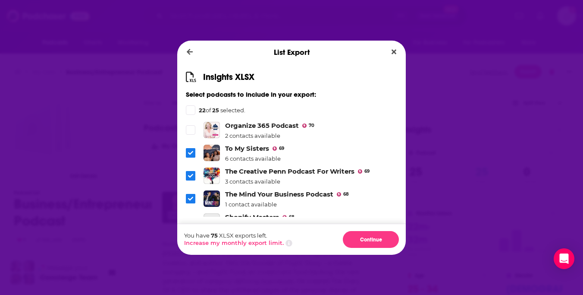
scroll to position [289, 0]
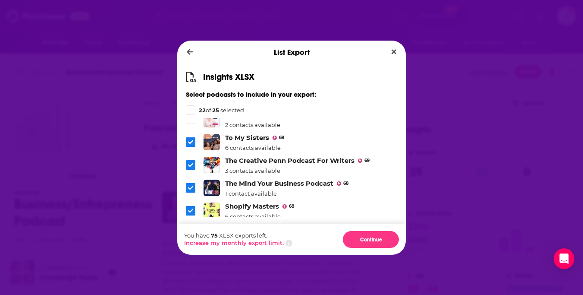
click at [192, 160] on span "Dialog" at bounding box center [190, 164] width 9 height 9
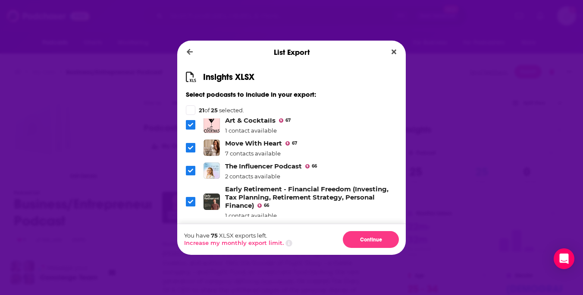
scroll to position [432, 0]
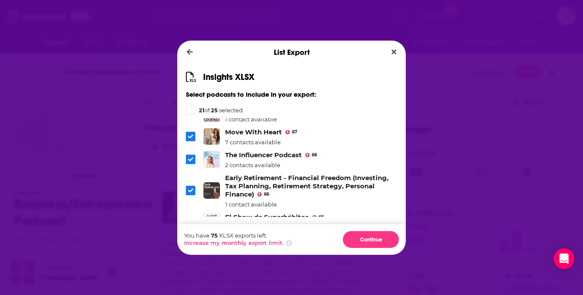
click at [187, 187] on span "Dialog" at bounding box center [190, 190] width 9 height 9
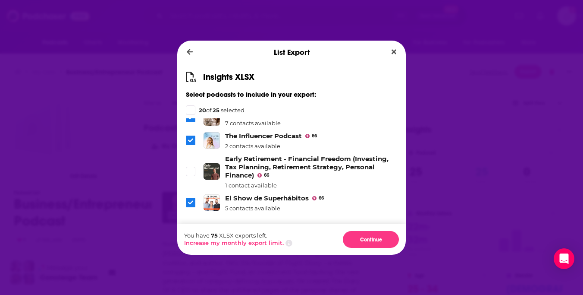
click at [189, 198] on span "Dialog" at bounding box center [190, 202] width 9 height 9
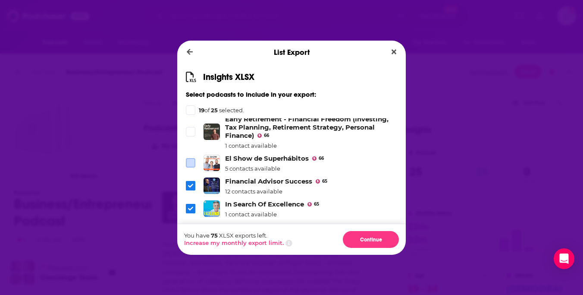
scroll to position [493, 0]
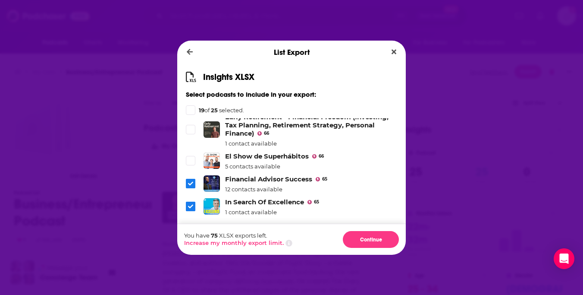
click at [190, 181] on icon "Dialog" at bounding box center [190, 183] width 5 height 5
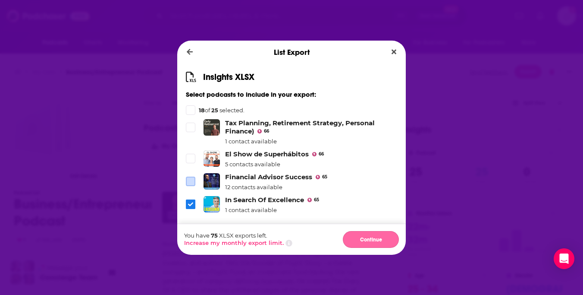
click at [375, 242] on button "Continue" at bounding box center [371, 239] width 56 height 17
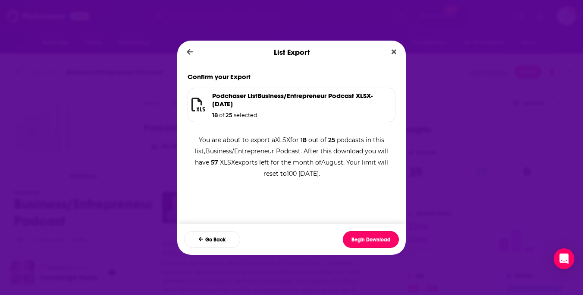
click at [375, 242] on button "Begin Download" at bounding box center [371, 239] width 56 height 17
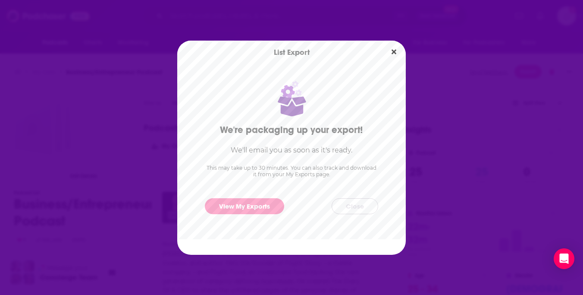
click at [360, 206] on button "Close" at bounding box center [355, 206] width 47 height 16
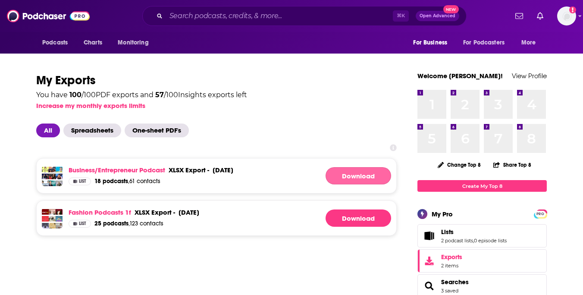
click at [349, 174] on link "Download" at bounding box center [359, 175] width 66 height 17
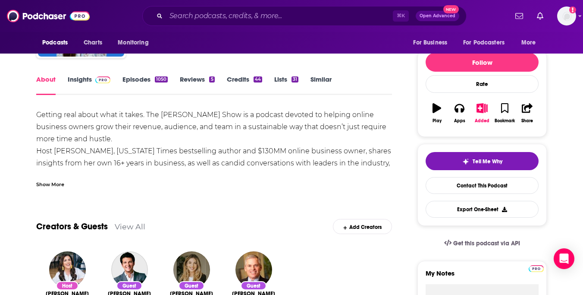
scroll to position [107, 0]
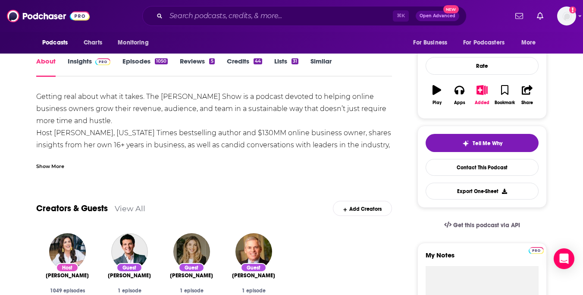
click at [146, 65] on link "Episodes 1050" at bounding box center [145, 67] width 45 height 20
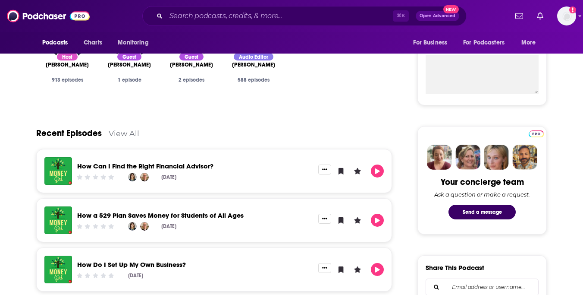
scroll to position [319, 0]
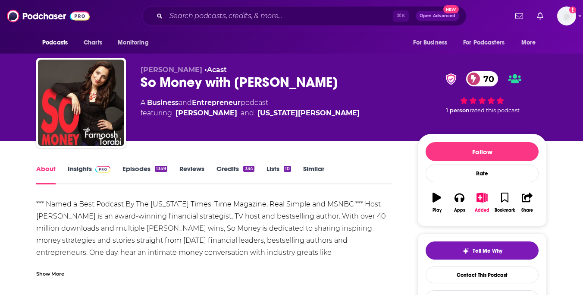
click at [141, 167] on link "Episodes 1349" at bounding box center [145, 174] width 45 height 20
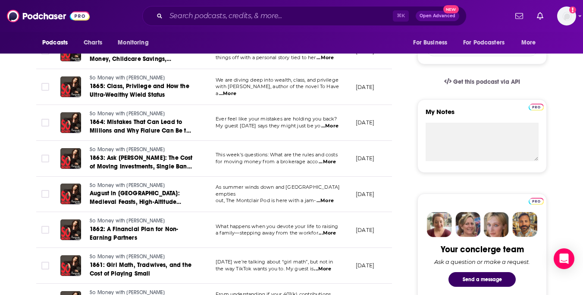
scroll to position [253, 0]
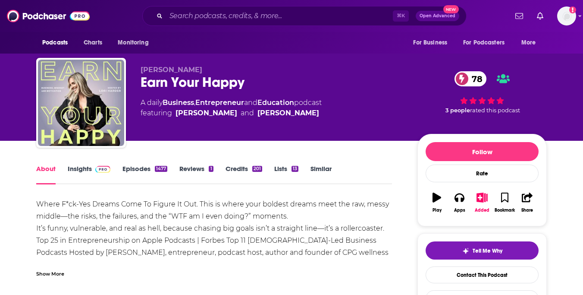
click at [133, 167] on link "Episodes 1477" at bounding box center [145, 174] width 45 height 20
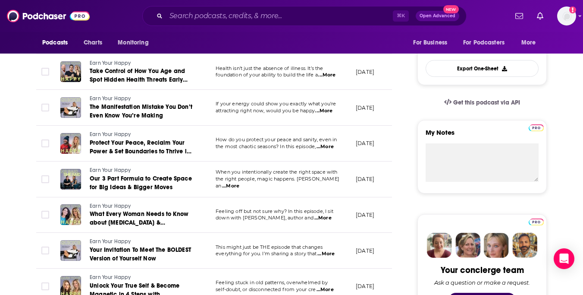
scroll to position [236, 0]
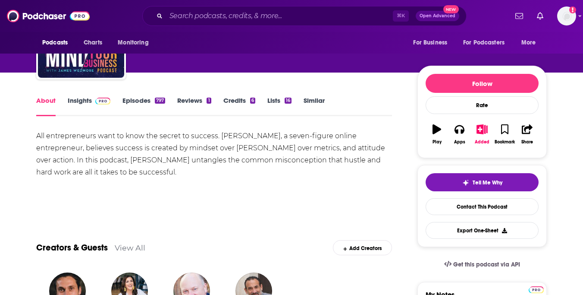
scroll to position [17, 0]
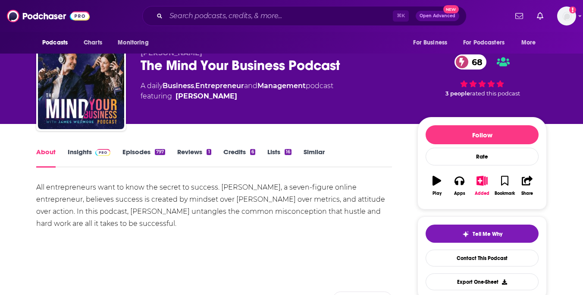
click at [126, 154] on link "Episodes 797" at bounding box center [144, 158] width 43 height 20
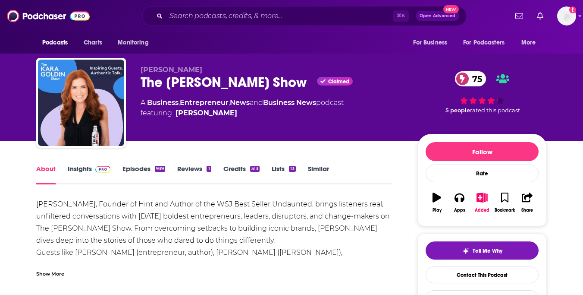
click at [143, 172] on link "Episodes 939" at bounding box center [144, 174] width 43 height 20
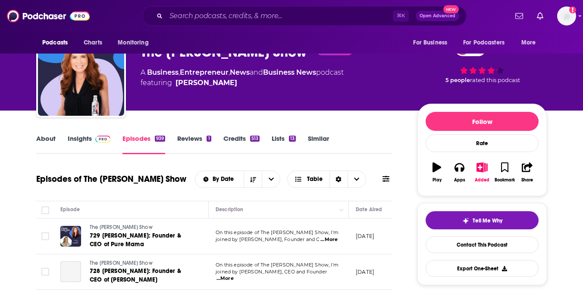
scroll to position [60, 0]
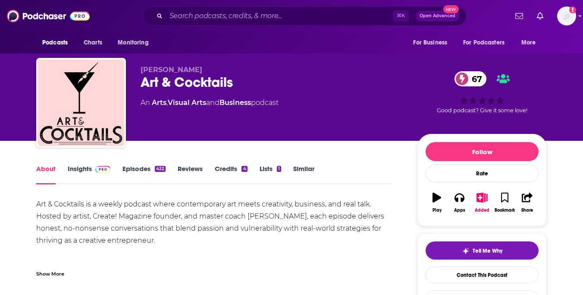
click at [142, 167] on link "Episodes 422" at bounding box center [144, 174] width 43 height 20
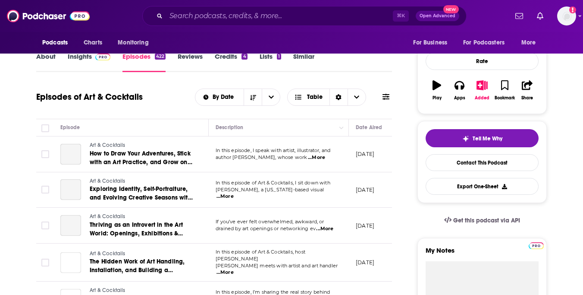
scroll to position [113, 0]
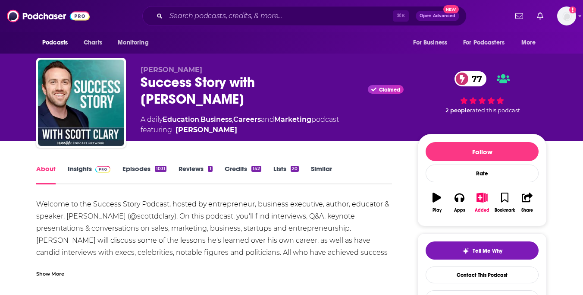
click at [145, 167] on link "Episodes 1031" at bounding box center [145, 174] width 44 height 20
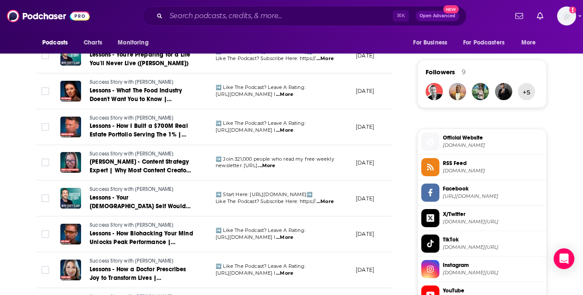
scroll to position [604, 0]
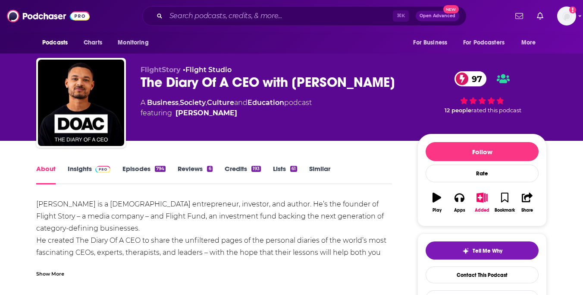
click at [130, 168] on link "Episodes 794" at bounding box center [144, 174] width 43 height 20
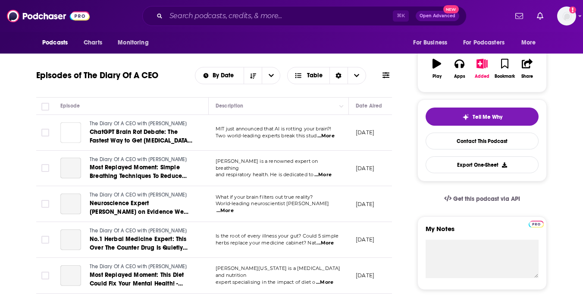
scroll to position [134, 0]
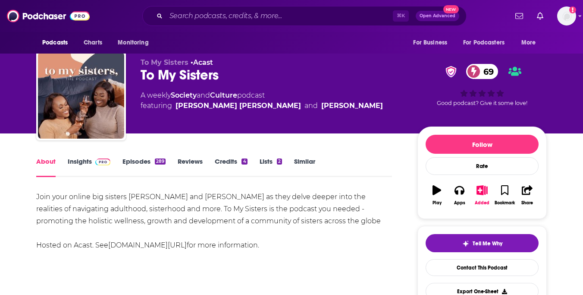
scroll to position [10, 0]
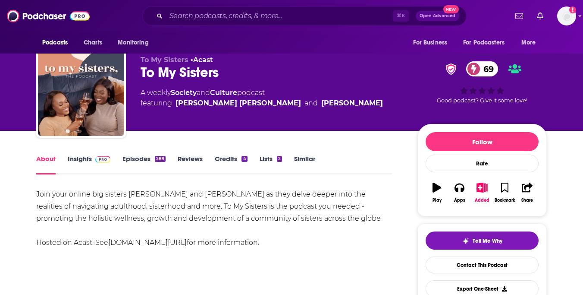
click at [135, 159] on link "Episodes 289" at bounding box center [144, 164] width 43 height 20
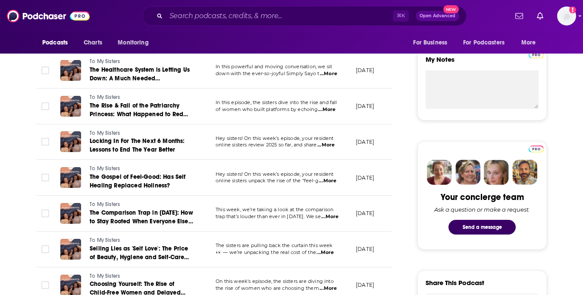
scroll to position [306, 0]
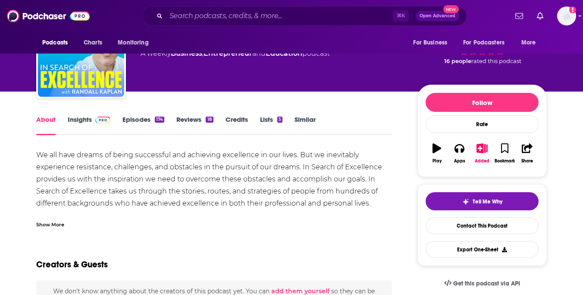
scroll to position [51, 0]
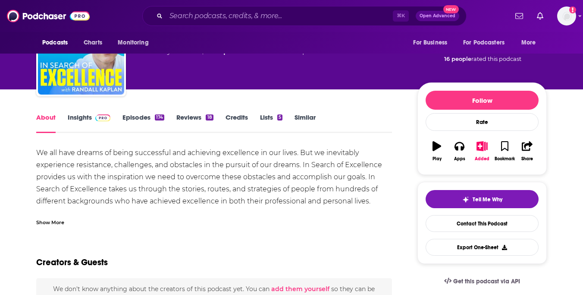
click at [138, 115] on link "Episodes 174" at bounding box center [144, 123] width 42 height 20
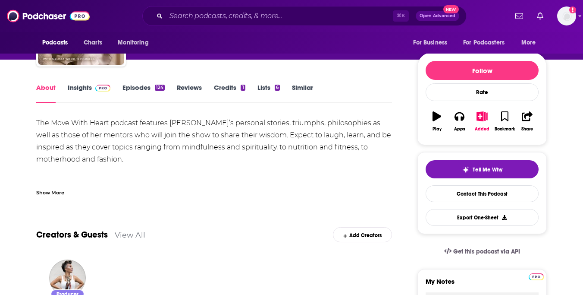
scroll to position [66, 0]
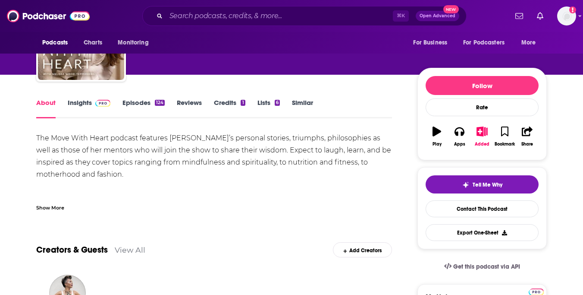
click at [149, 103] on link "Episodes 124" at bounding box center [144, 108] width 42 height 20
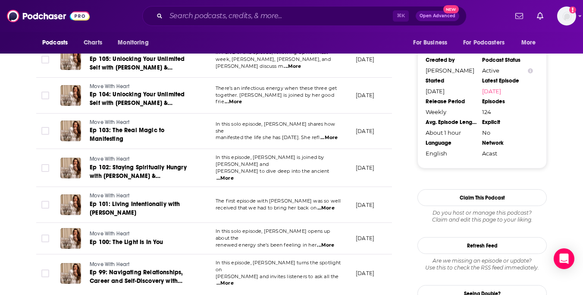
scroll to position [851, 0]
